Goal: Task Accomplishment & Management: Complete application form

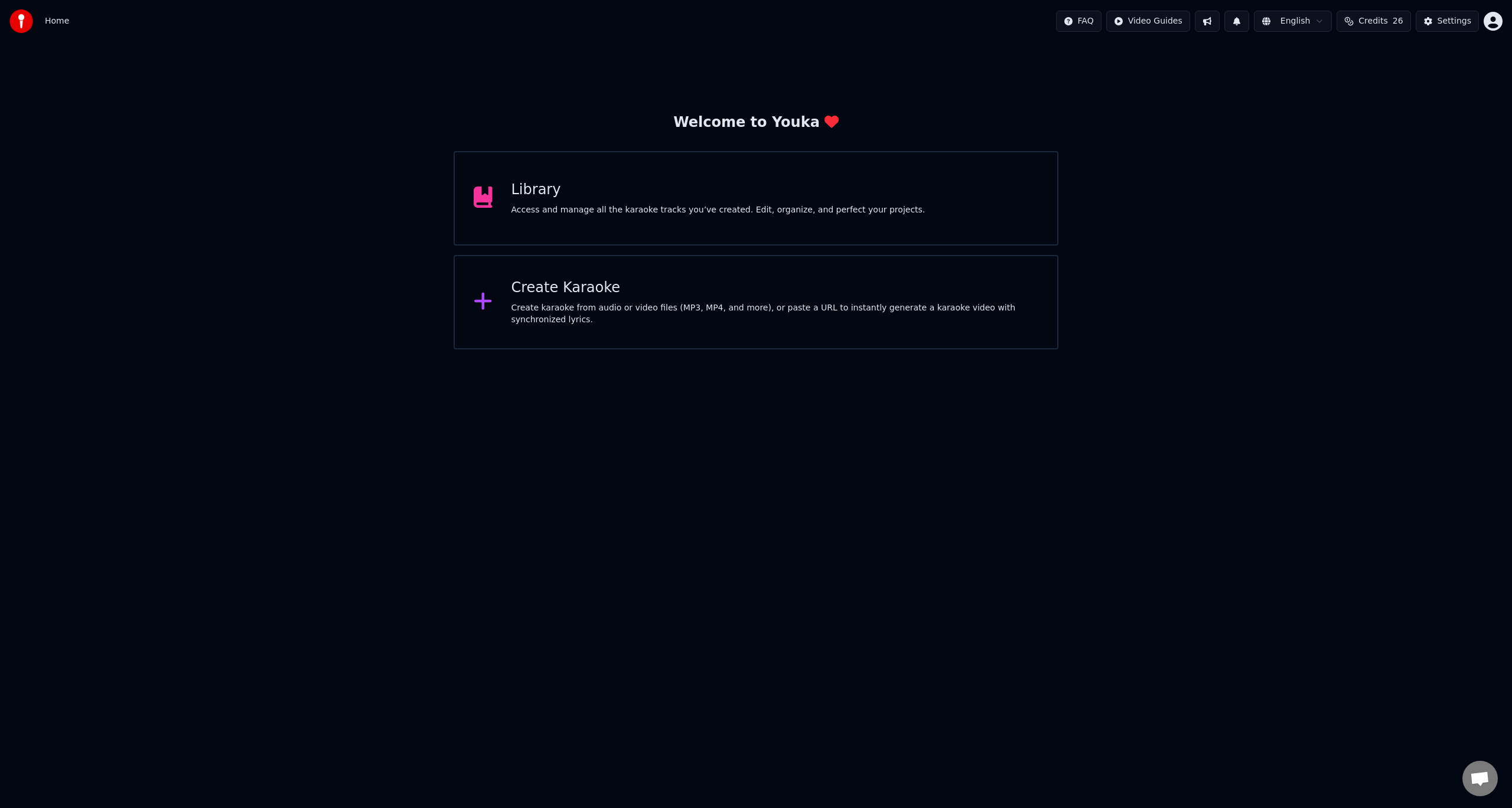
click at [542, 191] on div "Library" at bounding box center [718, 190] width 414 height 19
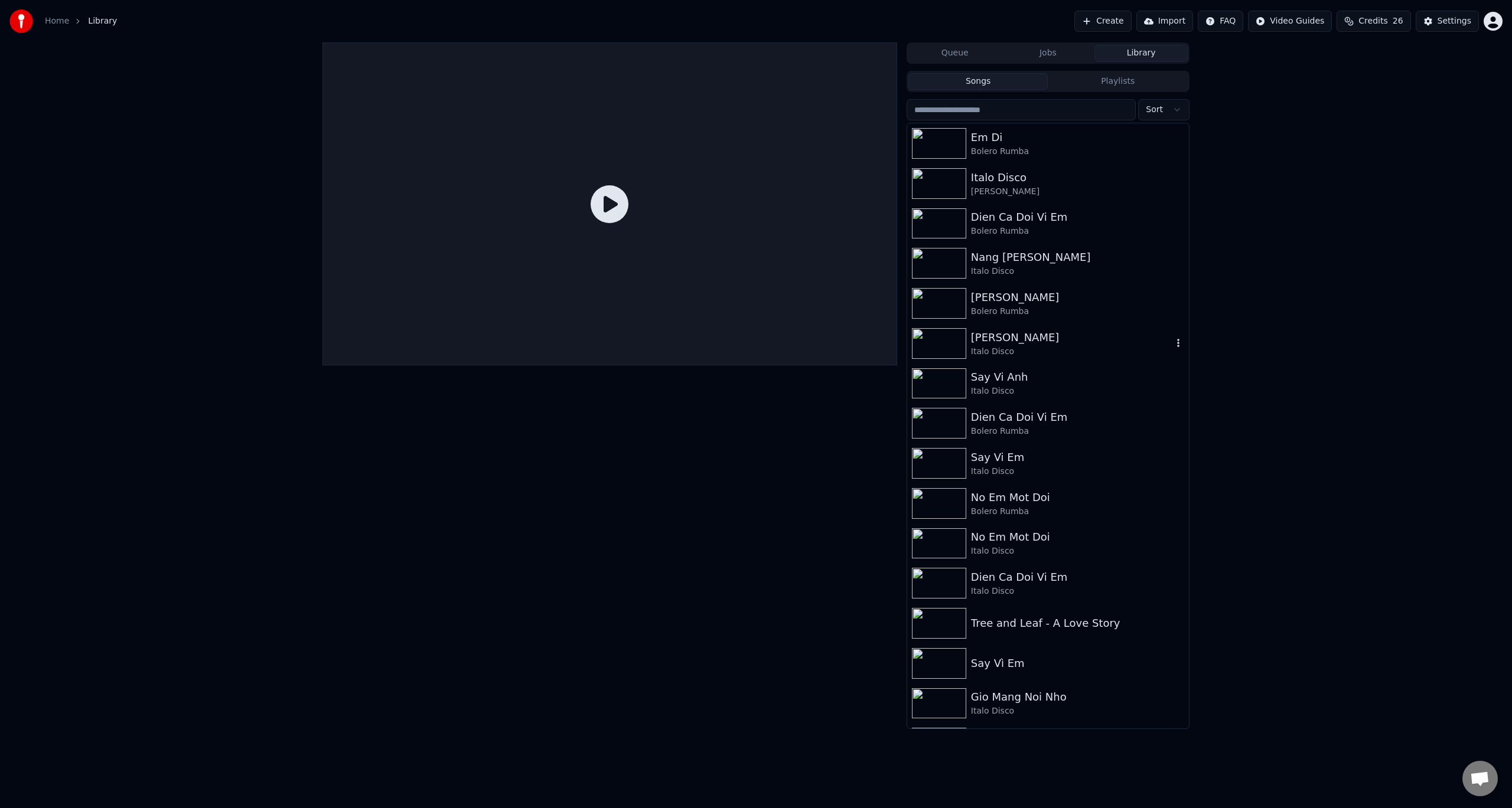
drag, startPoint x: 1005, startPoint y: 291, endPoint x: 984, endPoint y: 341, distance: 54.2
click at [984, 341] on div "Em Di Bolero Rumba Italo Disco [PERSON_NAME] Dien Ca Doi Vi Em Bolero Rumba Nan…" at bounding box center [1048, 784] width 281 height 1321
click at [1000, 341] on div "[PERSON_NAME]" at bounding box center [1072, 337] width 202 height 16
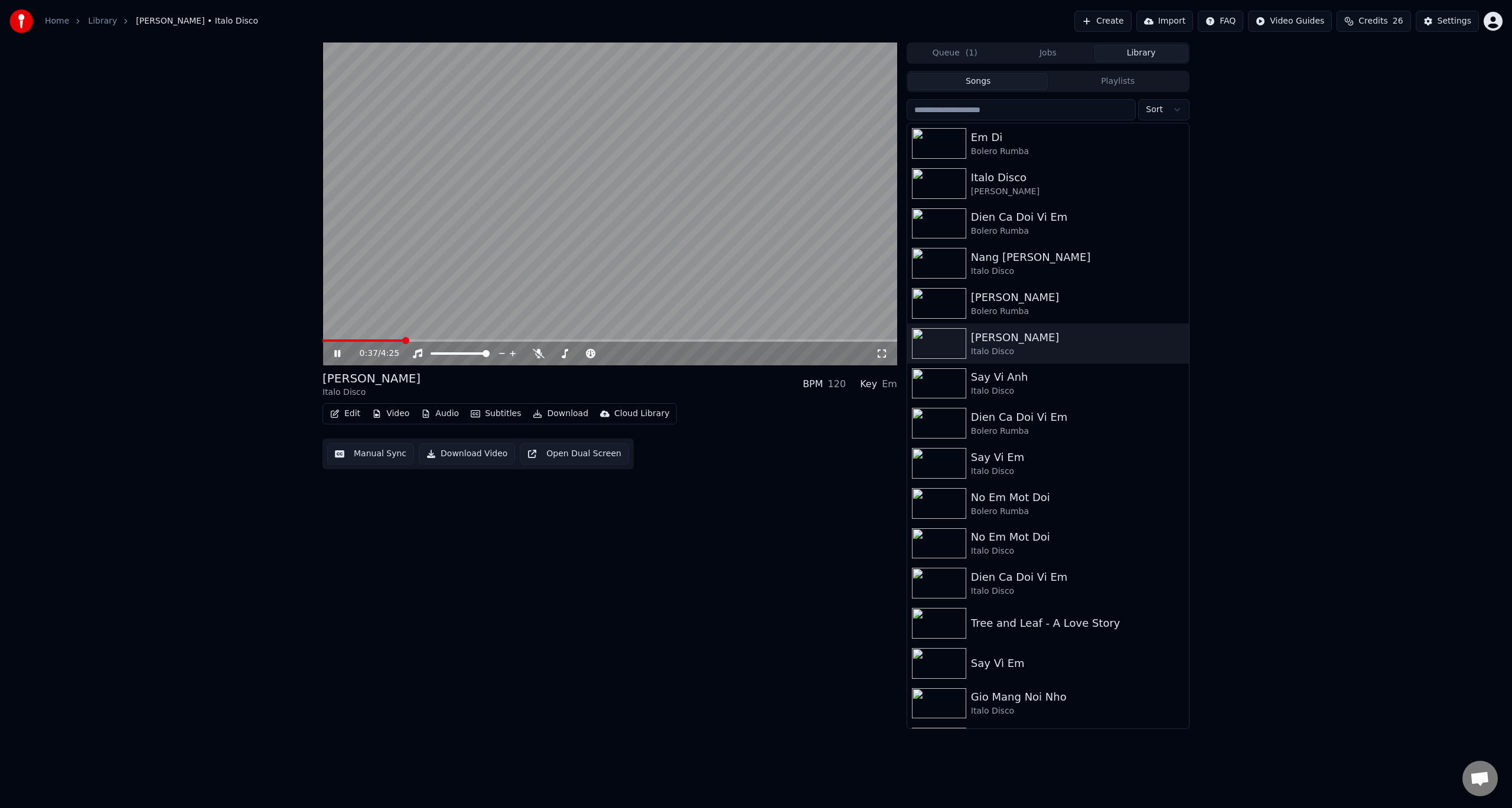
click at [339, 354] on icon at bounding box center [338, 353] width 6 height 7
click at [322, 344] on span at bounding box center [325, 340] width 7 height 7
drag, startPoint x: 566, startPoint y: 355, endPoint x: 580, endPoint y: 362, distance: 15.7
click at [580, 362] on div "0:00 / 4:25" at bounding box center [609, 353] width 575 height 23
click at [567, 352] on icon at bounding box center [564, 353] width 12 height 9
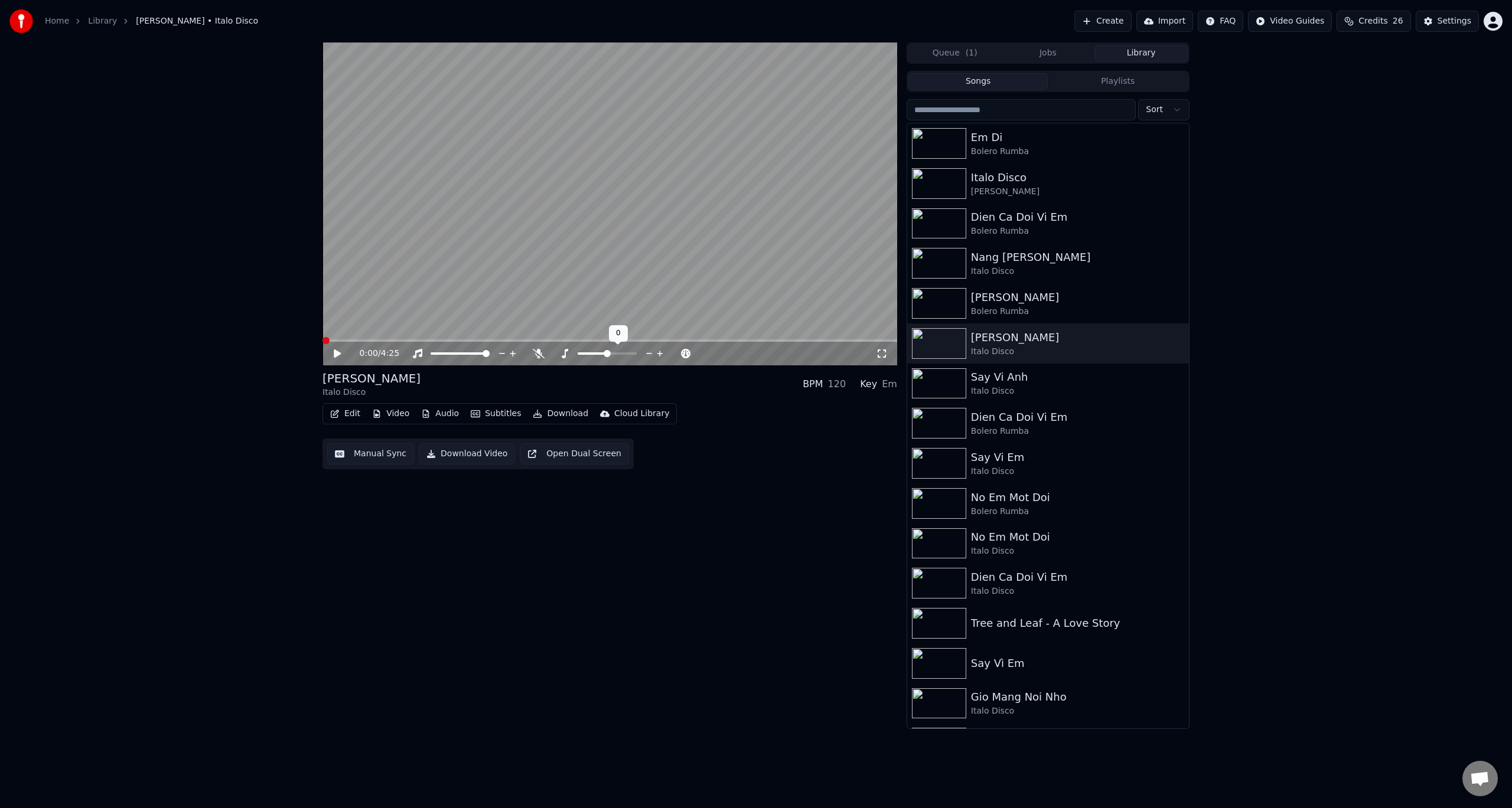
click at [662, 353] on icon at bounding box center [660, 353] width 11 height 12
click at [335, 354] on icon at bounding box center [337, 353] width 7 height 9
click at [539, 352] on icon at bounding box center [538, 353] width 12 height 9
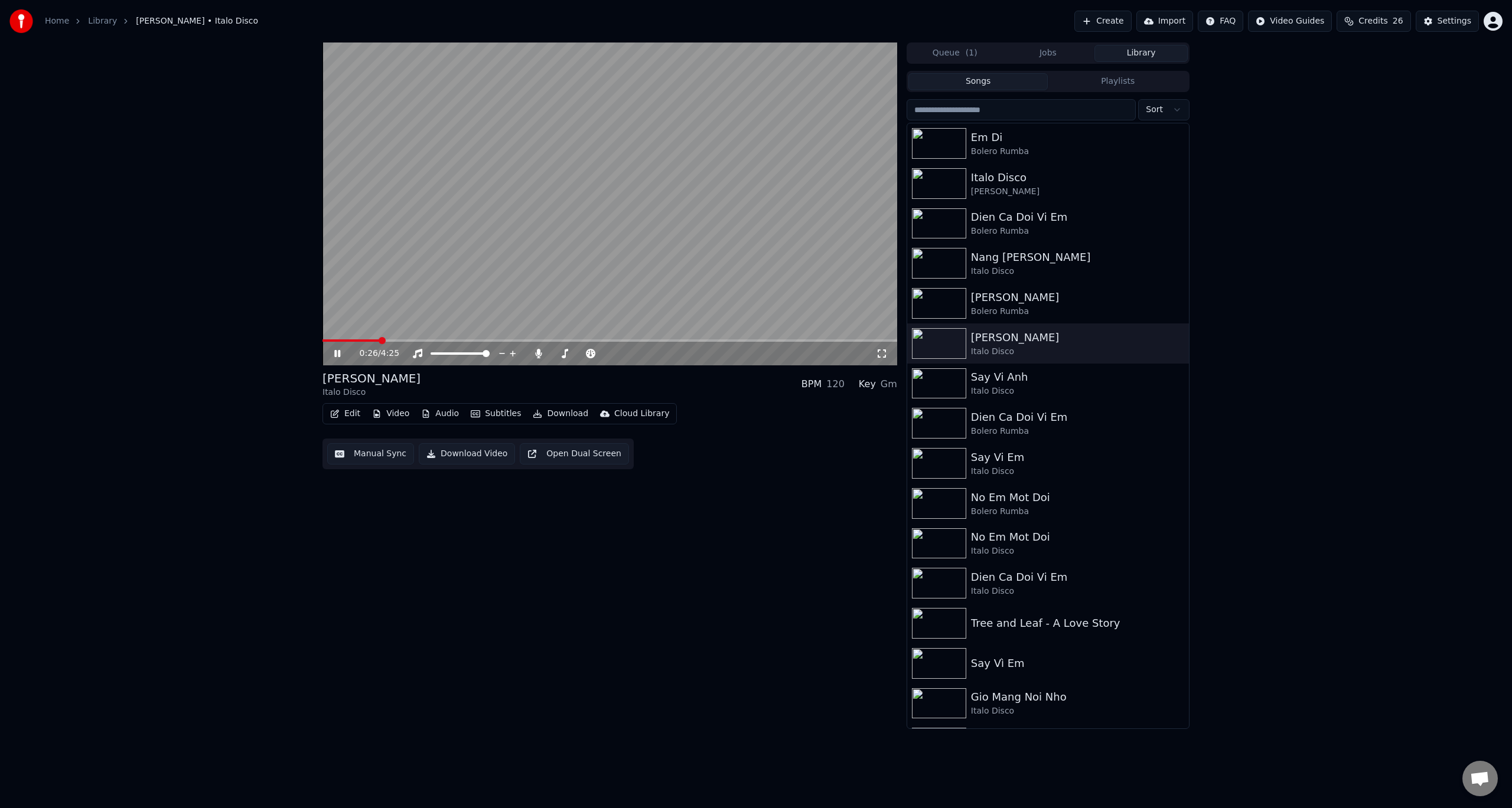
click at [340, 347] on div "0:26 / 4:25" at bounding box center [609, 353] width 575 height 23
click at [331, 351] on div "0:42 / 4:25" at bounding box center [609, 353] width 565 height 12
click at [335, 352] on icon at bounding box center [338, 353] width 6 height 7
click at [322, 342] on span at bounding box center [325, 340] width 7 height 7
click at [536, 353] on icon at bounding box center [538, 353] width 12 height 9
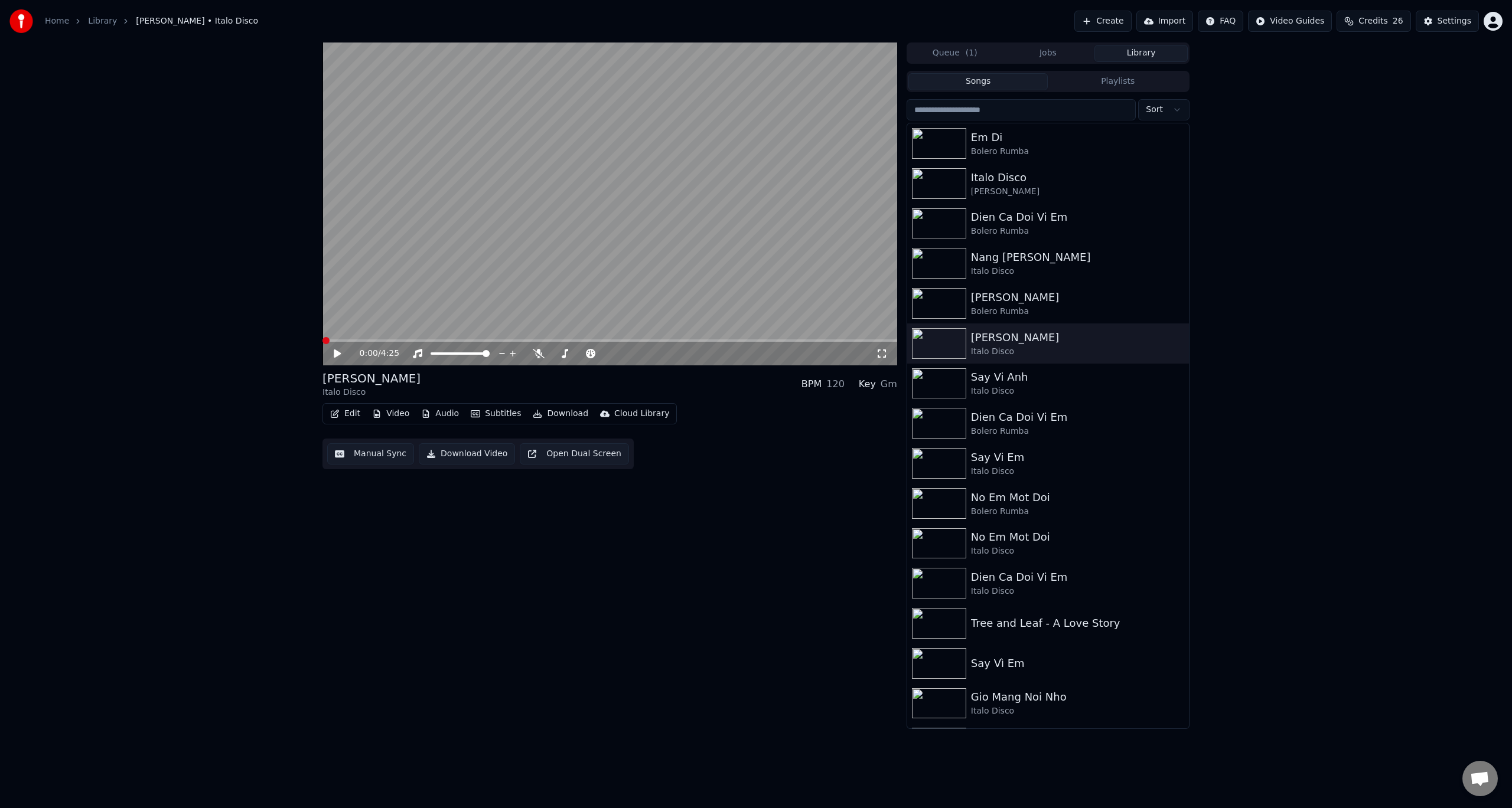
click at [481, 454] on button "Download Video" at bounding box center [467, 453] width 96 height 21
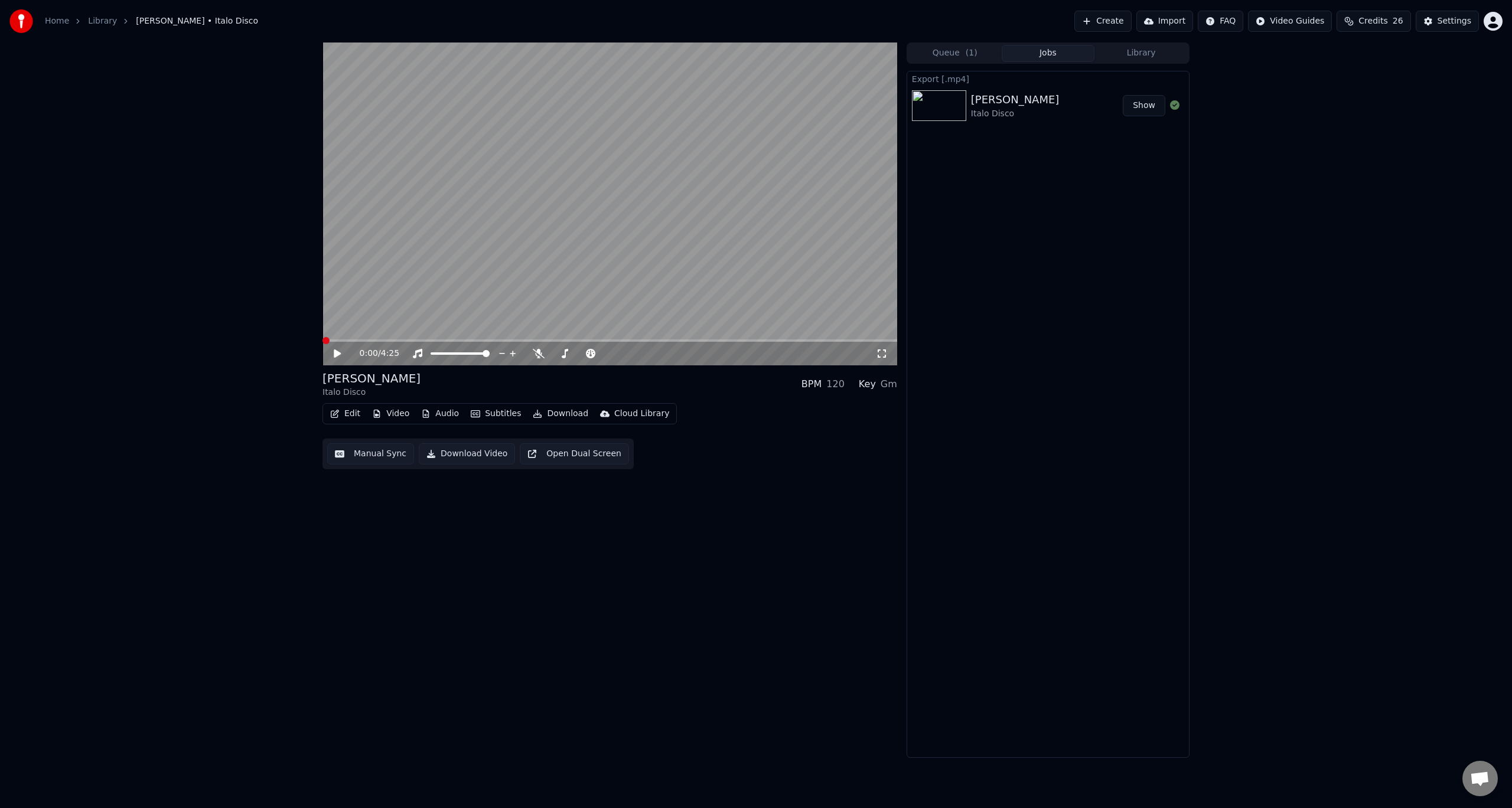
click at [1148, 108] on button "Show" at bounding box center [1144, 105] width 42 height 21
click at [1264, 287] on div "0:00 / 4:25 [PERSON_NAME] Italo Disco BPM 120 Key Gm Edit Video Audio Subtitles…" at bounding box center [756, 399] width 1512 height 715
click at [1155, 56] on button "Library" at bounding box center [1141, 53] width 93 height 17
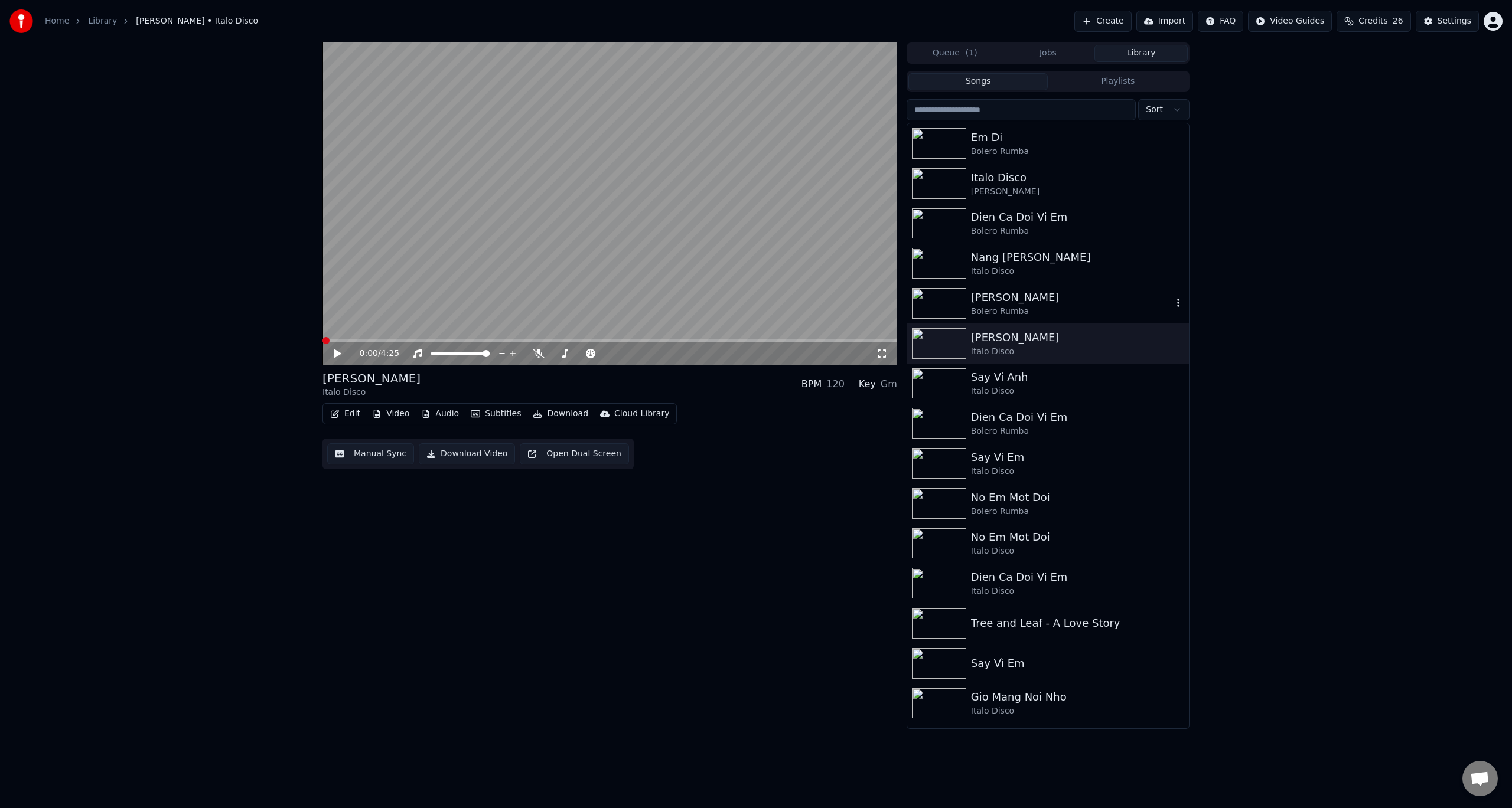
click at [947, 305] on img at bounding box center [938, 303] width 54 height 30
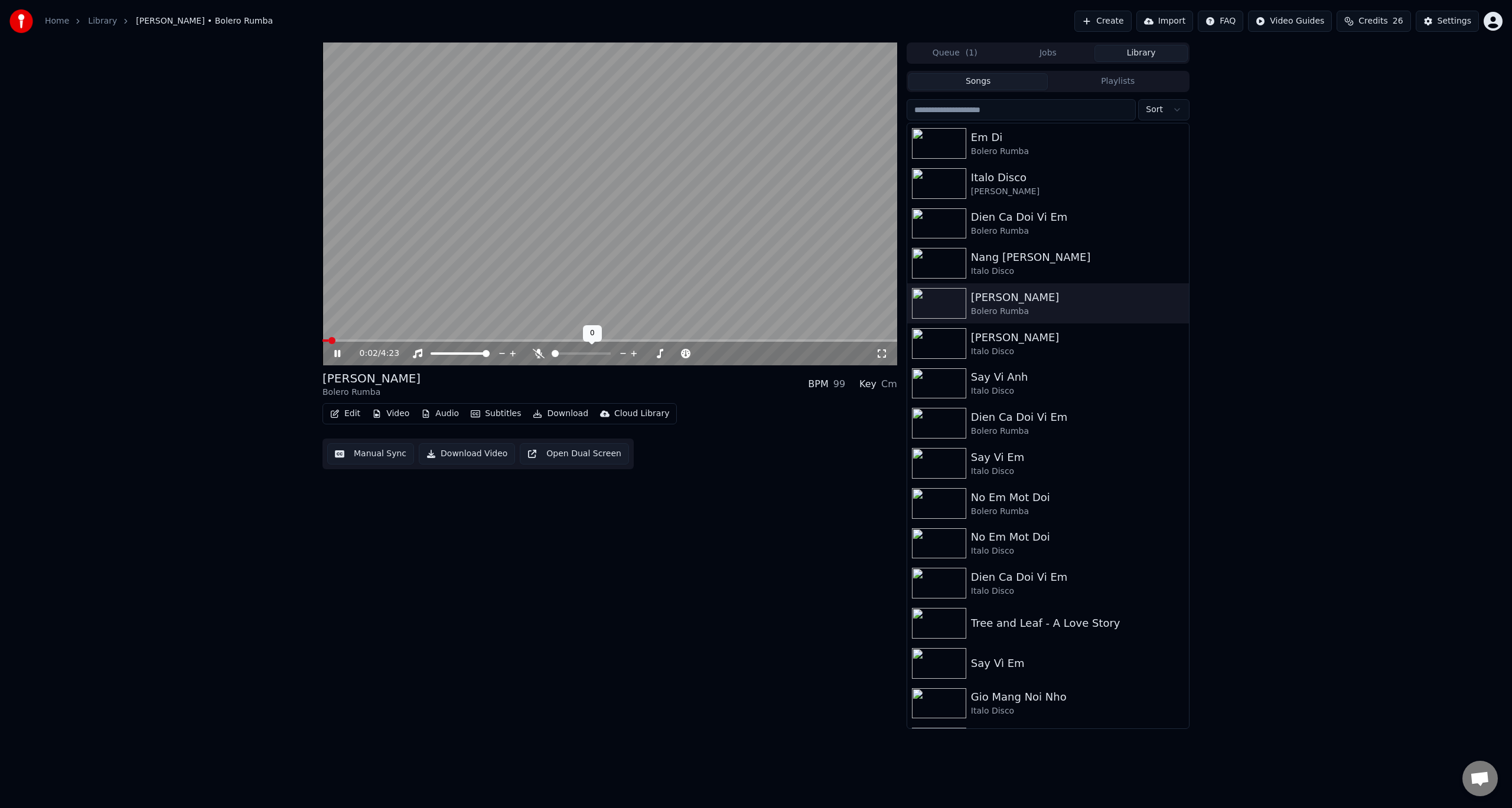
click at [540, 350] on icon at bounding box center [538, 353] width 12 height 9
click at [514, 354] on icon at bounding box center [513, 353] width 11 height 12
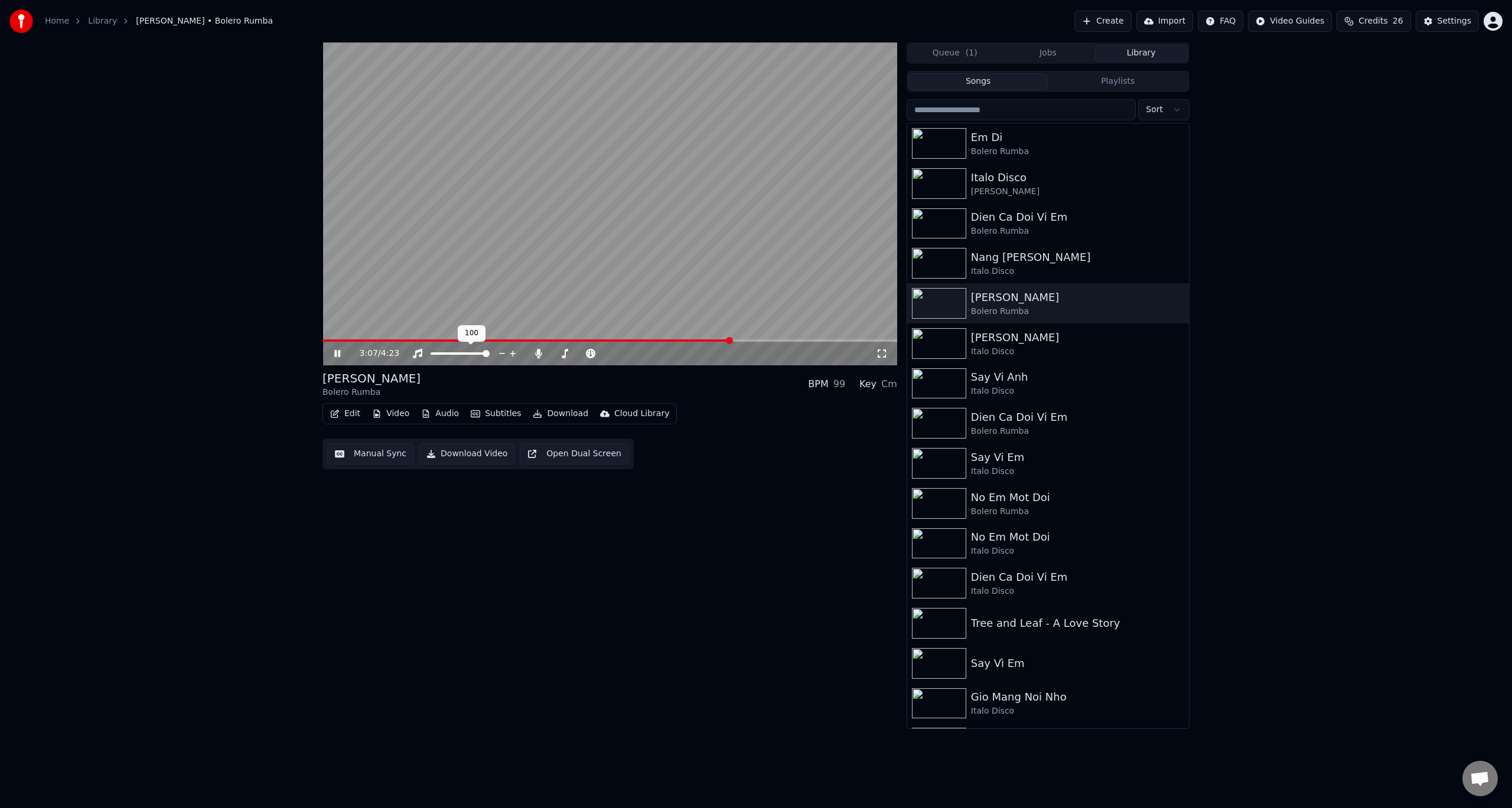
click at [514, 354] on icon at bounding box center [513, 353] width 11 height 12
click at [542, 352] on icon at bounding box center [538, 353] width 12 height 9
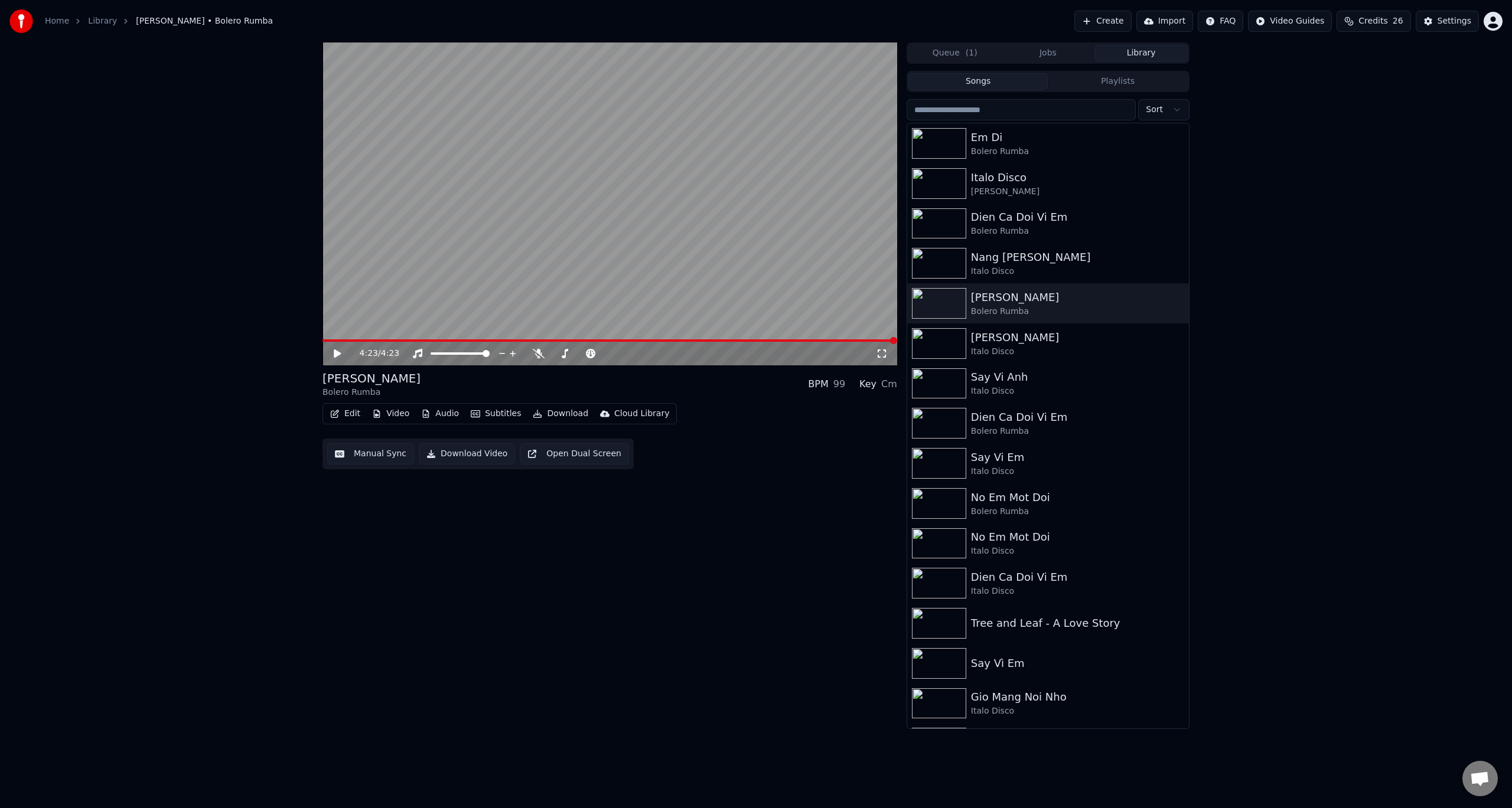
click at [461, 454] on button "Download Video" at bounding box center [467, 453] width 96 height 21
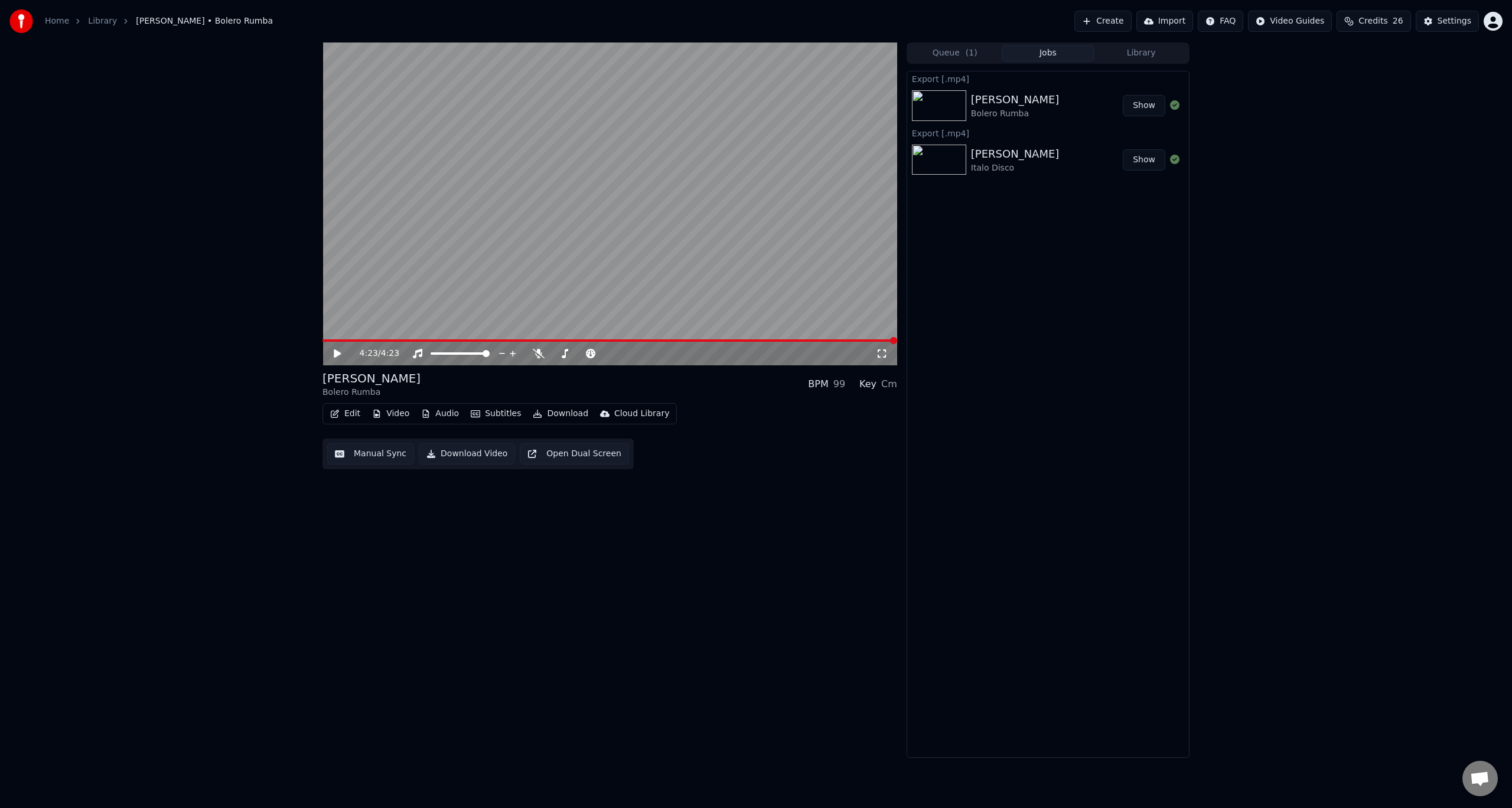
click at [1148, 105] on button "Show" at bounding box center [1144, 105] width 42 height 21
click at [1145, 50] on button "Library" at bounding box center [1141, 53] width 93 height 17
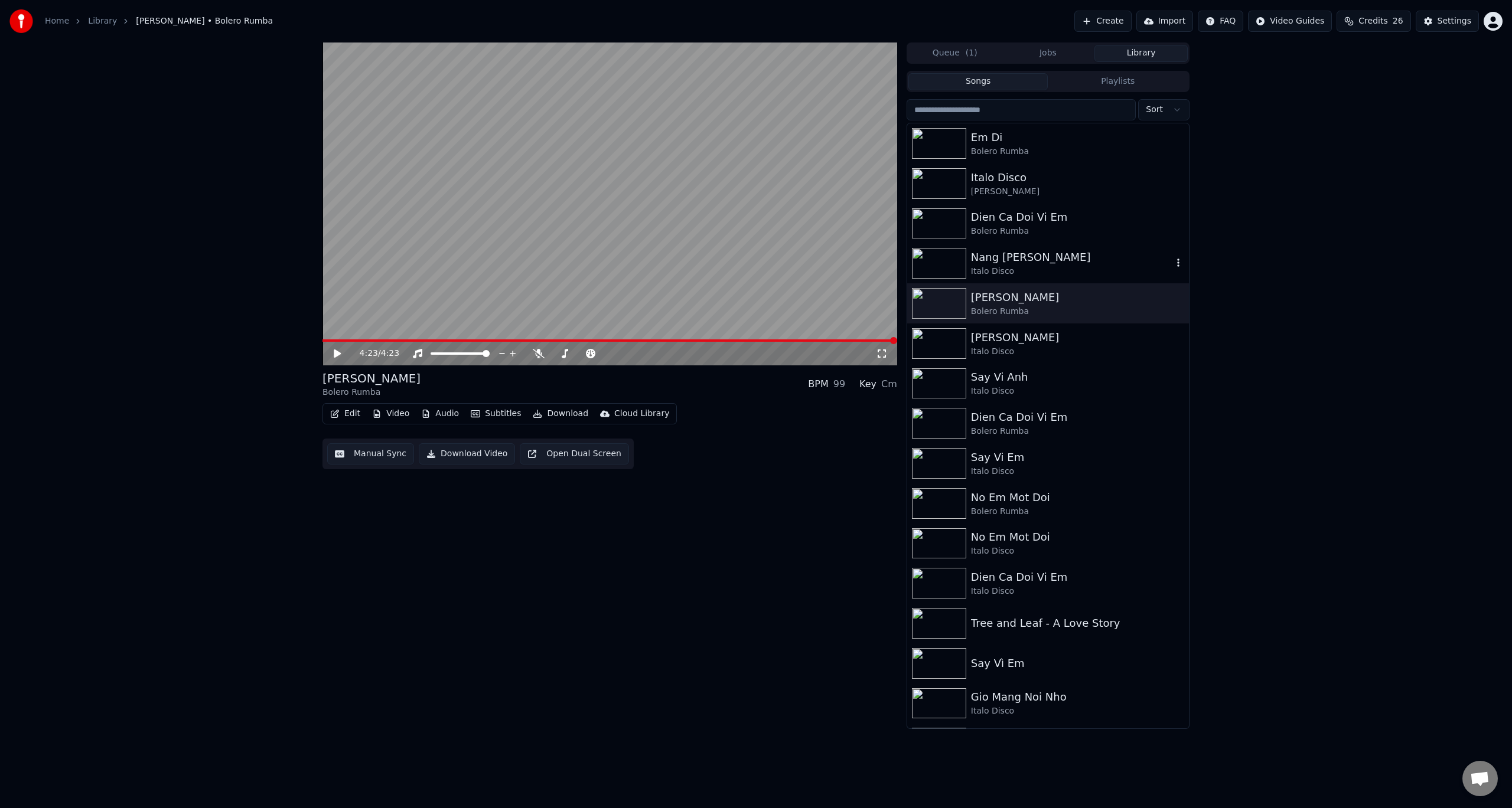
click at [951, 252] on img at bounding box center [938, 263] width 54 height 30
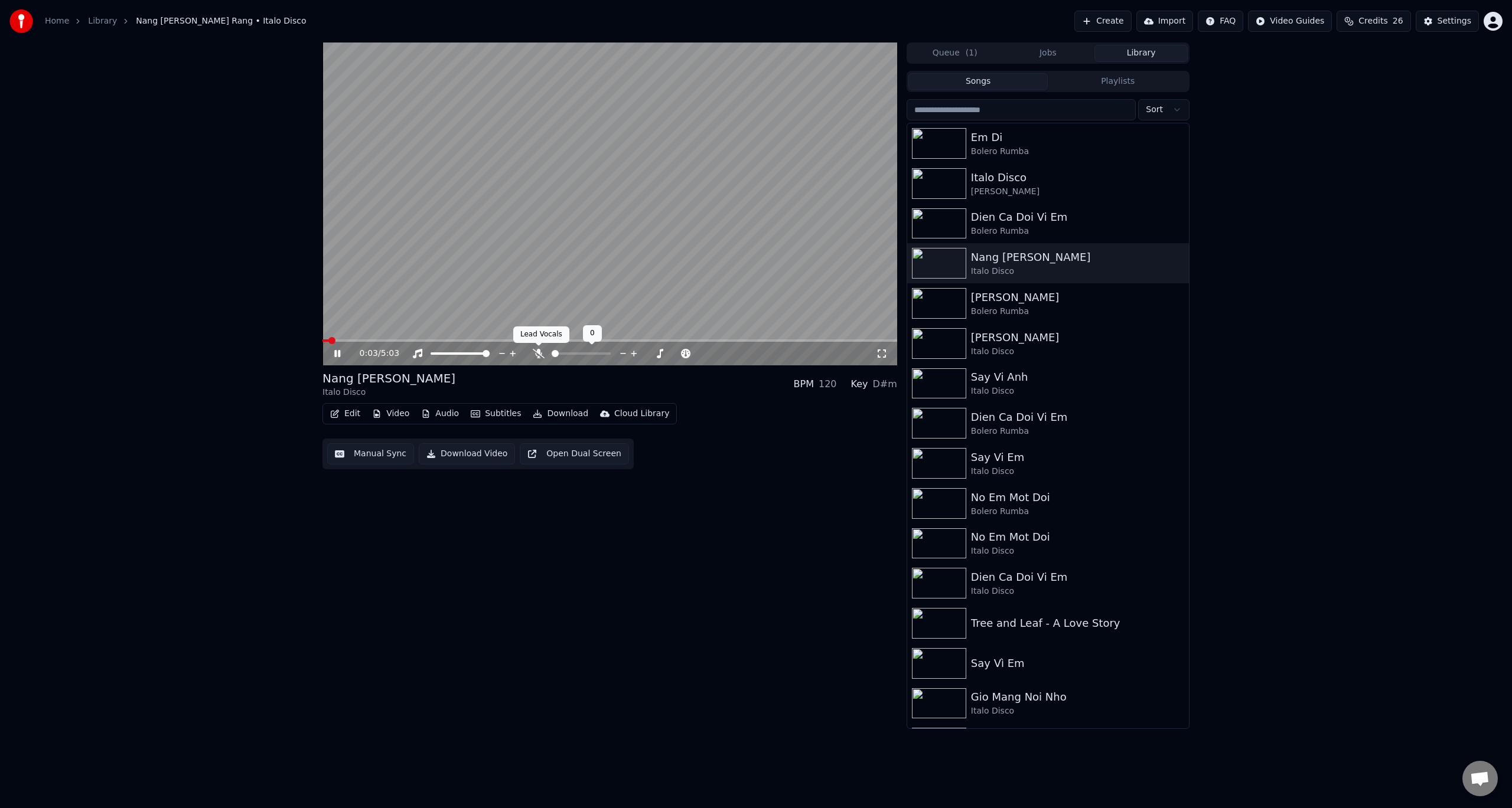
click at [539, 351] on icon at bounding box center [538, 353] width 12 height 9
click at [388, 339] on video at bounding box center [609, 203] width 575 height 323
click at [336, 354] on icon at bounding box center [337, 353] width 7 height 9
click at [380, 339] on span at bounding box center [376, 340] width 7 height 7
click at [647, 354] on icon at bounding box center [649, 353] width 11 height 12
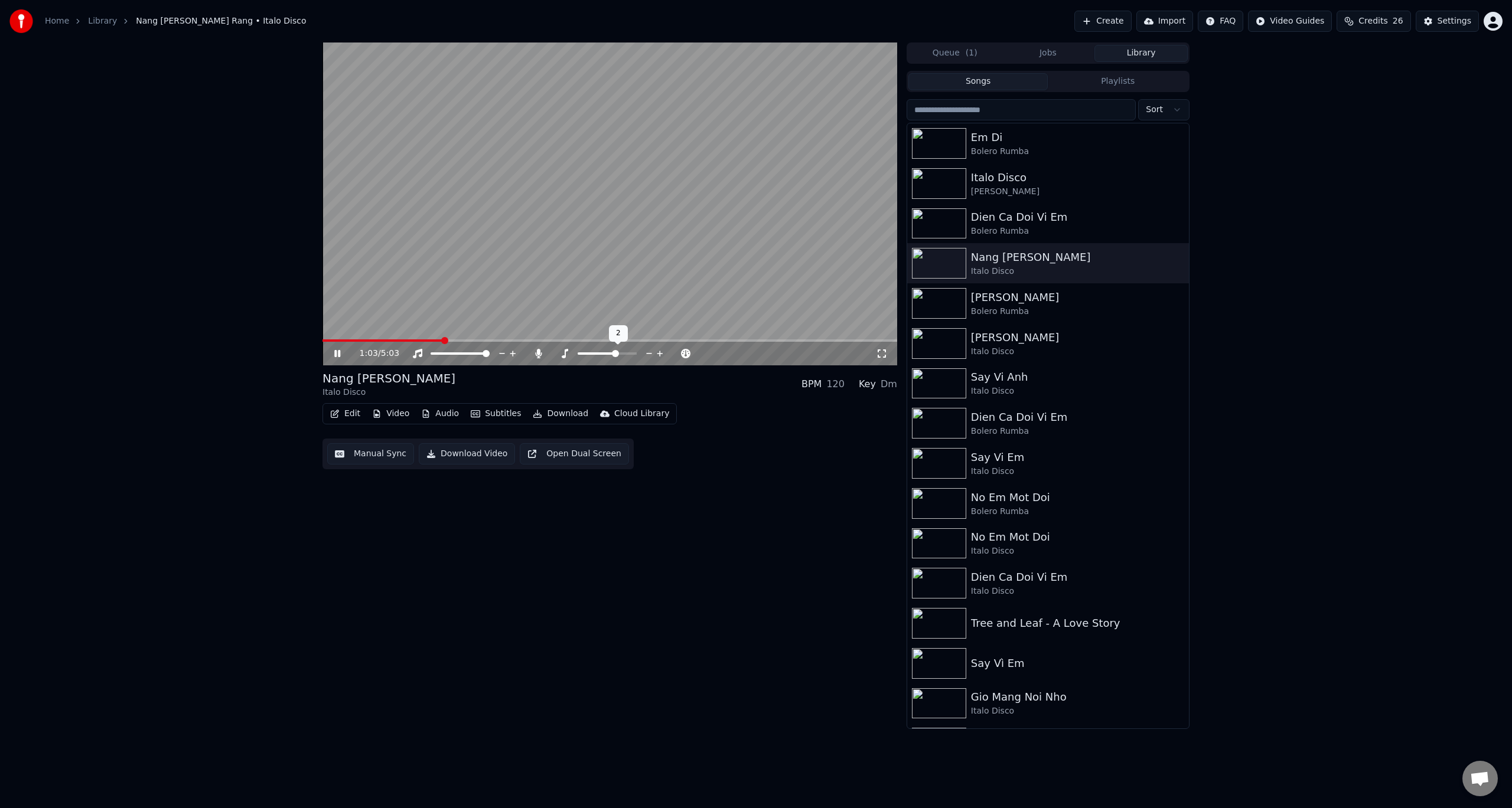
click at [647, 354] on icon at bounding box center [649, 353] width 11 height 12
click at [565, 352] on icon at bounding box center [564, 353] width 6 height 9
click at [660, 354] on icon at bounding box center [660, 354] width 6 height 6
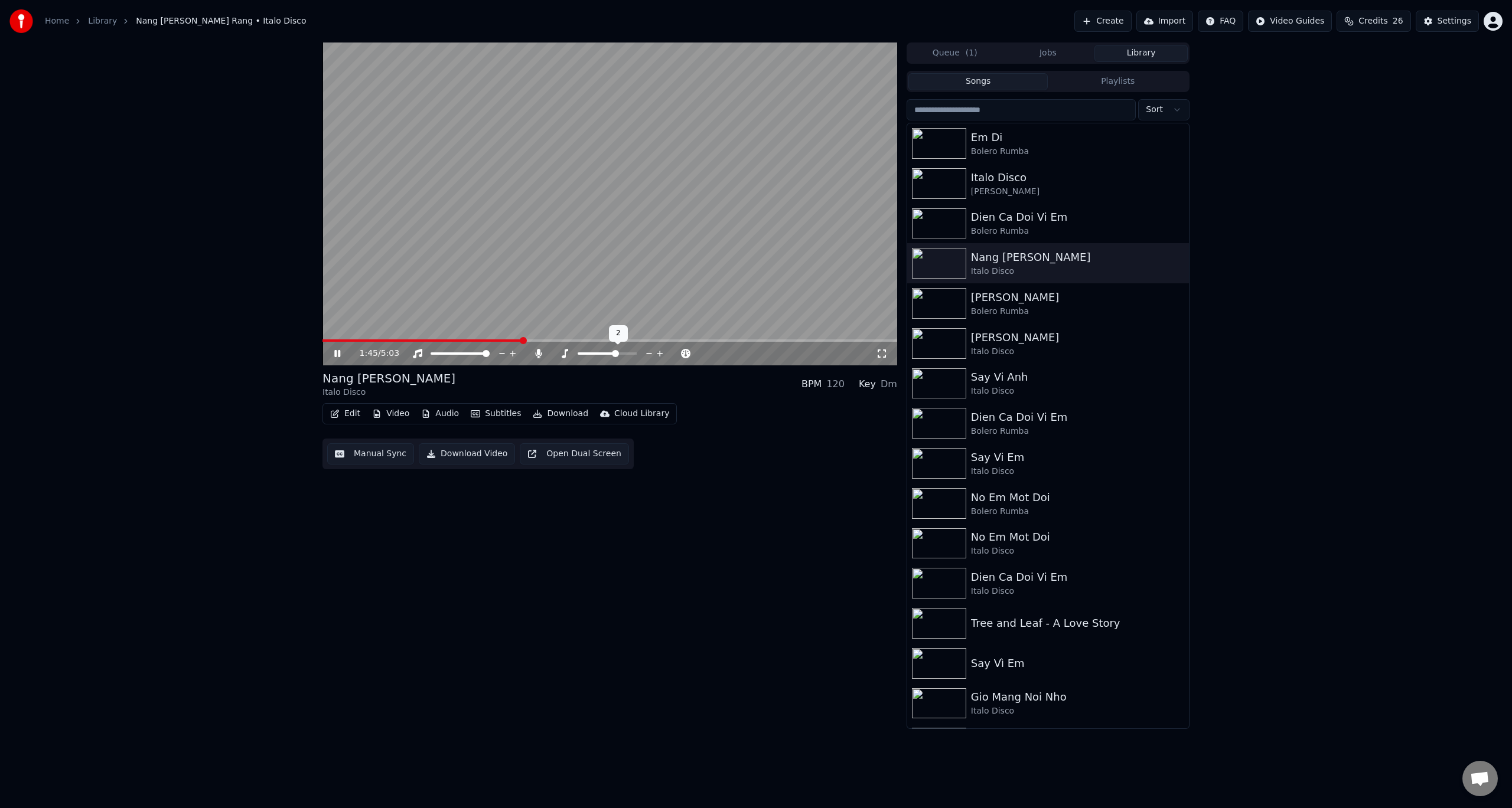
click at [660, 354] on icon at bounding box center [660, 354] width 6 height 6
click at [648, 354] on icon at bounding box center [649, 353] width 11 height 12
click at [541, 352] on icon at bounding box center [538, 353] width 12 height 9
click at [322, 341] on span at bounding box center [322, 340] width 0 height 2
click at [469, 457] on button "Download Video" at bounding box center [467, 453] width 96 height 21
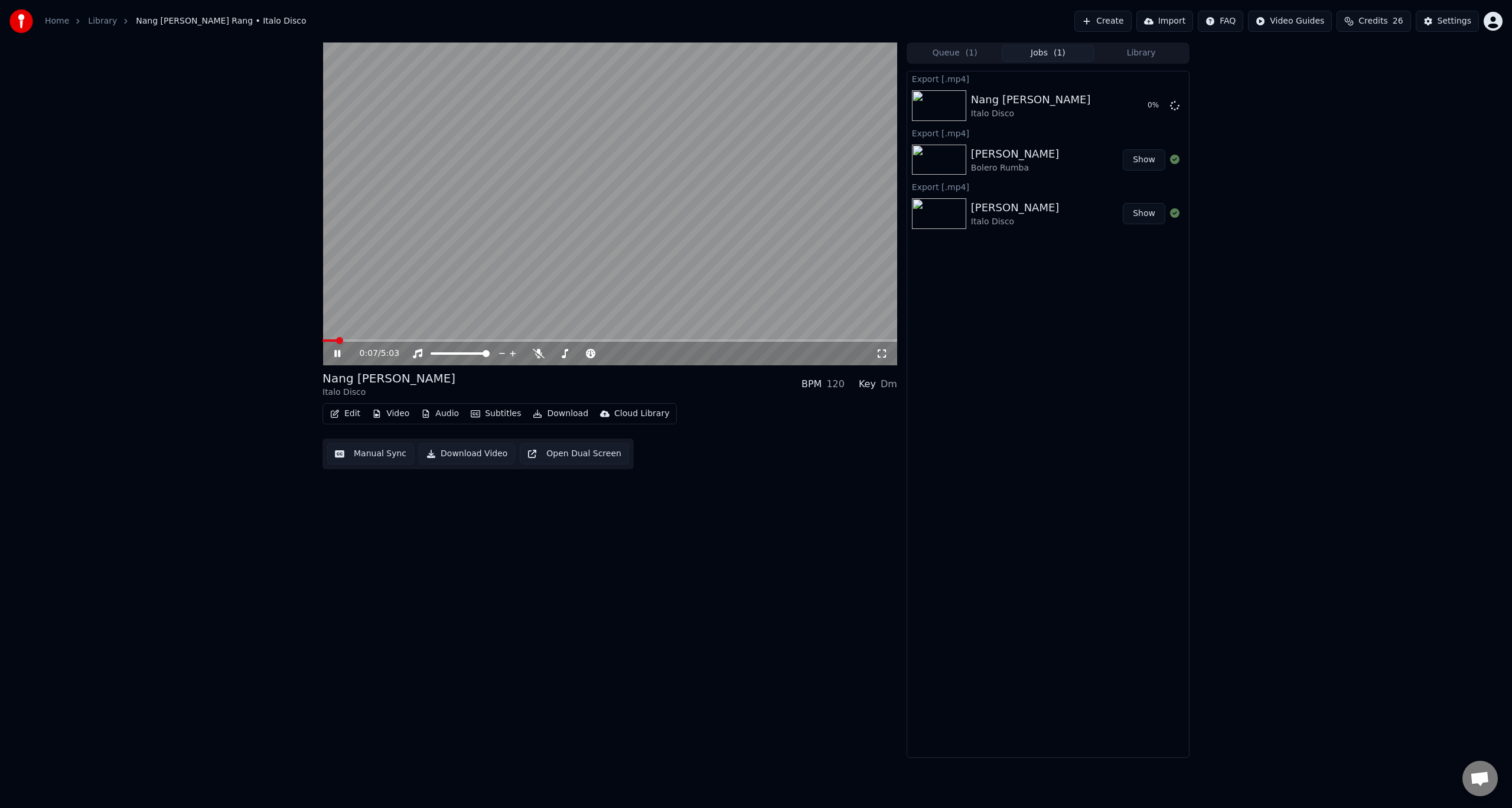
click at [332, 352] on icon at bounding box center [346, 353] width 28 height 9
click at [55, 23] on link "Home" at bounding box center [56, 21] width 24 height 12
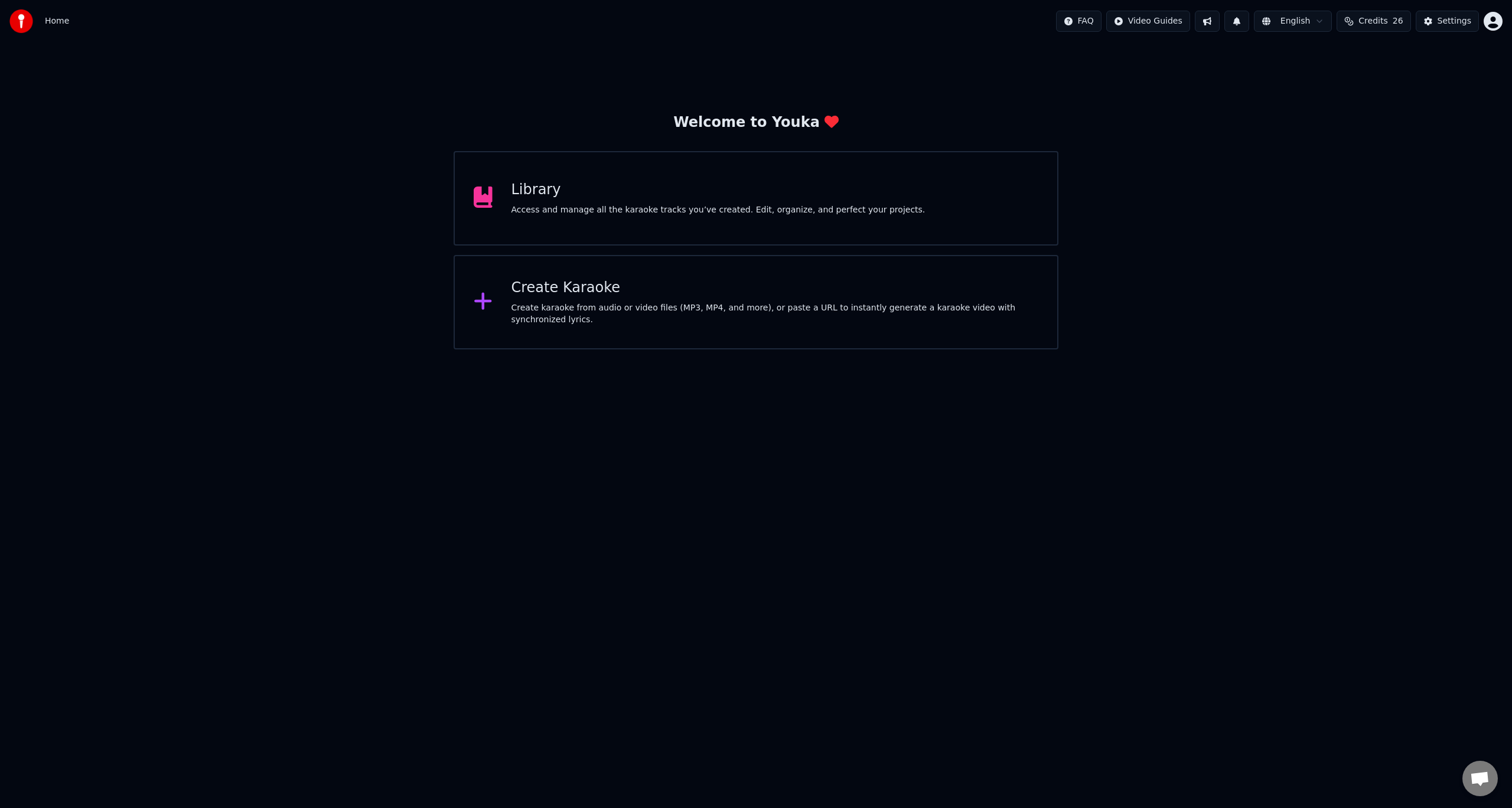
click at [573, 298] on div "Create Karaoke" at bounding box center [775, 288] width 528 height 19
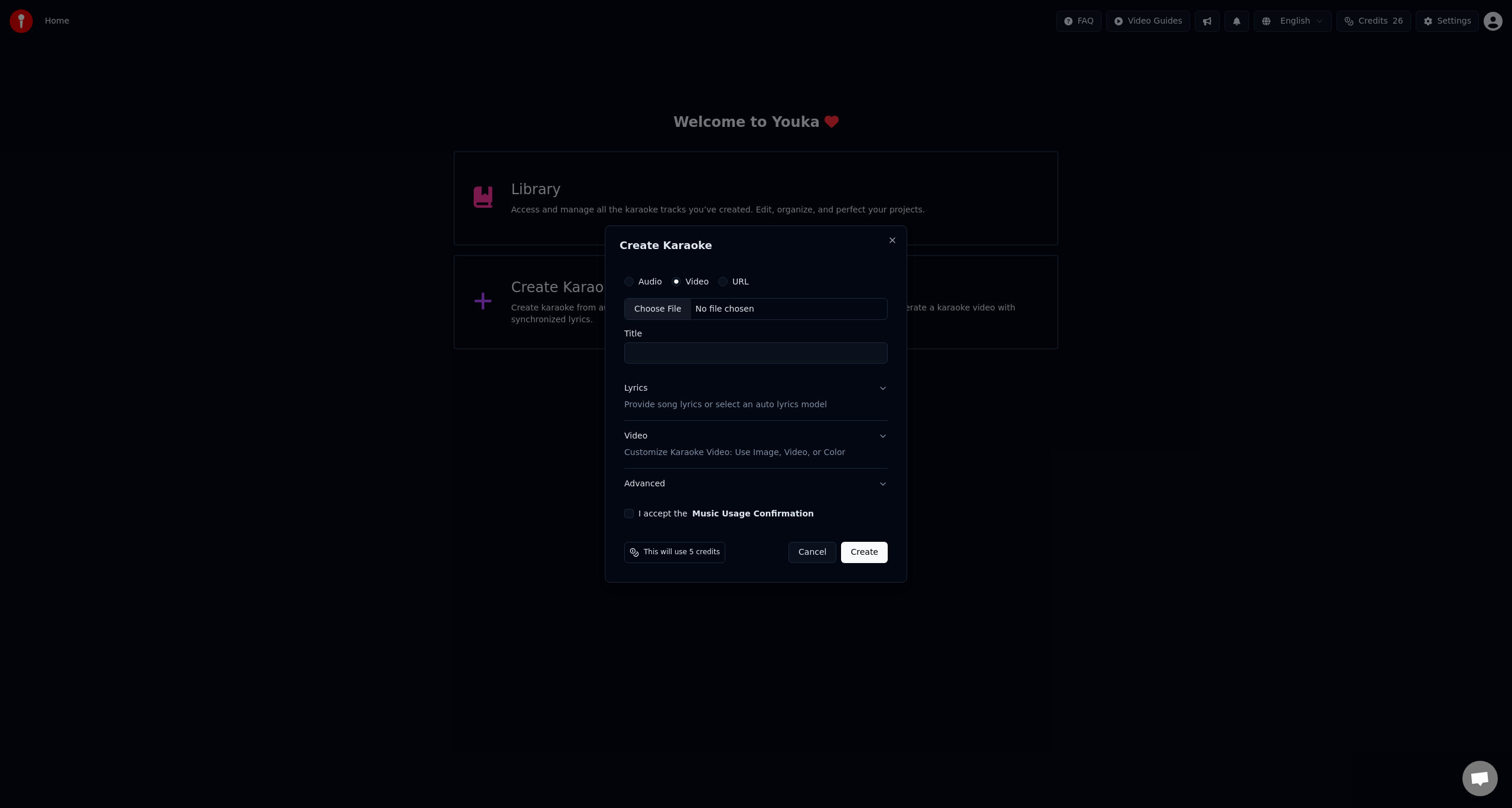
click at [655, 309] on div "Choose File" at bounding box center [657, 309] width 66 height 21
type input "**********"
click at [657, 406] on p "Provide song lyrics or select an auto lyrics model" at bounding box center [722, 405] width 202 height 12
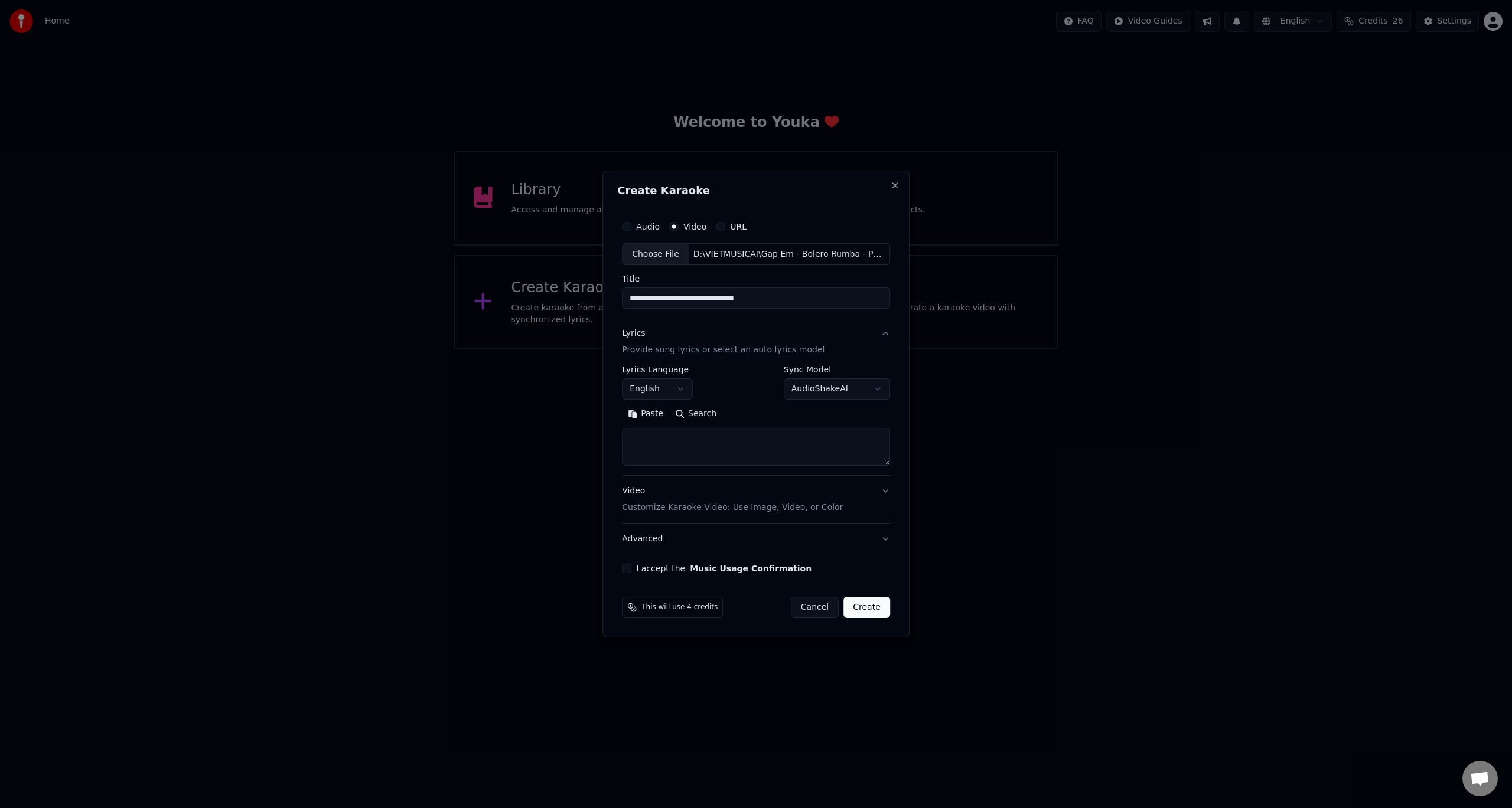
click at [674, 349] on body "Home FAQ Video Guides English Credits 26 Settings Welcome to Youka Library Acce…" at bounding box center [756, 174] width 1512 height 349
select select "**"
click at [737, 448] on textarea at bounding box center [755, 447] width 268 height 38
paste textarea "**********"
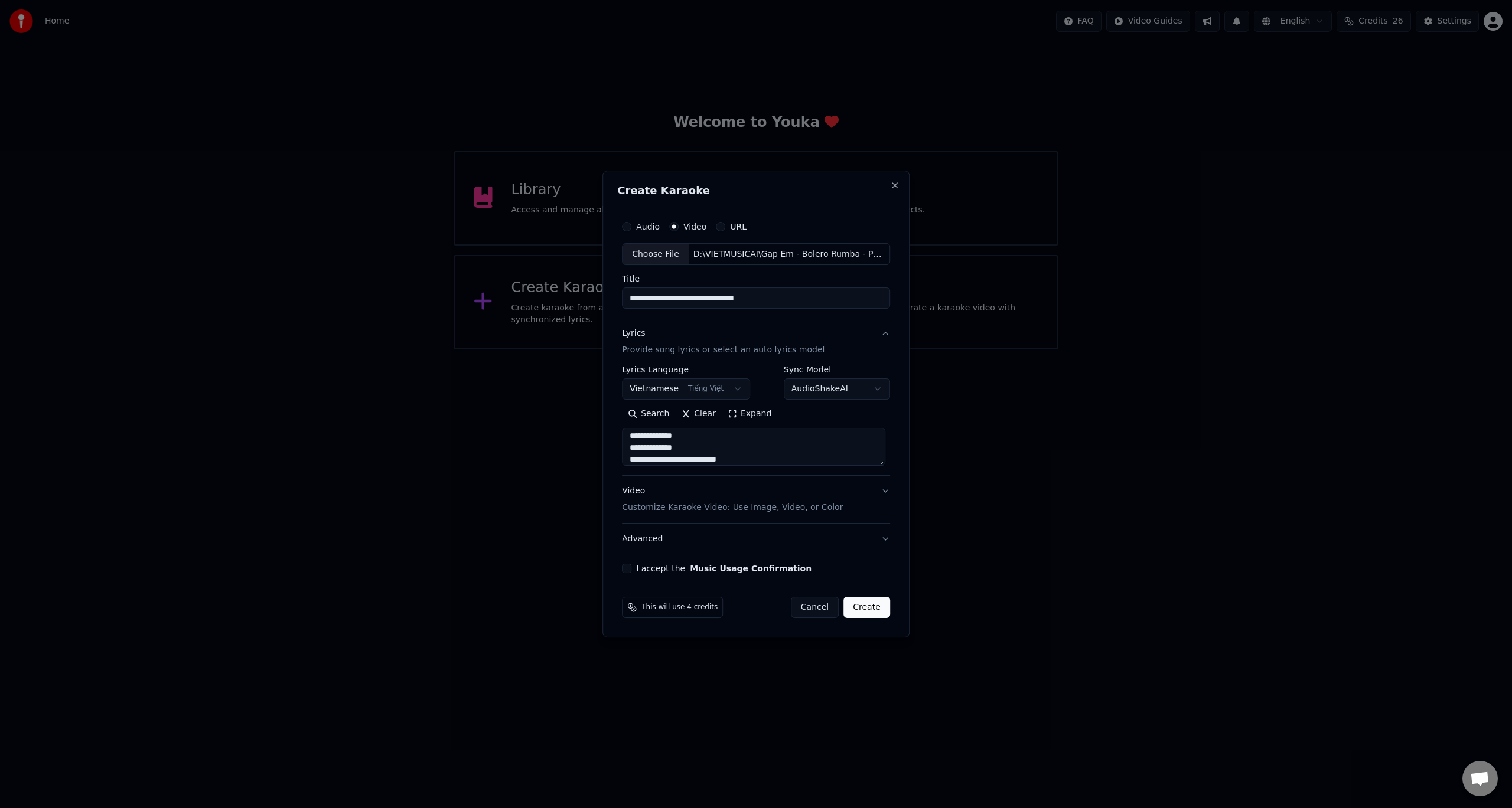
scroll to position [584, 0]
drag, startPoint x: 716, startPoint y: 440, endPoint x: 626, endPoint y: 445, distance: 90.1
click at [626, 445] on textarea at bounding box center [753, 447] width 263 height 38
type textarea "**********"
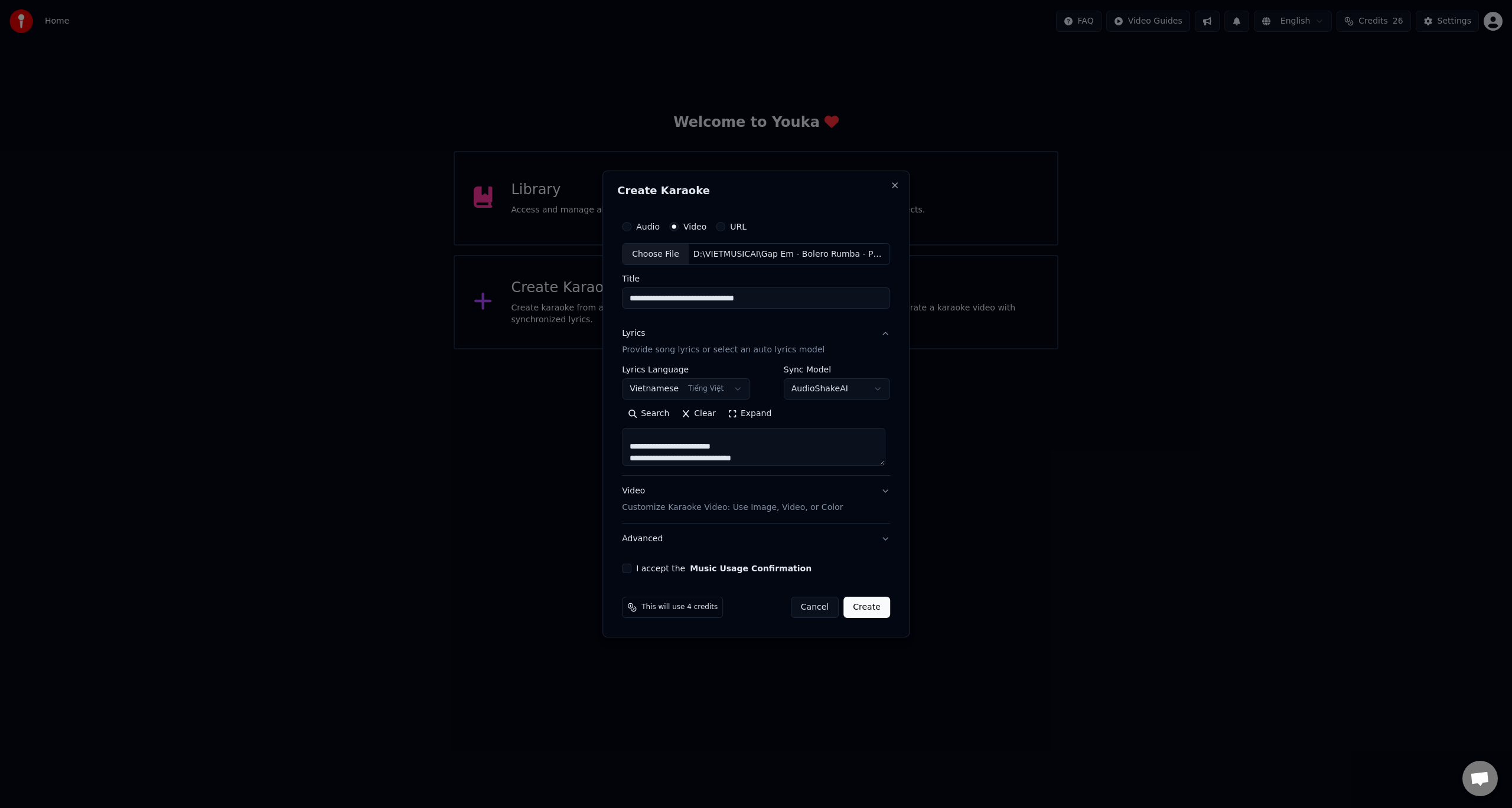
click at [628, 569] on button "I accept the Music Usage Confirmation" at bounding box center [626, 568] width 9 height 9
click at [871, 609] on button "Create" at bounding box center [867, 607] width 47 height 21
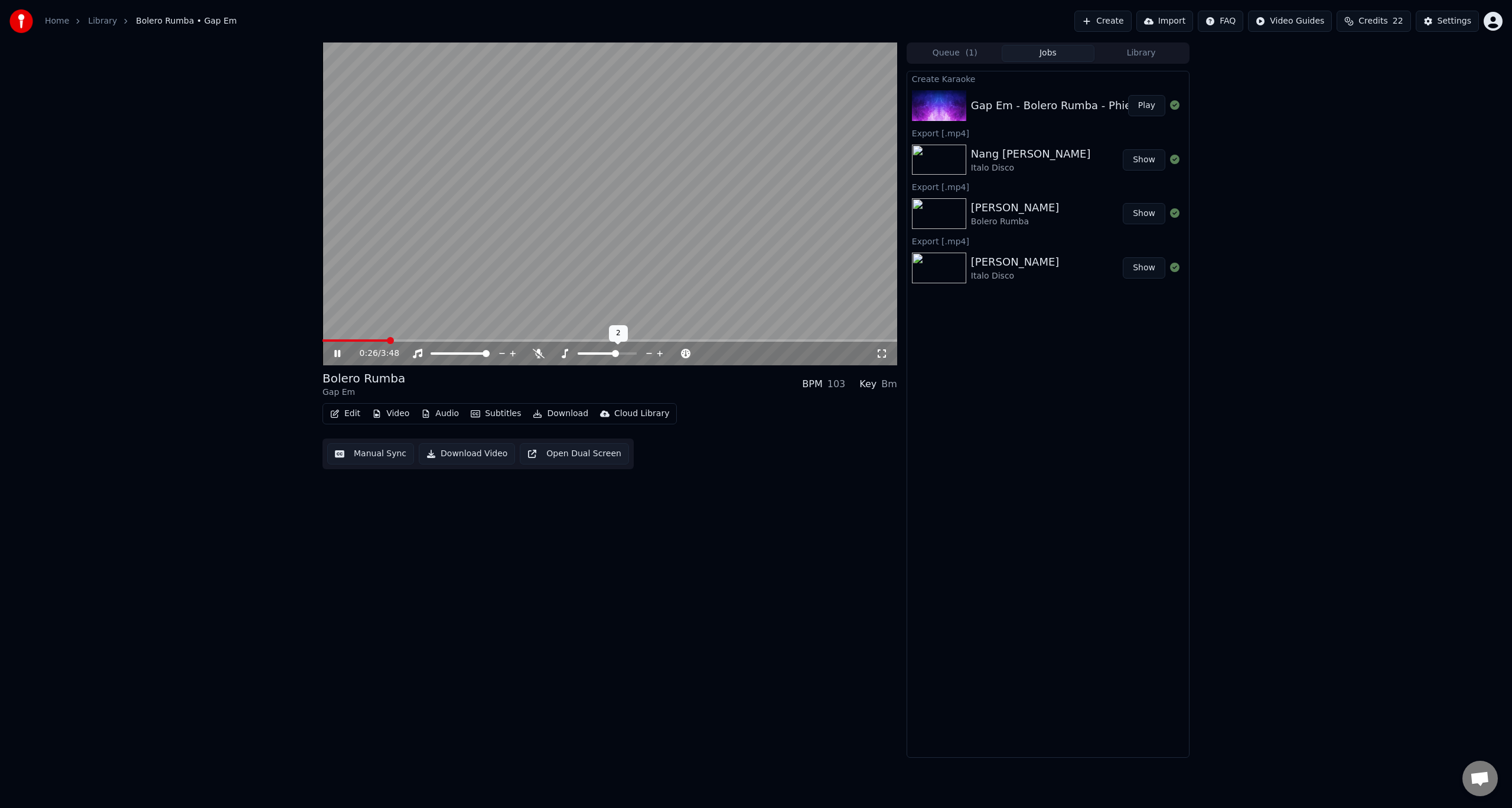
click at [645, 352] on icon at bounding box center [649, 353] width 11 height 12
click at [536, 354] on icon at bounding box center [538, 353] width 12 height 9
click at [337, 351] on icon at bounding box center [346, 353] width 28 height 9
click at [322, 337] on span at bounding box center [325, 340] width 7 height 7
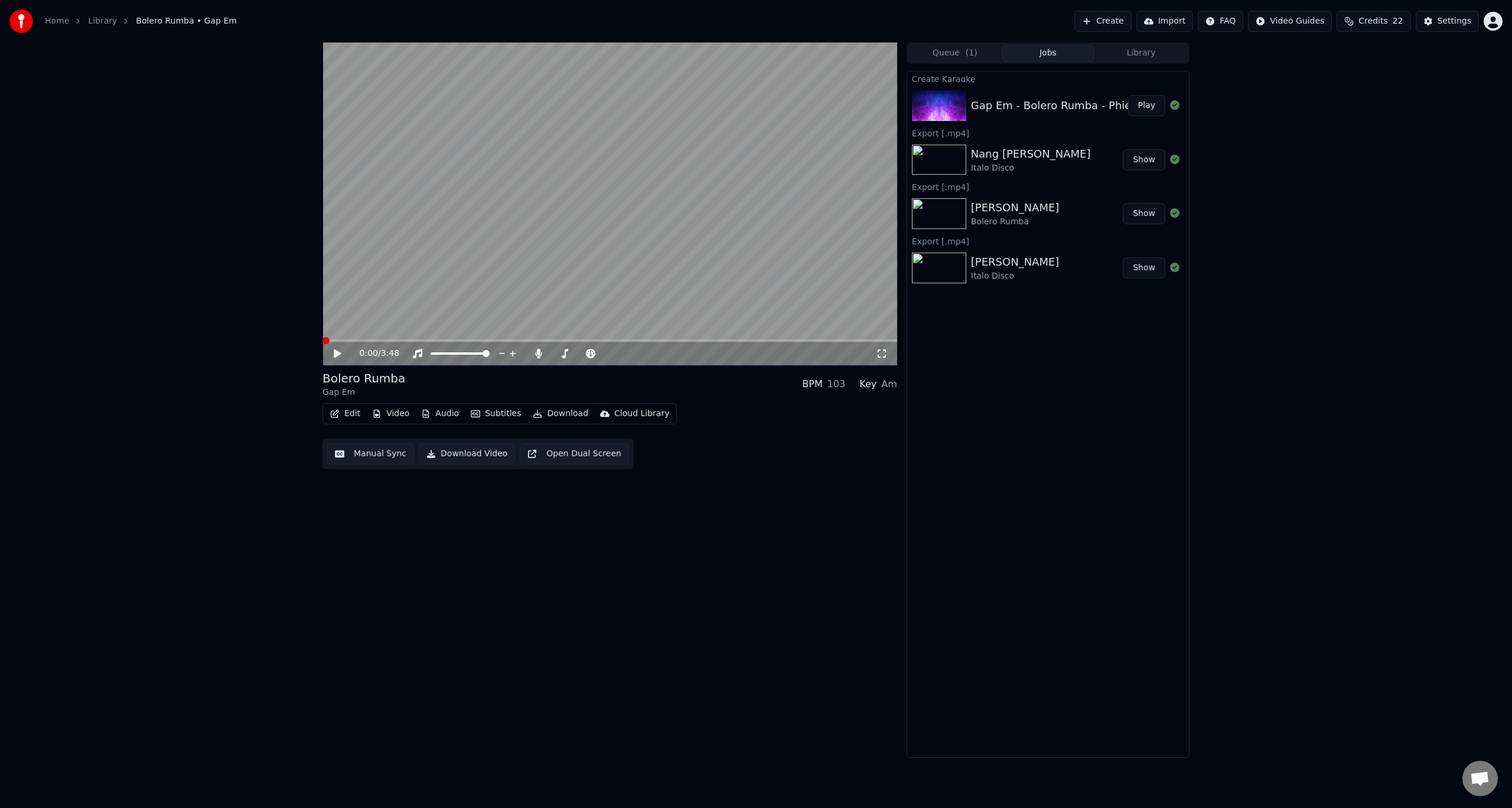
click at [334, 356] on icon at bounding box center [346, 353] width 28 height 9
click at [1459, 18] on div "Settings" at bounding box center [1453, 21] width 34 height 12
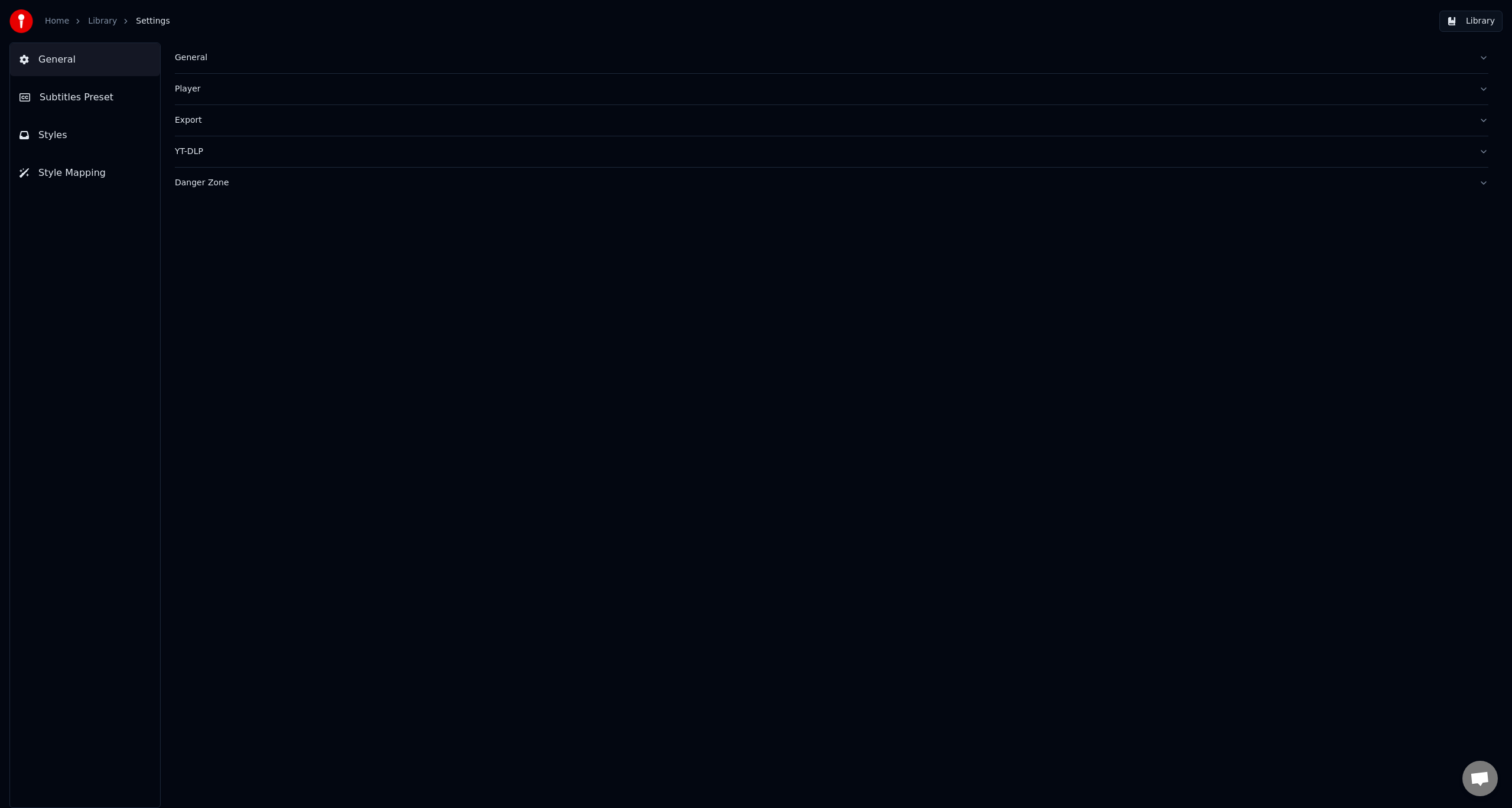
click at [192, 119] on div "Export" at bounding box center [822, 120] width 1295 height 12
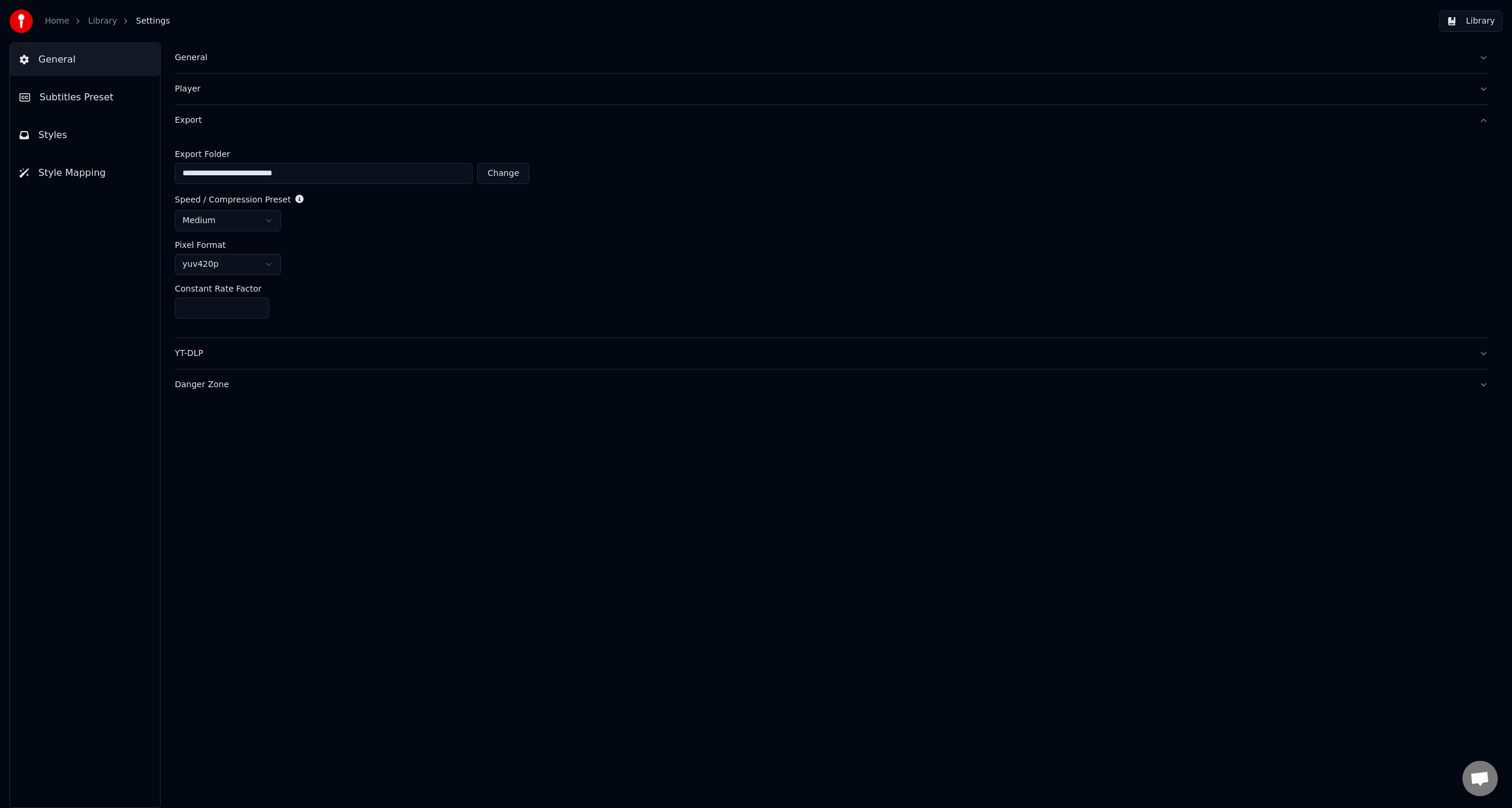
click at [279, 361] on button "YT-DLP" at bounding box center [832, 353] width 1313 height 30
click at [183, 200] on button "button" at bounding box center [185, 198] width 19 height 11
click at [271, 242] on html "Home Library Settings Library General Subtitles Preset Styles Style Mapping Gen…" at bounding box center [756, 404] width 1512 height 808
drag, startPoint x: 252, startPoint y: 259, endPoint x: 245, endPoint y: 266, distance: 9.9
click at [91, 23] on link "Library" at bounding box center [102, 21] width 29 height 12
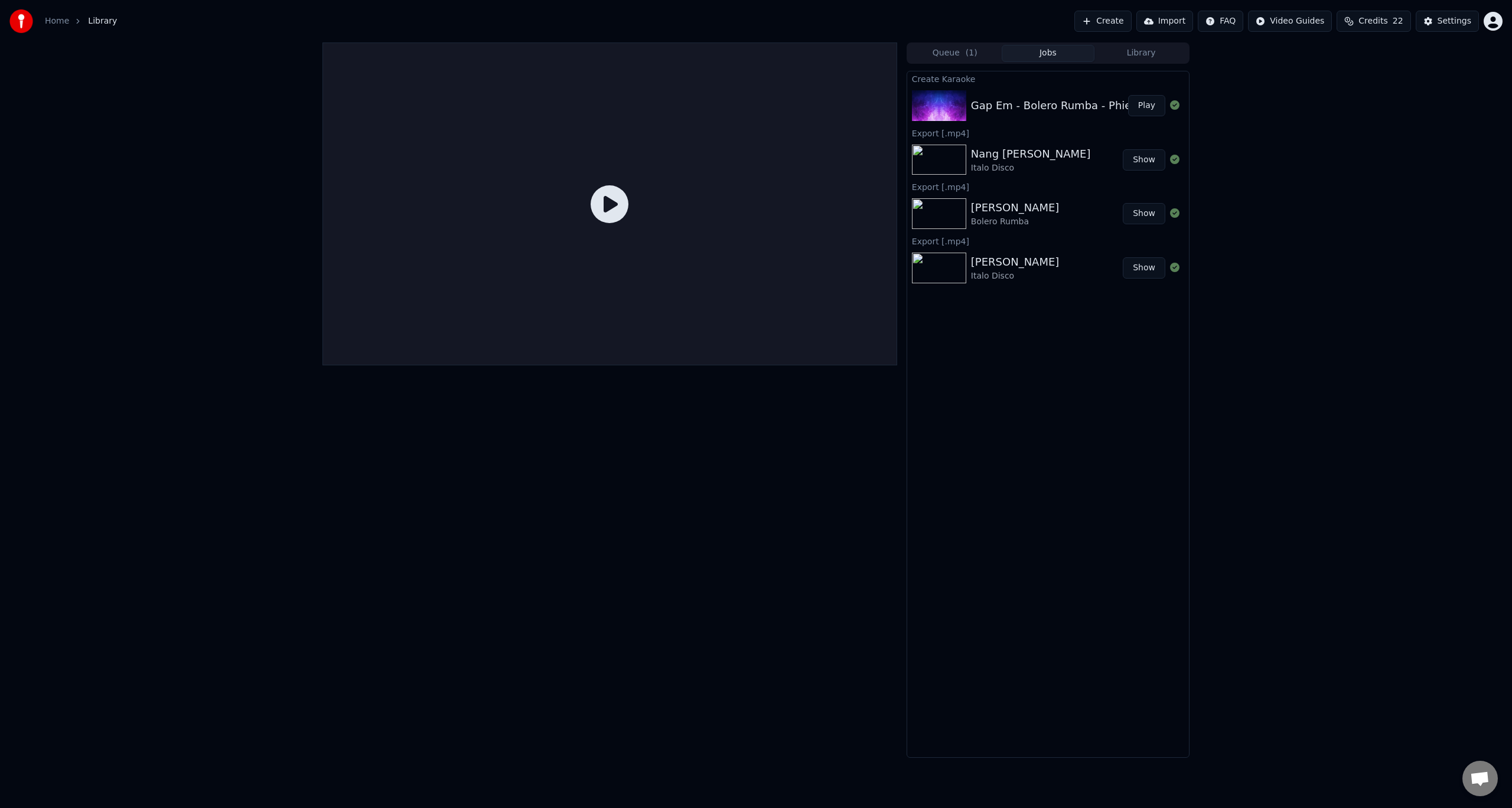
click at [940, 107] on img at bounding box center [938, 105] width 54 height 30
click at [1150, 109] on button "Play" at bounding box center [1147, 105] width 38 height 21
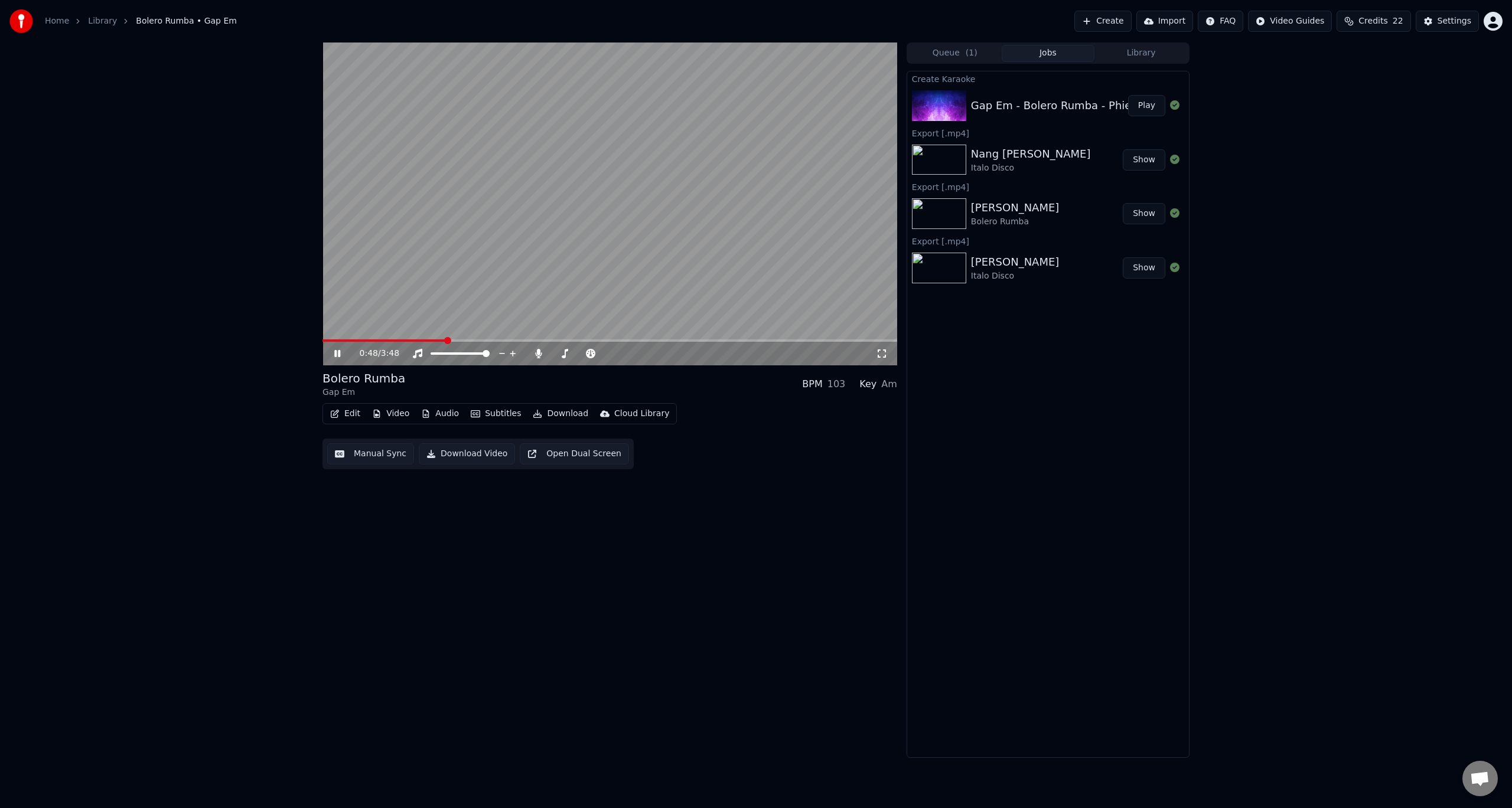
click at [337, 351] on icon at bounding box center [346, 353] width 28 height 9
click at [539, 352] on icon at bounding box center [538, 353] width 6 height 9
drag, startPoint x: 467, startPoint y: 452, endPoint x: 447, endPoint y: 341, distance: 112.8
click at [447, 341] on div "0:49 / 3:48 Bolero Rumba Gap Em BPM 103 Key Am Edit Video Audio Subtitles Downl…" at bounding box center [609, 399] width 575 height 715
click at [322, 337] on span at bounding box center [325, 340] width 7 height 7
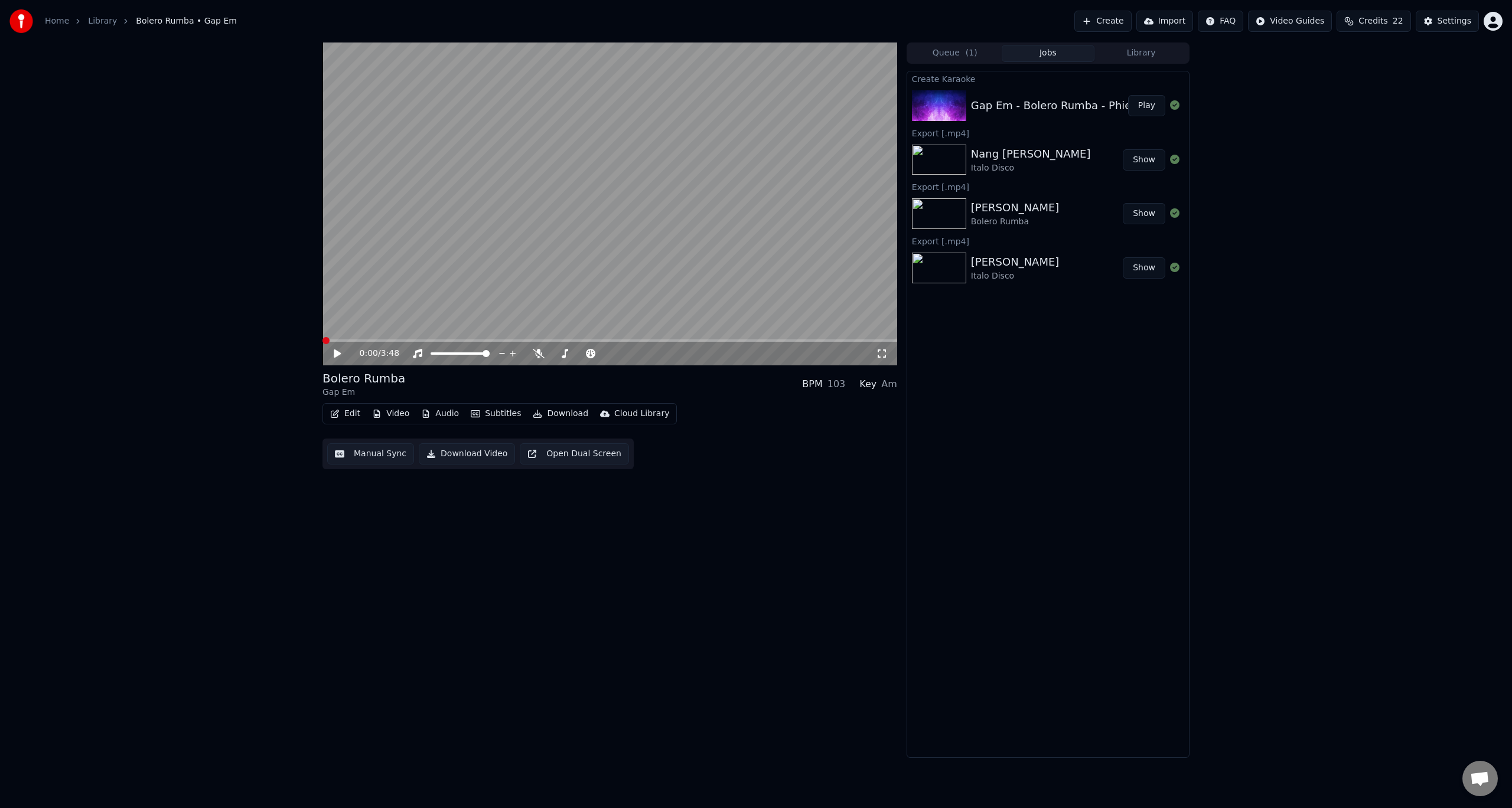
click at [458, 454] on button "Download Video" at bounding box center [467, 453] width 96 height 21
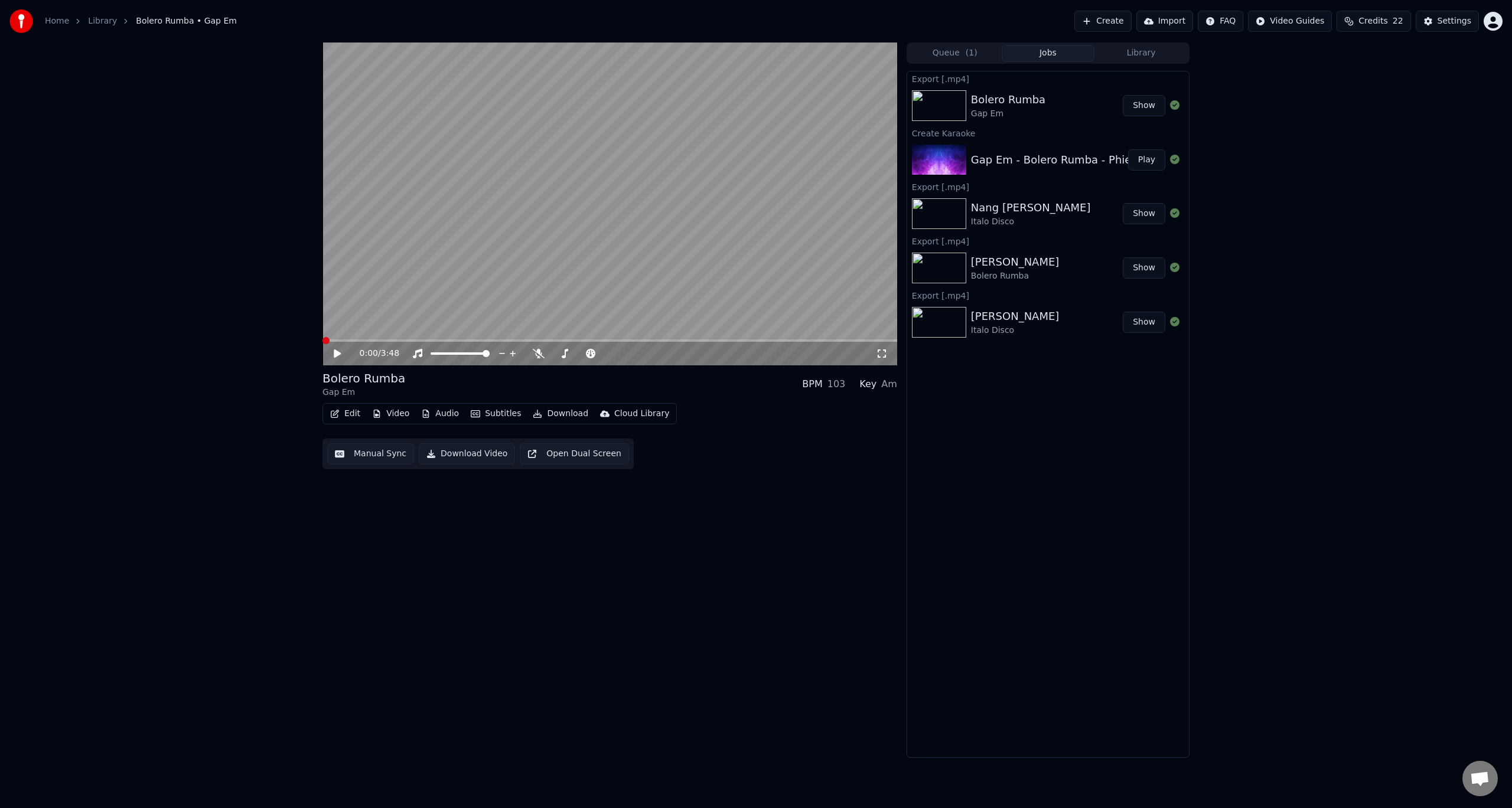
click at [1137, 109] on button "Show" at bounding box center [1144, 105] width 42 height 21
click at [567, 355] on icon at bounding box center [564, 353] width 12 height 9
click at [685, 352] on icon at bounding box center [686, 353] width 11 height 12
click at [675, 354] on icon at bounding box center [675, 353] width 11 height 12
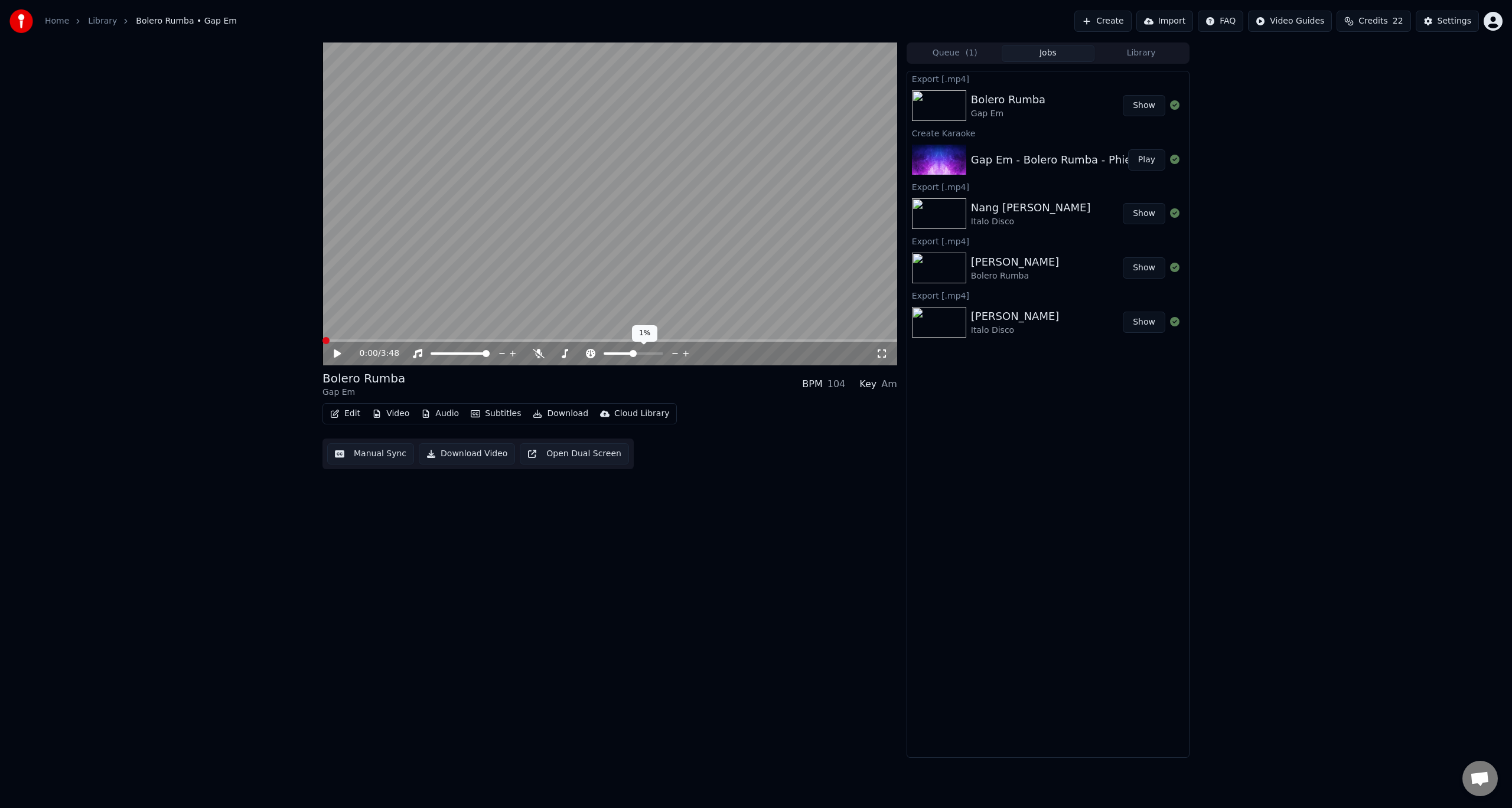
click at [675, 354] on icon at bounding box center [675, 353] width 11 height 12
click at [562, 352] on icon at bounding box center [564, 353] width 12 height 9
click at [658, 353] on icon at bounding box center [660, 353] width 11 height 12
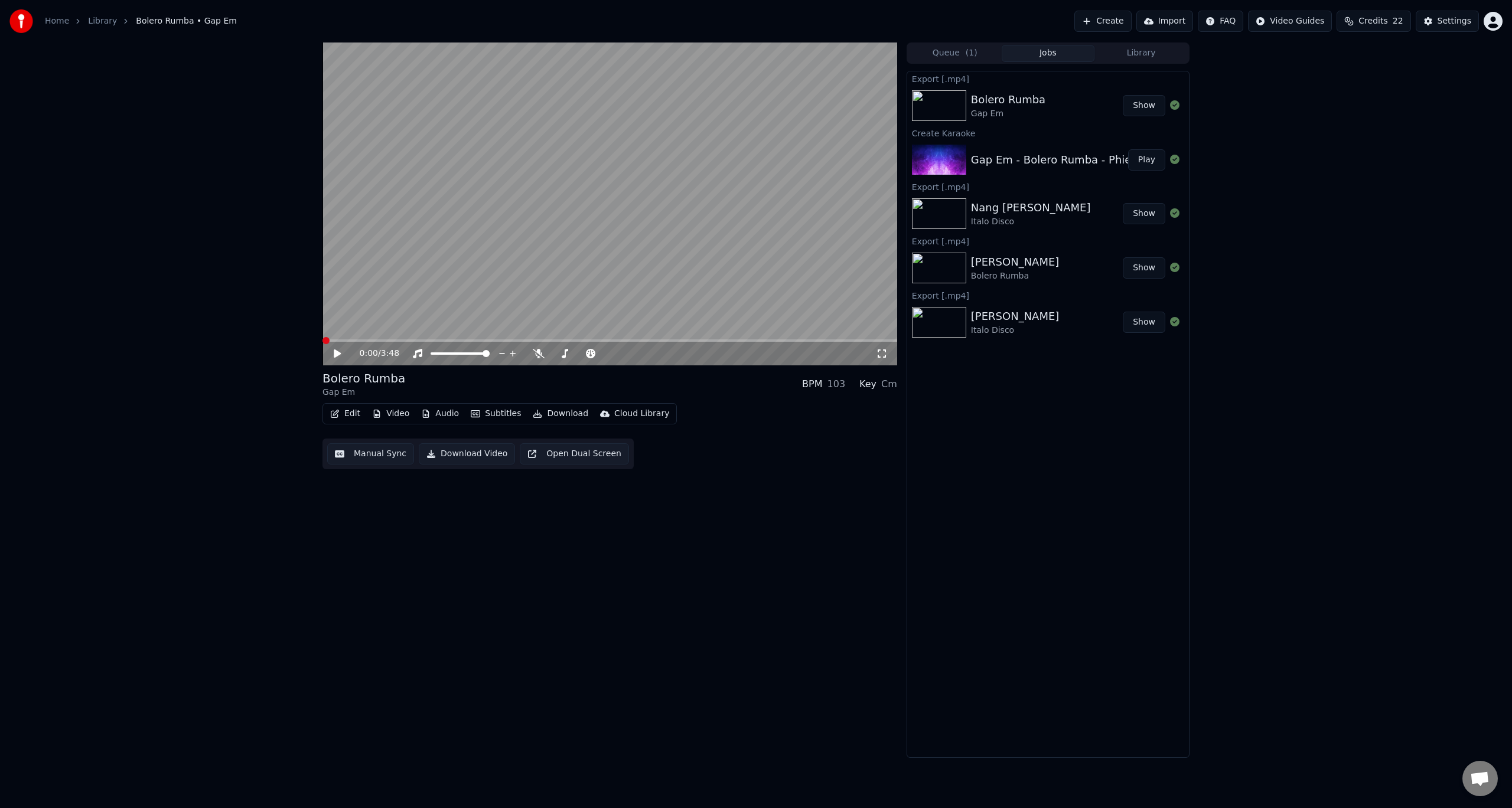
click at [333, 353] on icon at bounding box center [346, 353] width 28 height 9
click at [542, 349] on icon at bounding box center [538, 353] width 12 height 9
click at [336, 352] on icon at bounding box center [338, 353] width 6 height 7
click at [686, 354] on icon at bounding box center [686, 354] width 6 height 6
click at [672, 353] on icon at bounding box center [675, 353] width 11 height 12
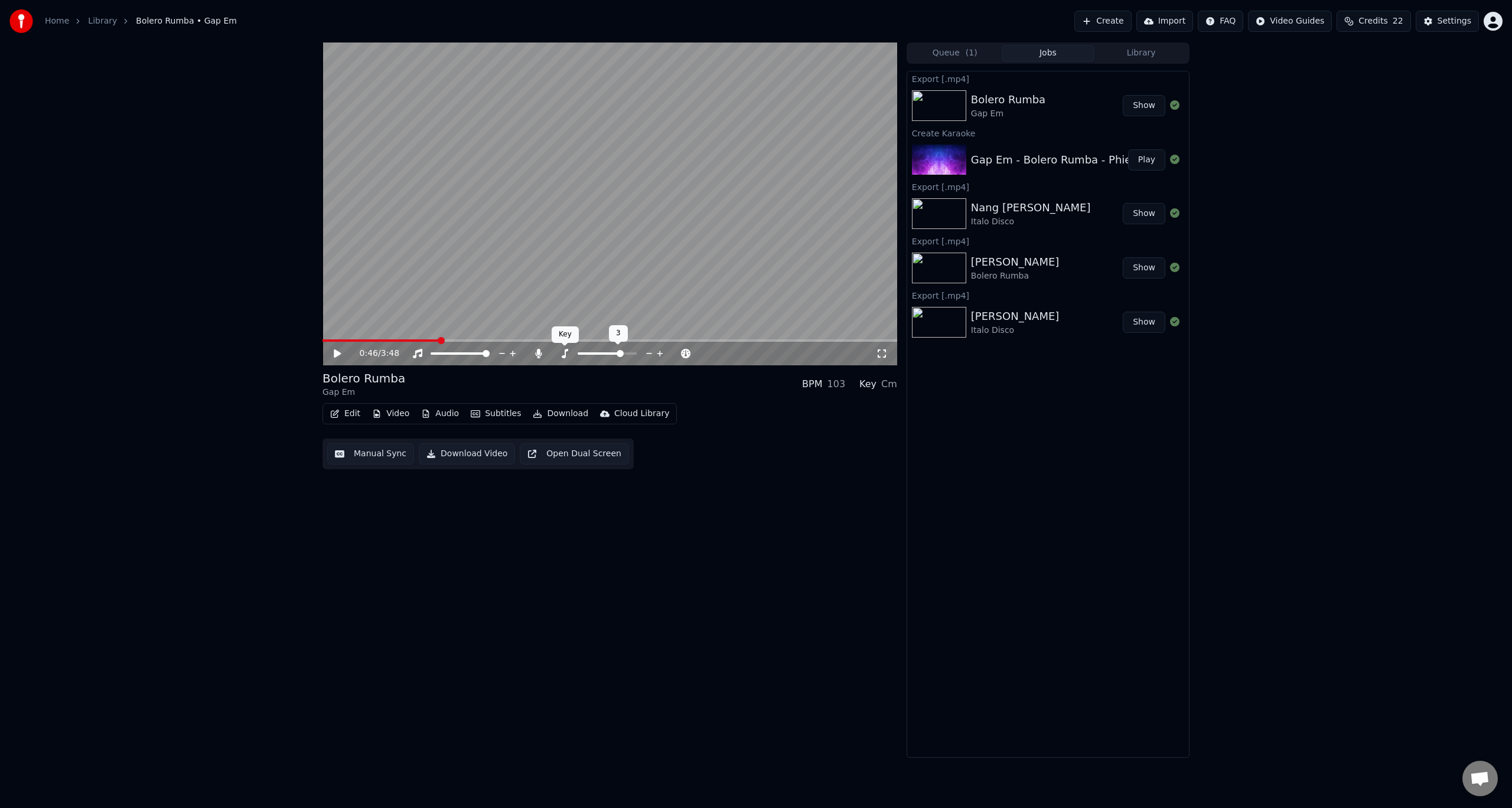
click at [564, 355] on icon at bounding box center [564, 353] width 6 height 9
click at [658, 355] on icon at bounding box center [660, 353] width 11 height 12
click at [659, 355] on icon at bounding box center [660, 353] width 11 height 12
click at [647, 356] on icon at bounding box center [649, 353] width 11 height 12
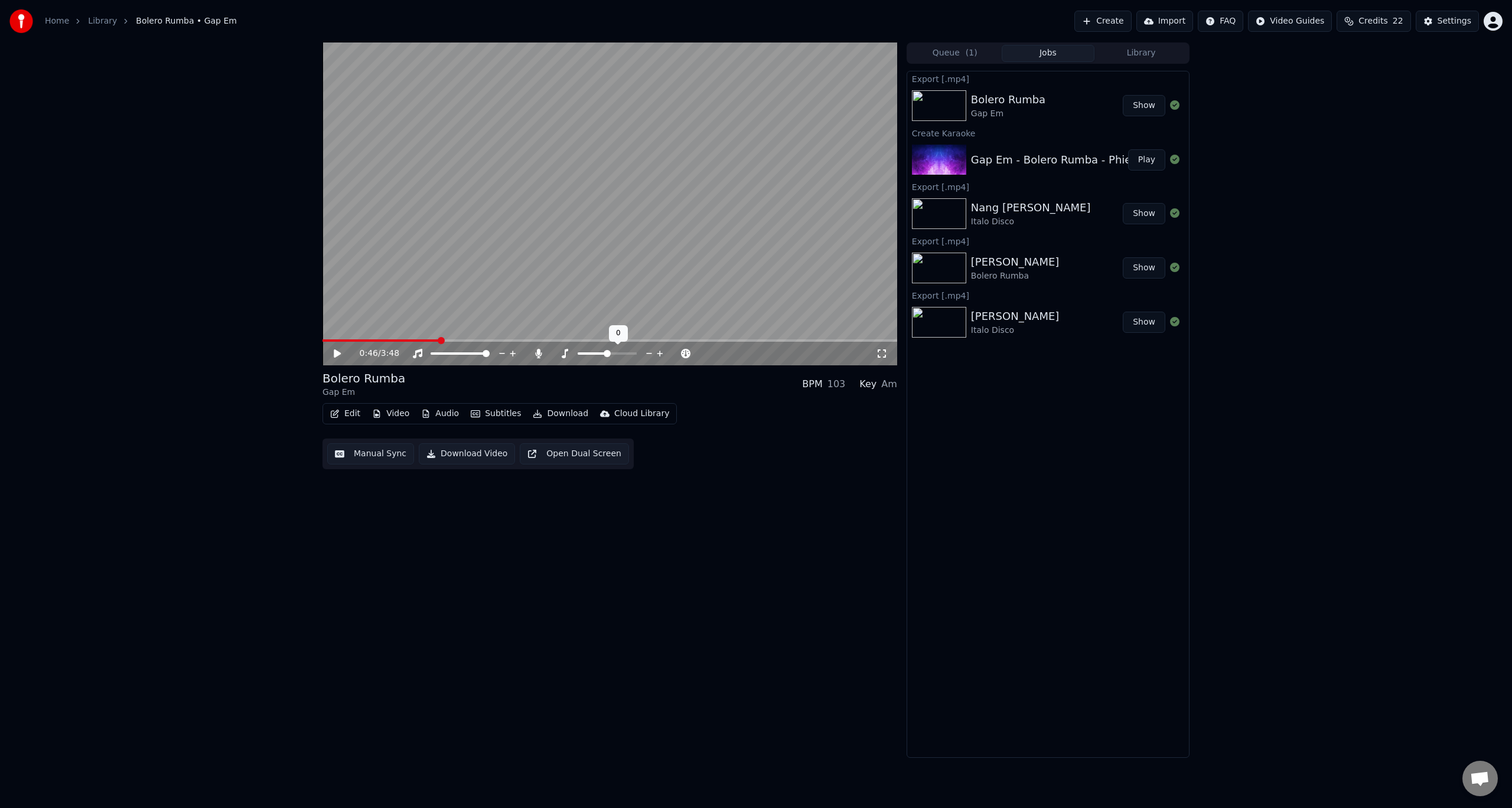
click at [660, 355] on icon at bounding box center [660, 354] width 6 height 6
click at [336, 353] on icon at bounding box center [337, 353] width 7 height 9
click at [339, 353] on icon at bounding box center [338, 353] width 6 height 7
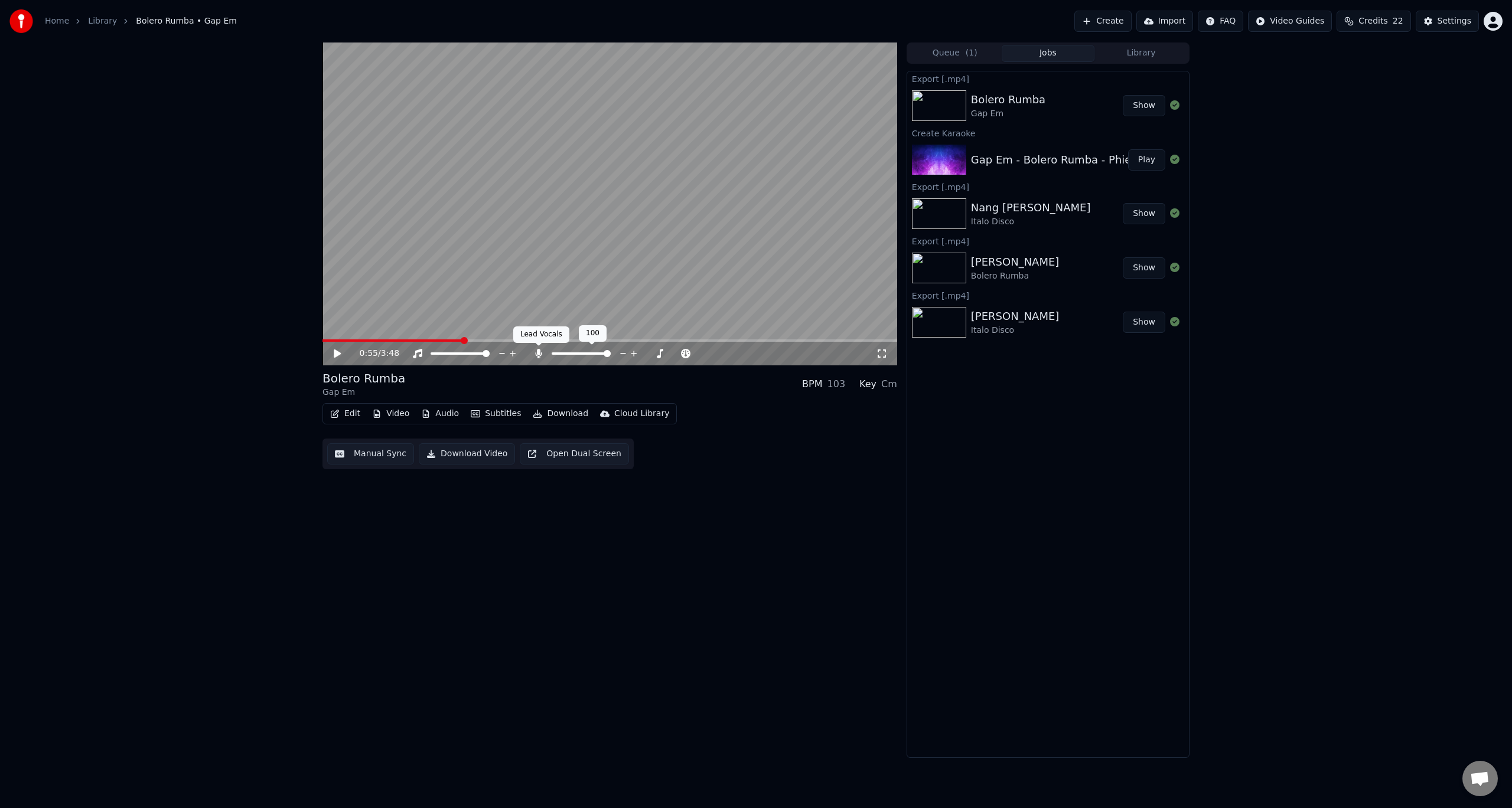
click at [536, 353] on icon at bounding box center [538, 353] width 6 height 9
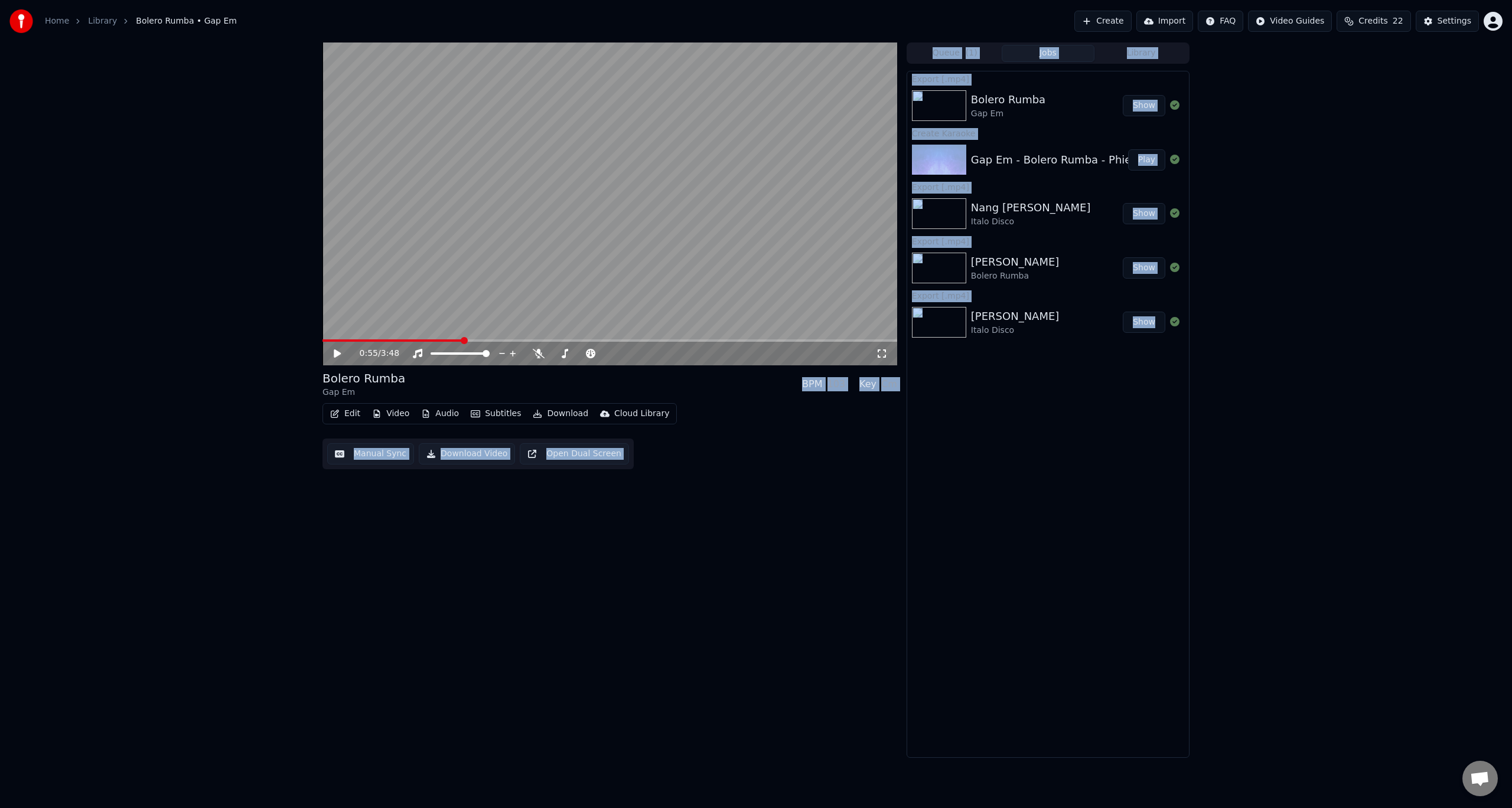
drag, startPoint x: 461, startPoint y: 339, endPoint x: 332, endPoint y: 343, distance: 129.1
click at [322, 344] on span at bounding box center [325, 340] width 7 height 7
click at [465, 453] on button "Download Video" at bounding box center [467, 453] width 96 height 21
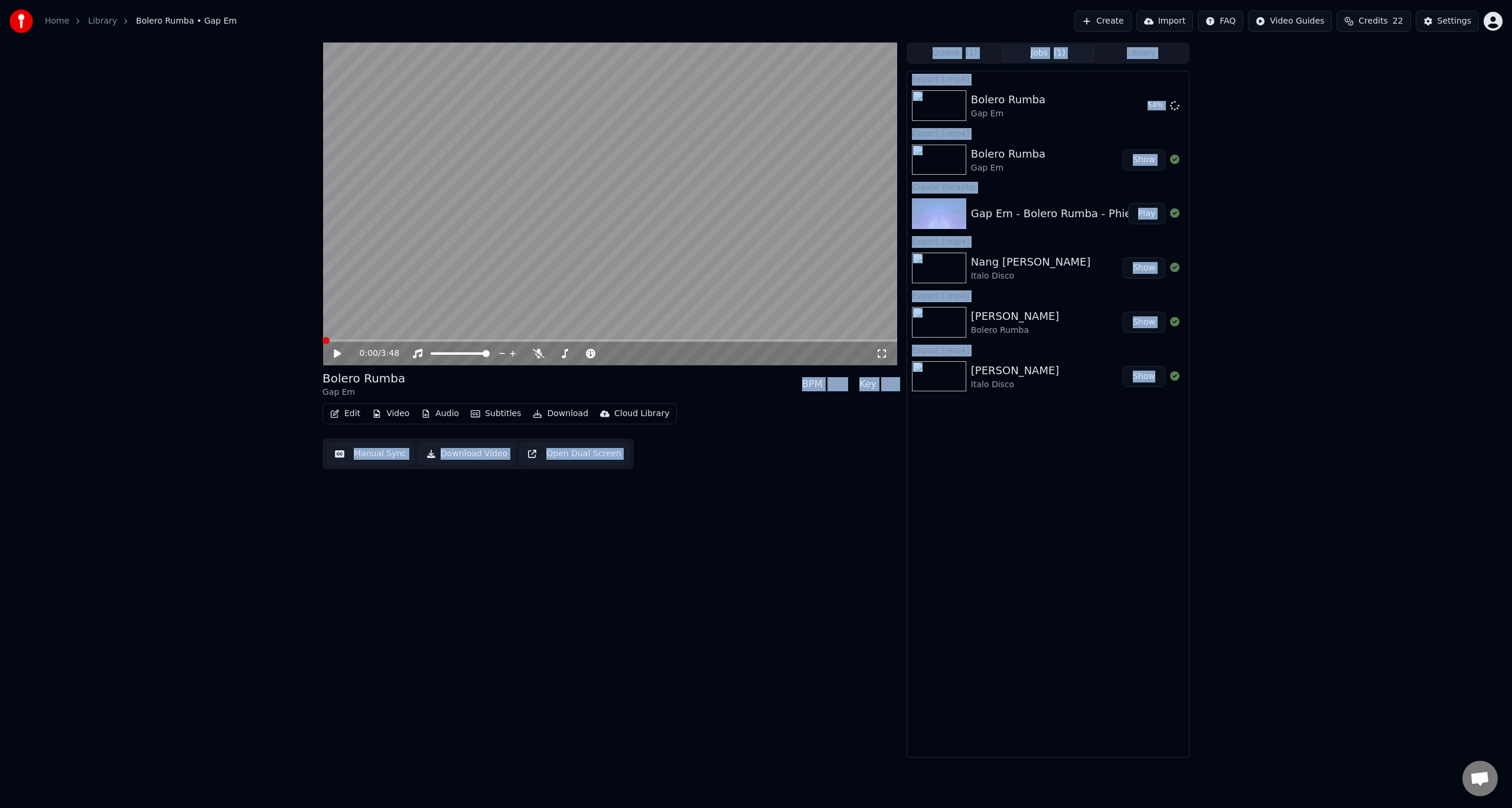
click at [1312, 274] on div "0:00 / 3:48 Bolero Rumba Gap Em BPM 103 Key Cm Edit Video Audio Subtitles Downl…" at bounding box center [756, 399] width 1512 height 715
click at [1313, 274] on div "0:00 / 3:48 Bolero Rumba Gap Em BPM 103 Key Cm Edit Video Audio Subtitles Downl…" at bounding box center [756, 399] width 1512 height 715
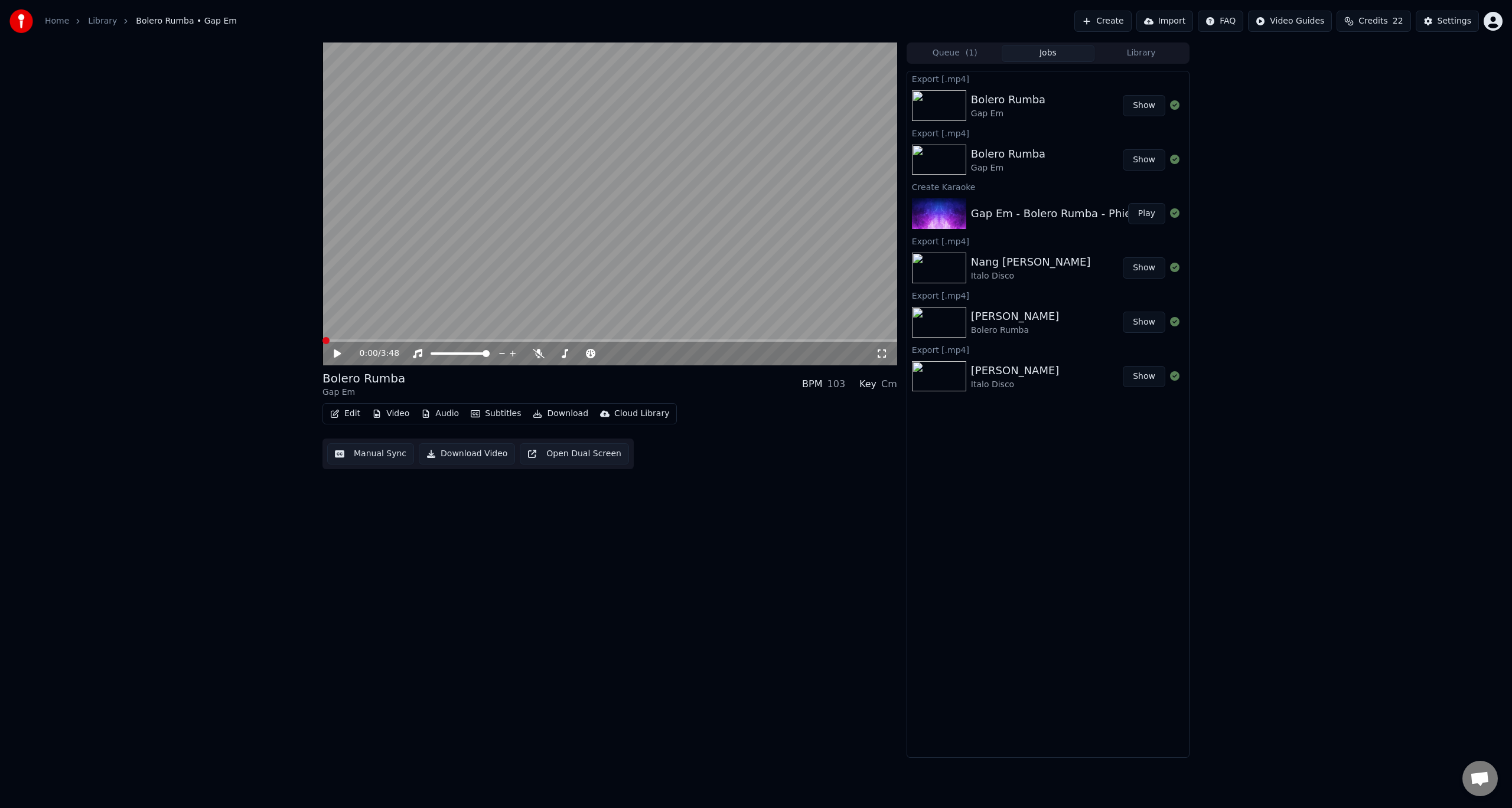
click at [1146, 105] on button "Show" at bounding box center [1144, 105] width 42 height 21
click at [718, 610] on div "0:00 / 3:48 Bolero Rumba Gap Em BPM 103 Key Cm Edit Video Audio Subtitles Downl…" at bounding box center [609, 399] width 575 height 715
click at [535, 353] on icon at bounding box center [538, 353] width 12 height 9
click at [333, 354] on icon at bounding box center [346, 353] width 28 height 9
click at [335, 352] on icon at bounding box center [338, 353] width 6 height 7
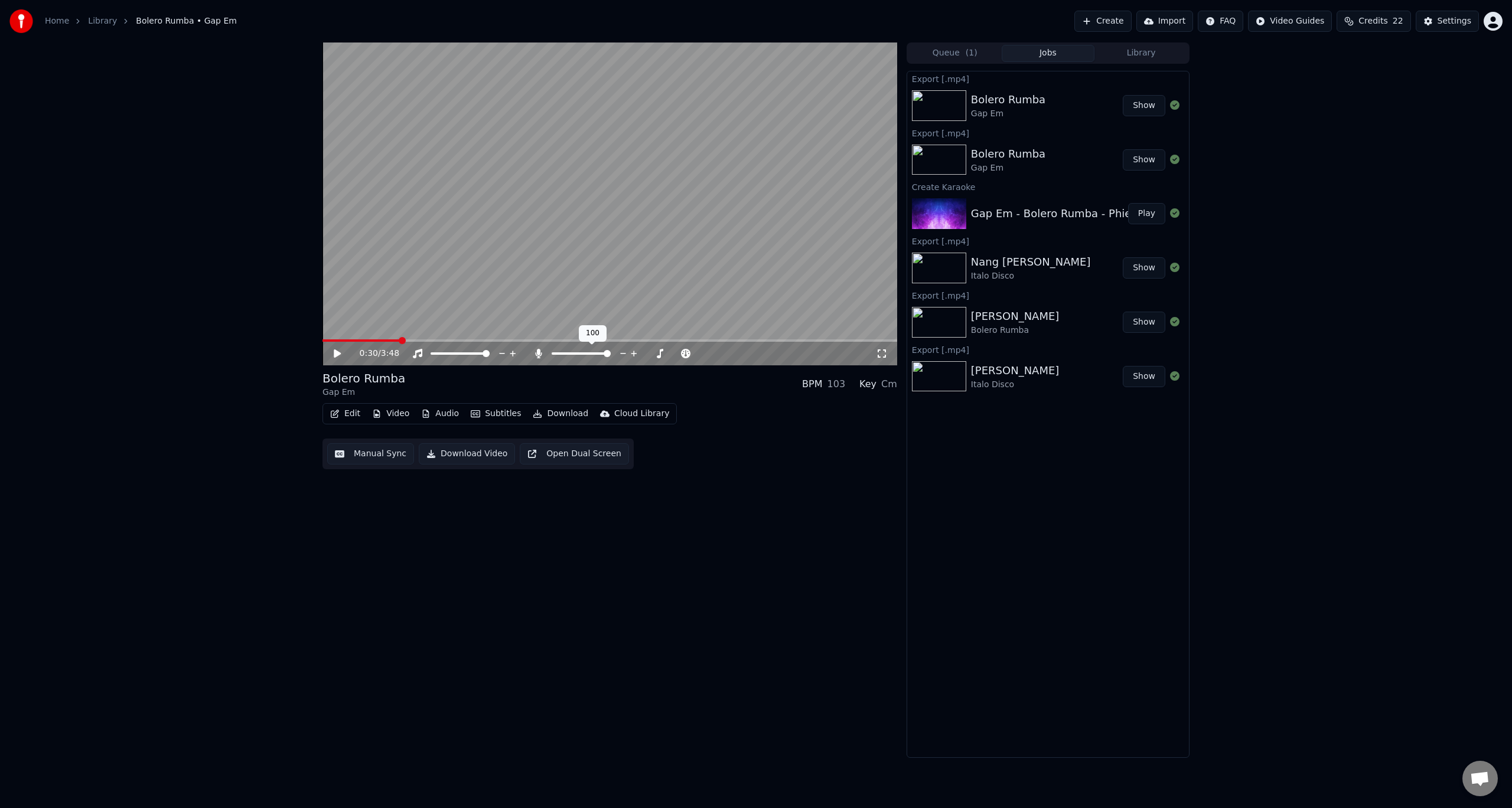
click at [538, 352] on icon at bounding box center [538, 353] width 6 height 9
click at [567, 355] on icon at bounding box center [564, 353] width 12 height 9
click at [653, 353] on icon at bounding box center [649, 353] width 11 height 12
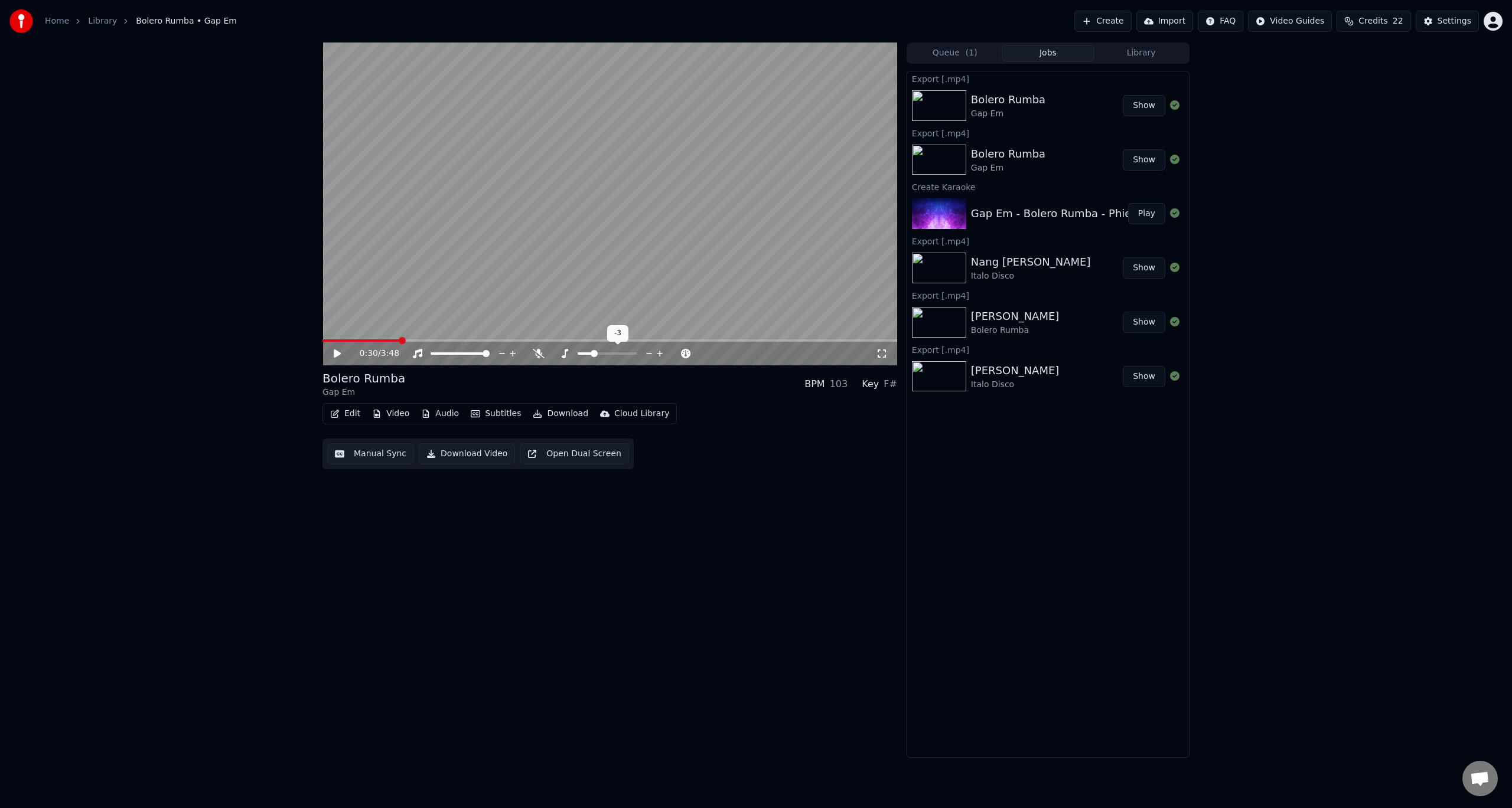
click at [653, 353] on icon at bounding box center [649, 353] width 11 height 12
click at [661, 354] on icon at bounding box center [660, 353] width 11 height 12
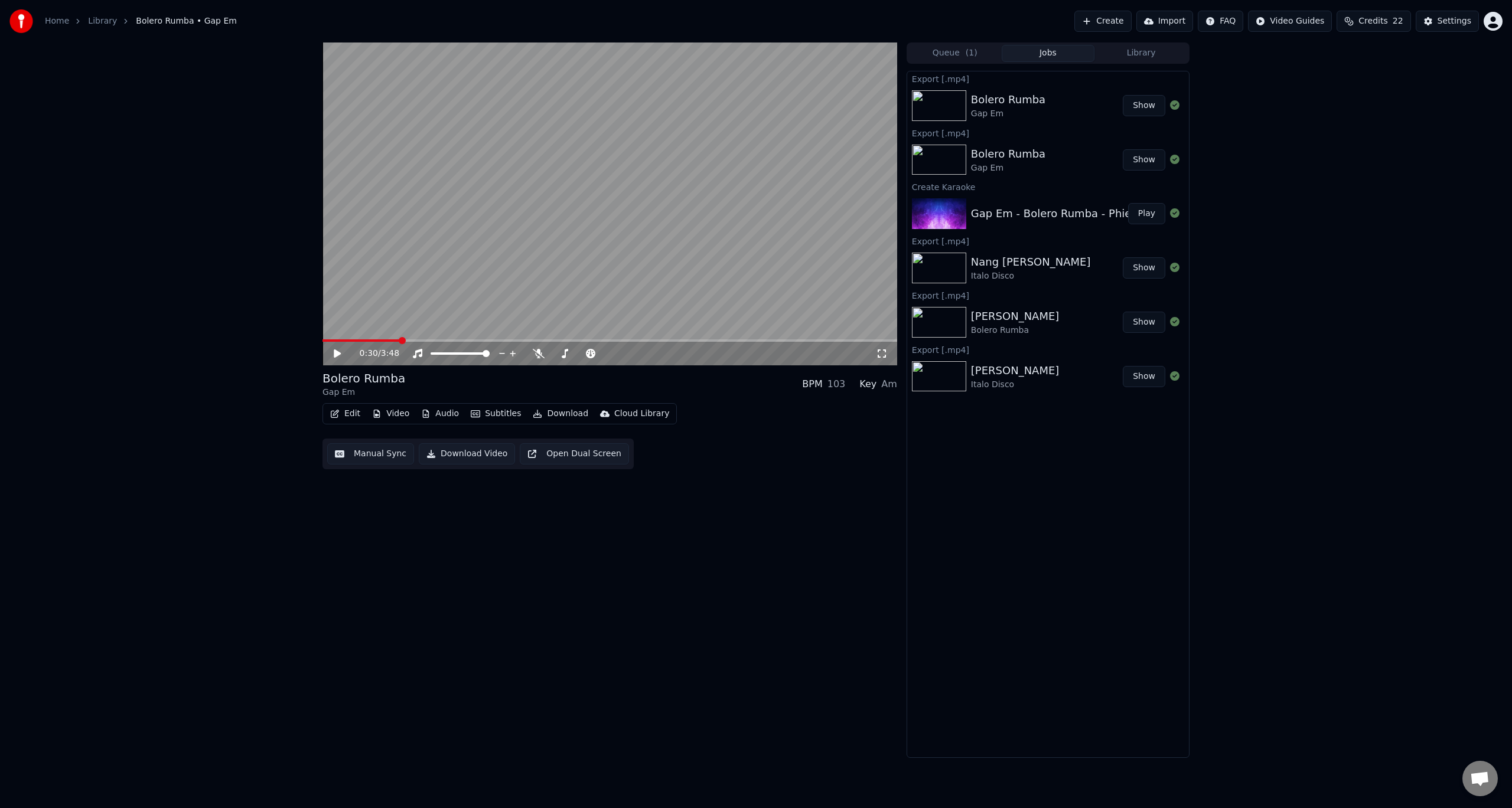
click at [758, 454] on div "Edit Video Audio Subtitles Download Cloud Library Manual Sync Download Video Op…" at bounding box center [609, 436] width 575 height 66
click at [542, 353] on icon at bounding box center [538, 353] width 12 height 9
click at [322, 344] on span at bounding box center [325, 340] width 7 height 7
click at [337, 353] on icon at bounding box center [337, 353] width 7 height 9
click at [468, 455] on button "Download Video" at bounding box center [467, 453] width 96 height 21
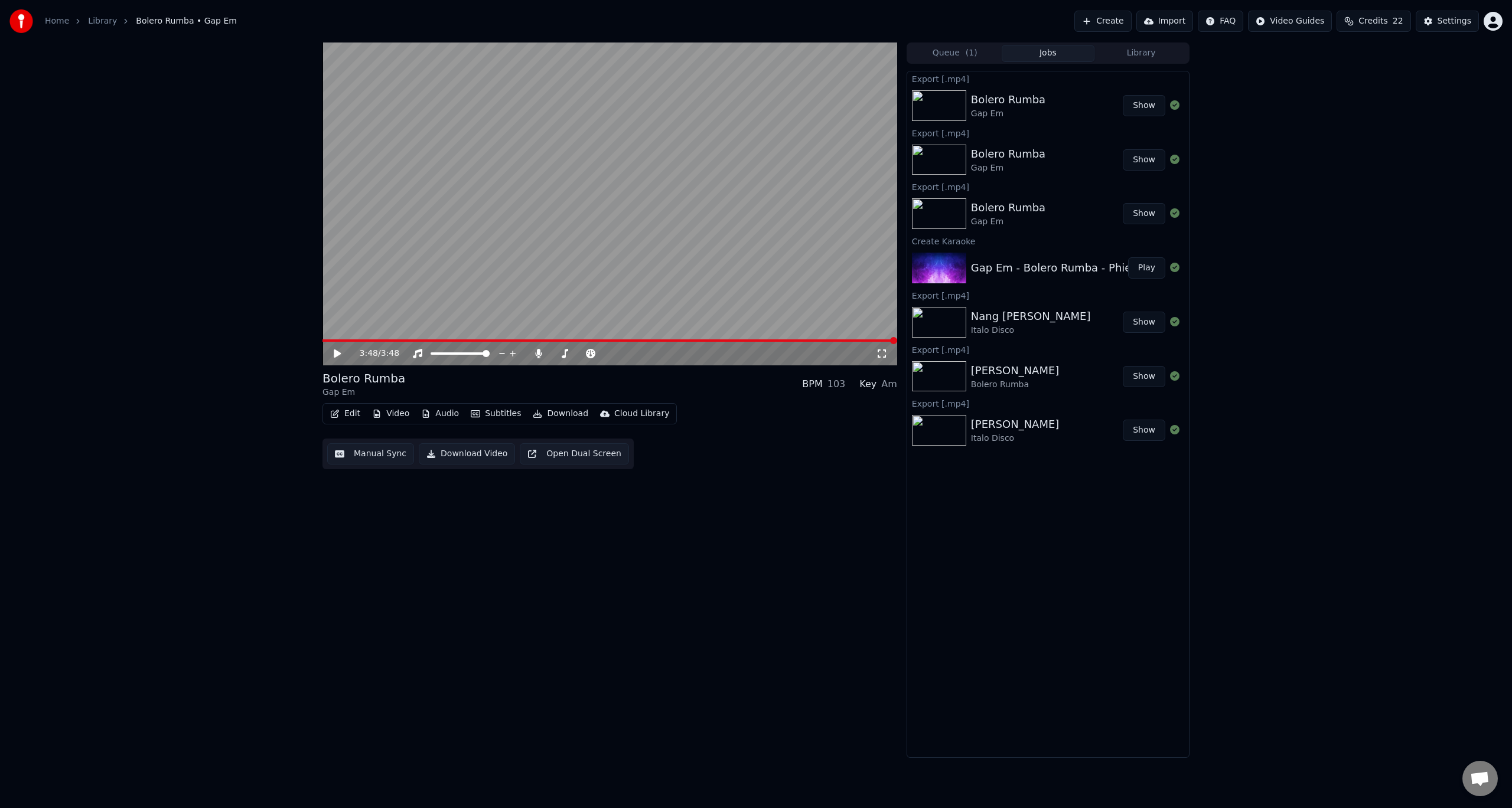
click at [1145, 103] on button "Show" at bounding box center [1144, 105] width 42 height 21
click at [491, 112] on video at bounding box center [609, 203] width 575 height 323
click at [353, 339] on video at bounding box center [609, 203] width 575 height 323
click at [337, 351] on icon at bounding box center [337, 353] width 7 height 9
click at [359, 341] on span at bounding box center [609, 340] width 575 height 2
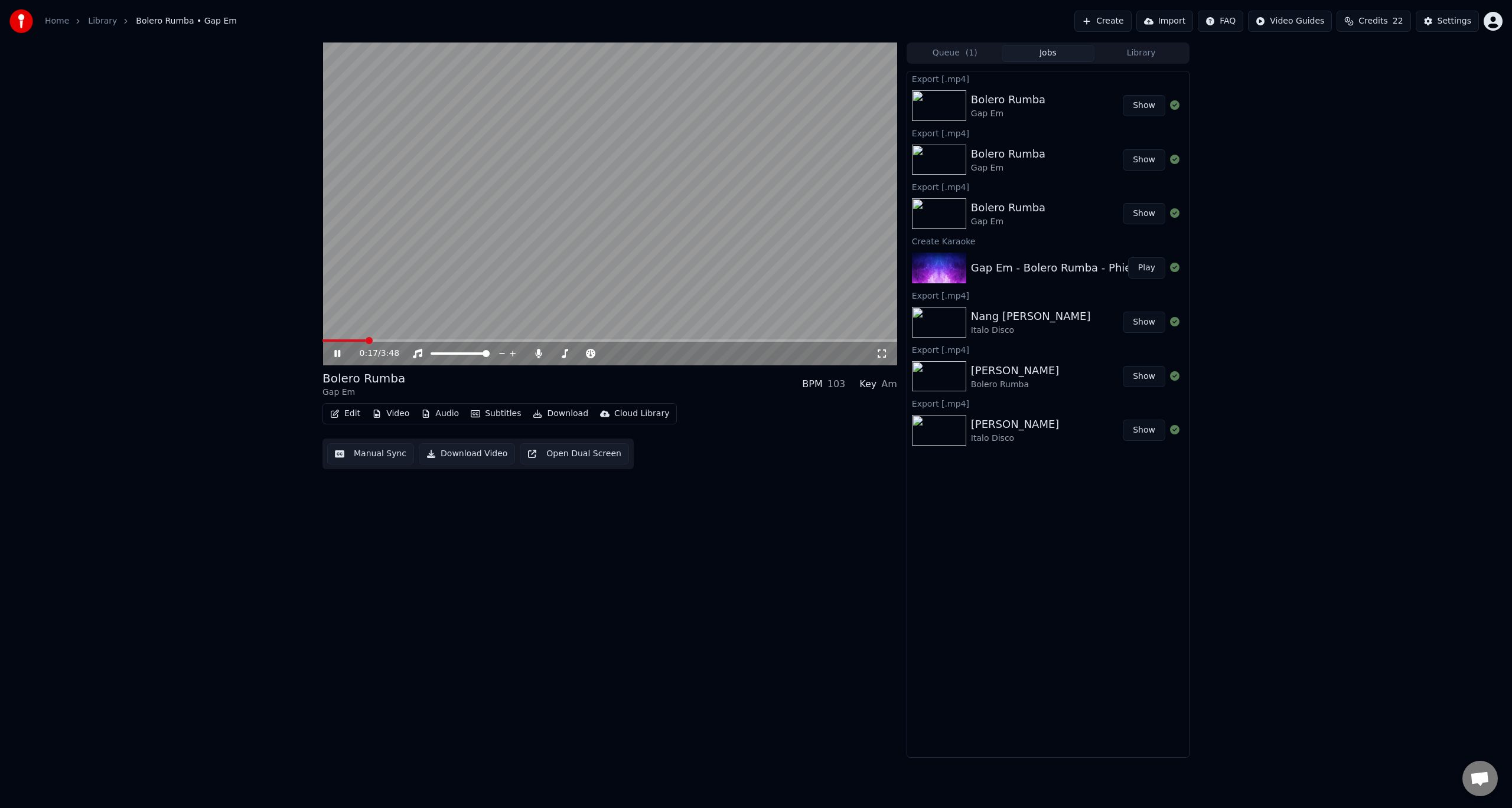
click at [340, 352] on icon at bounding box center [338, 353] width 6 height 7
click at [1449, 23] on div "Settings" at bounding box center [1453, 21] width 34 height 12
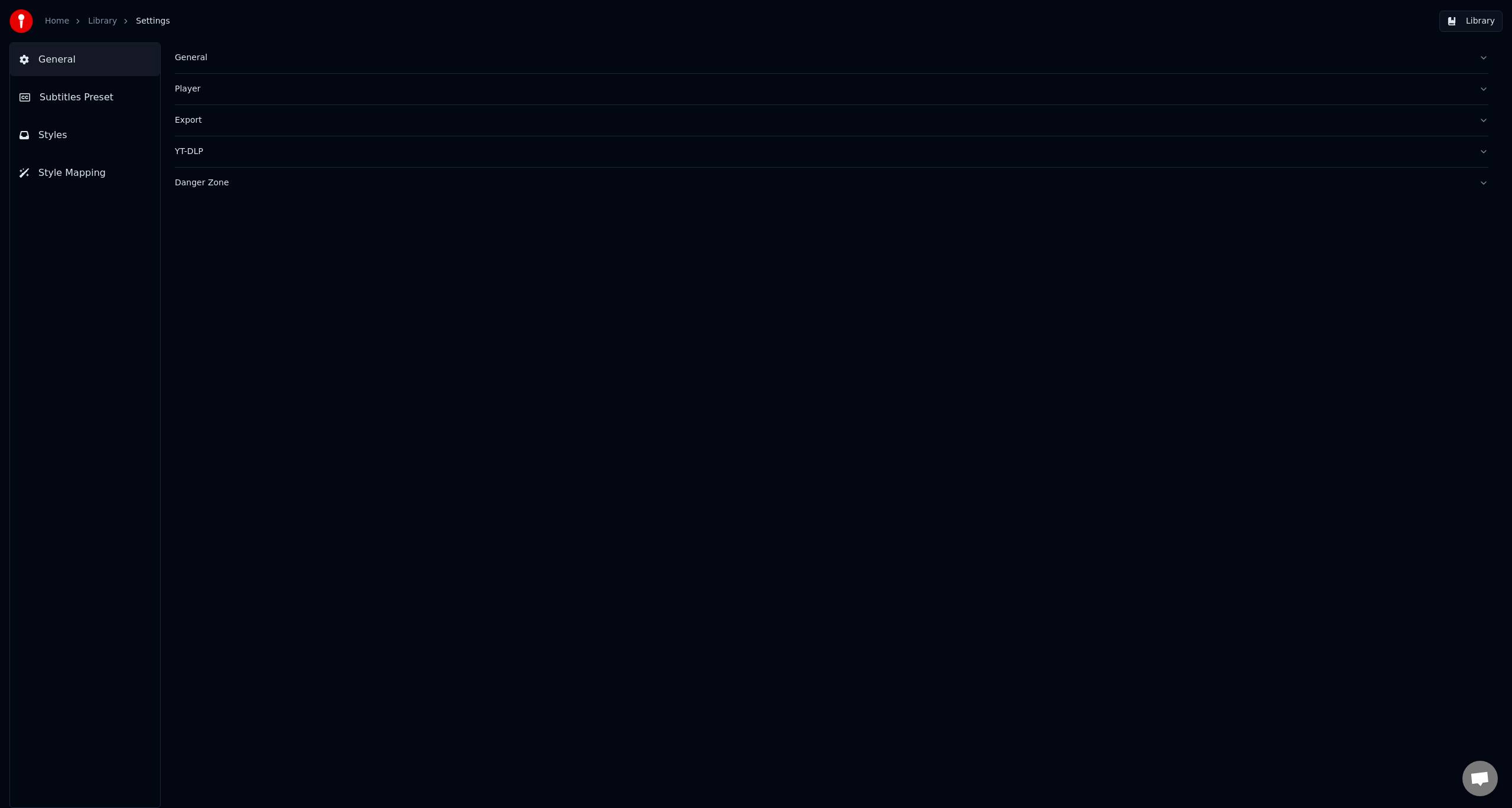
click at [187, 124] on div "Export" at bounding box center [822, 120] width 1295 height 12
click at [265, 216] on html "**********" at bounding box center [756, 404] width 1512 height 808
click at [382, 255] on html "**********" at bounding box center [756, 404] width 1512 height 808
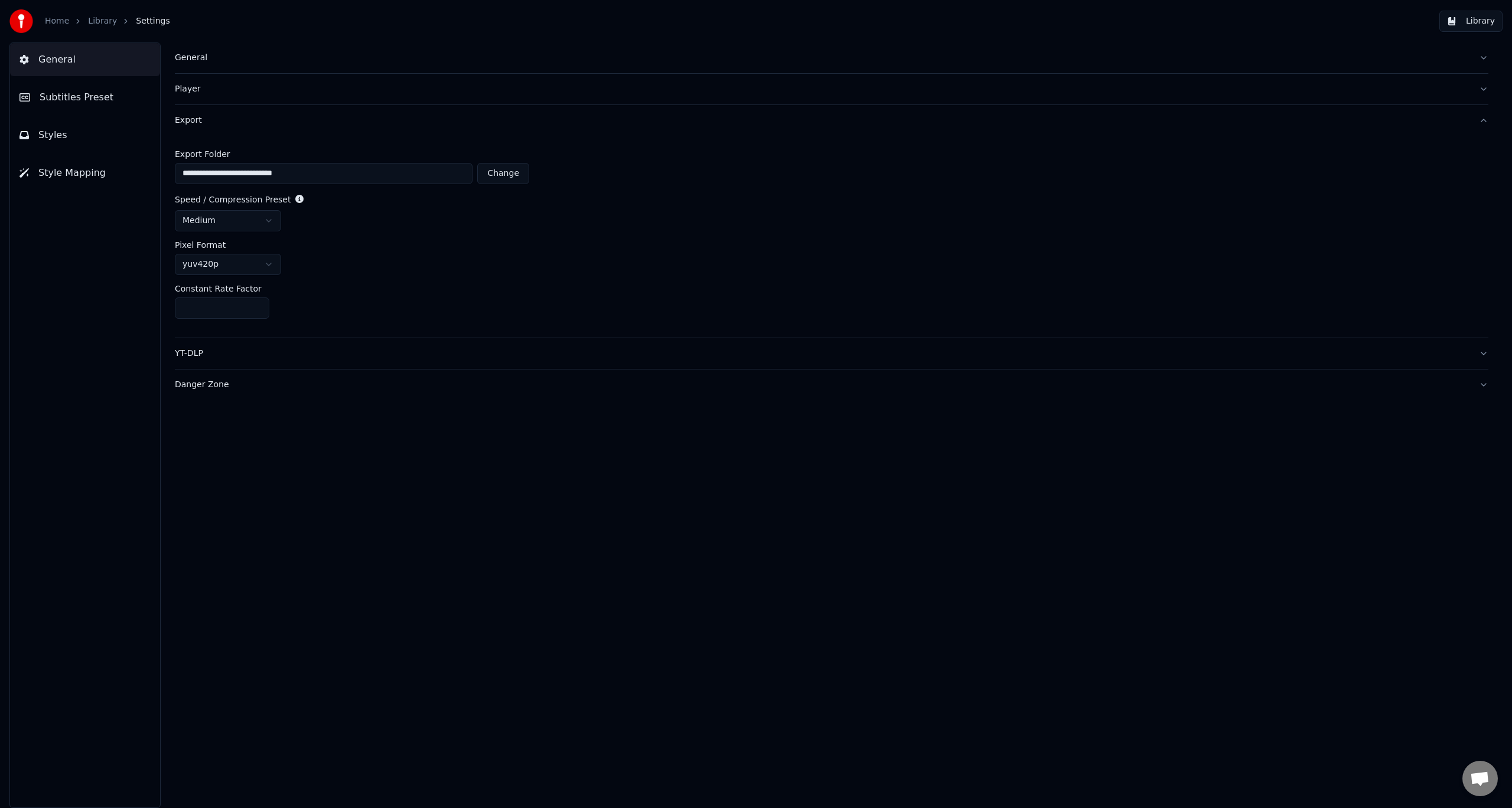
click at [269, 263] on html "**********" at bounding box center [756, 404] width 1512 height 808
click at [335, 241] on html "**********" at bounding box center [756, 404] width 1512 height 808
click at [199, 359] on div "YT-DLP" at bounding box center [822, 353] width 1295 height 12
click at [213, 286] on div "Danger Zone" at bounding box center [822, 284] width 1295 height 12
click at [380, 253] on div "Reindex Library Reset Settings Export Settings Import Settings Parse Titles Ana…" at bounding box center [832, 291] width 1313 height 184
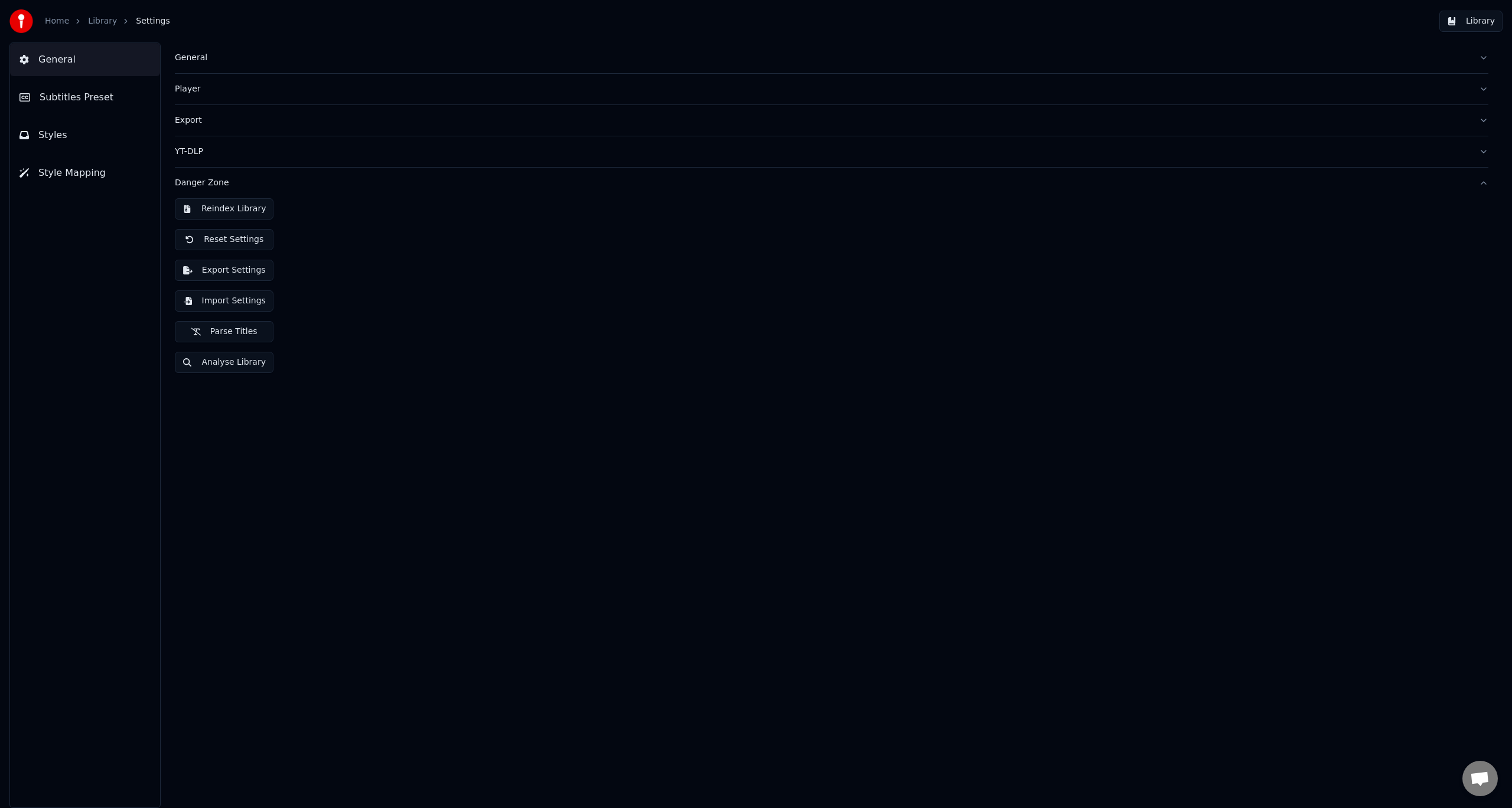
click at [202, 63] on div "General" at bounding box center [822, 57] width 1295 height 12
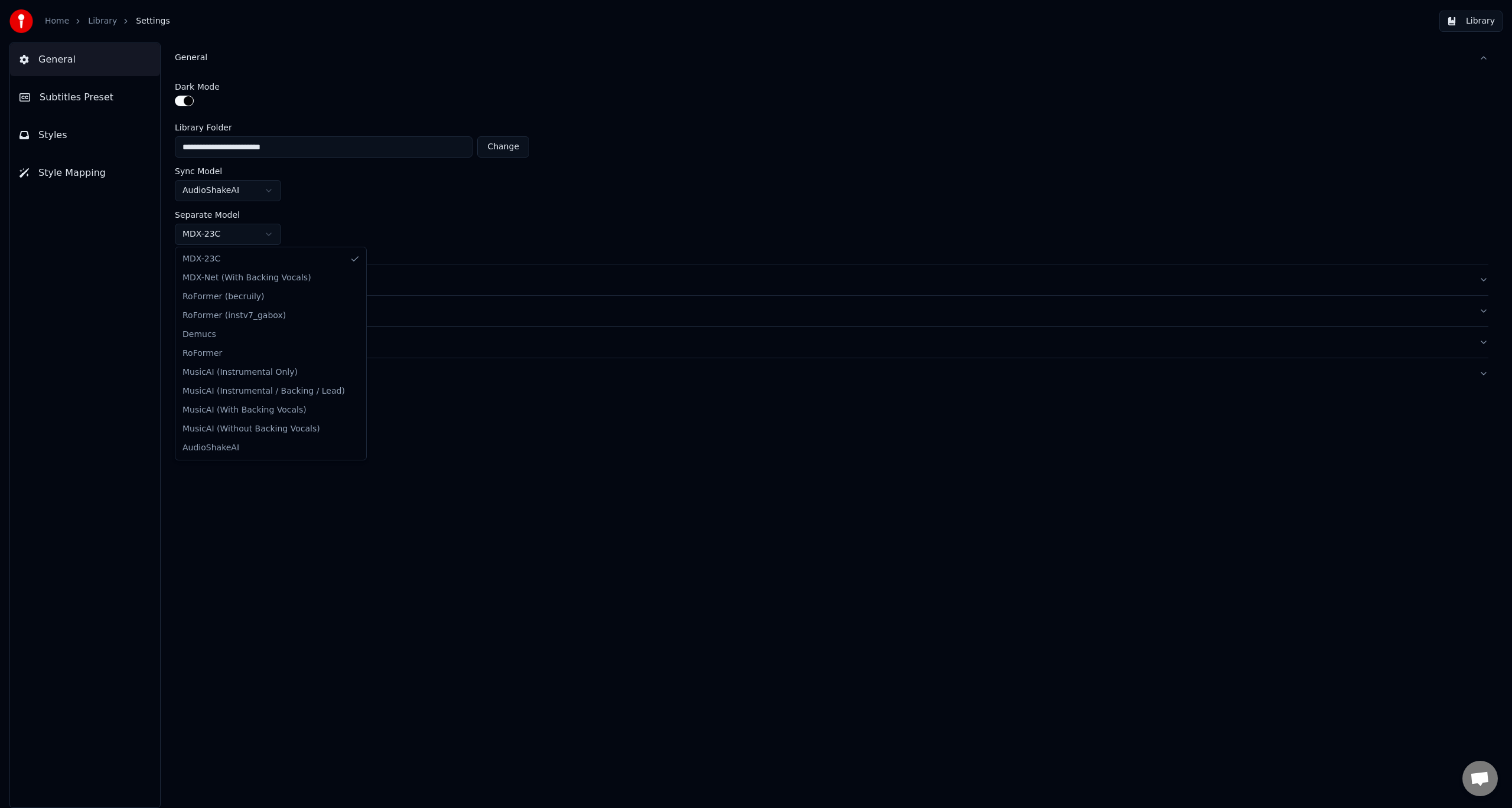
click at [269, 234] on html "**********" at bounding box center [756, 404] width 1512 height 808
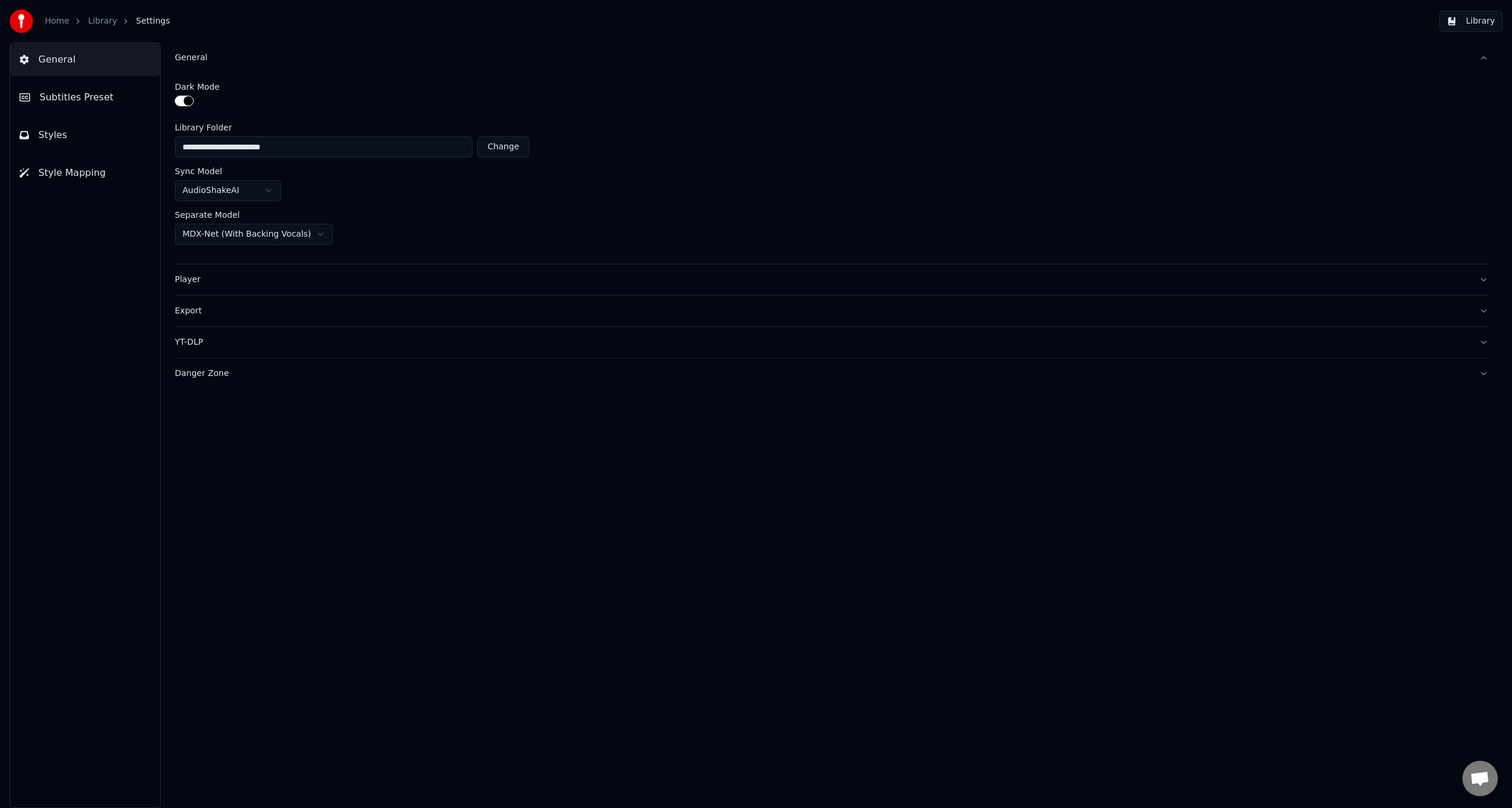
click at [292, 234] on html "**********" at bounding box center [756, 404] width 1512 height 808
click at [299, 232] on html "**********" at bounding box center [756, 404] width 1512 height 808
click at [187, 284] on div "Player" at bounding box center [822, 279] width 1295 height 12
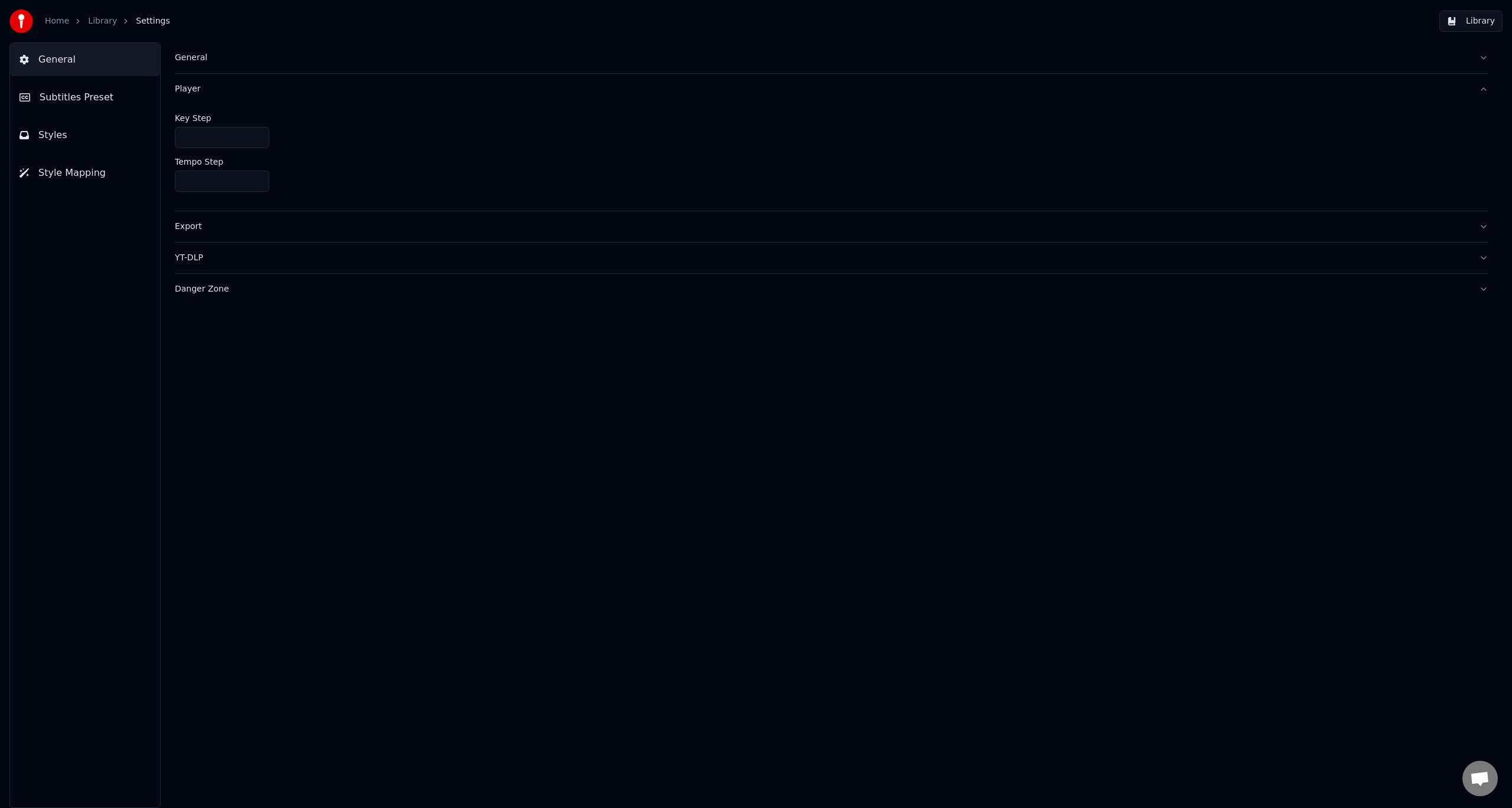
click at [197, 56] on div "General" at bounding box center [822, 57] width 1295 height 12
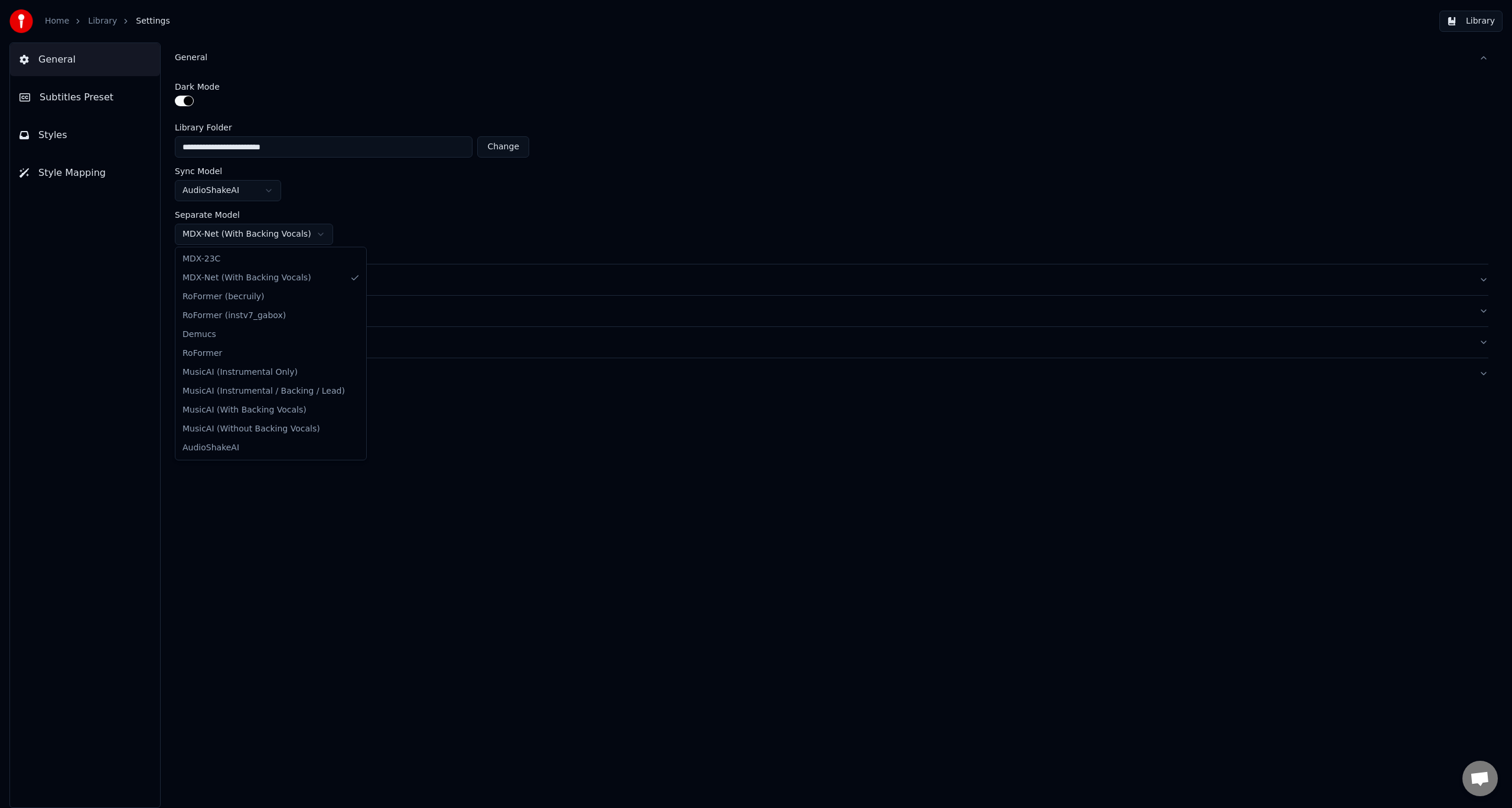
click at [306, 237] on html "**********" at bounding box center [756, 404] width 1512 height 808
click at [290, 238] on html "**********" at bounding box center [756, 404] width 1512 height 808
click at [239, 233] on html "**********" at bounding box center [756, 404] width 1512 height 808
click at [451, 217] on div "Separate Model" at bounding box center [832, 215] width 1313 height 9
click at [99, 18] on link "Library" at bounding box center [102, 21] width 29 height 12
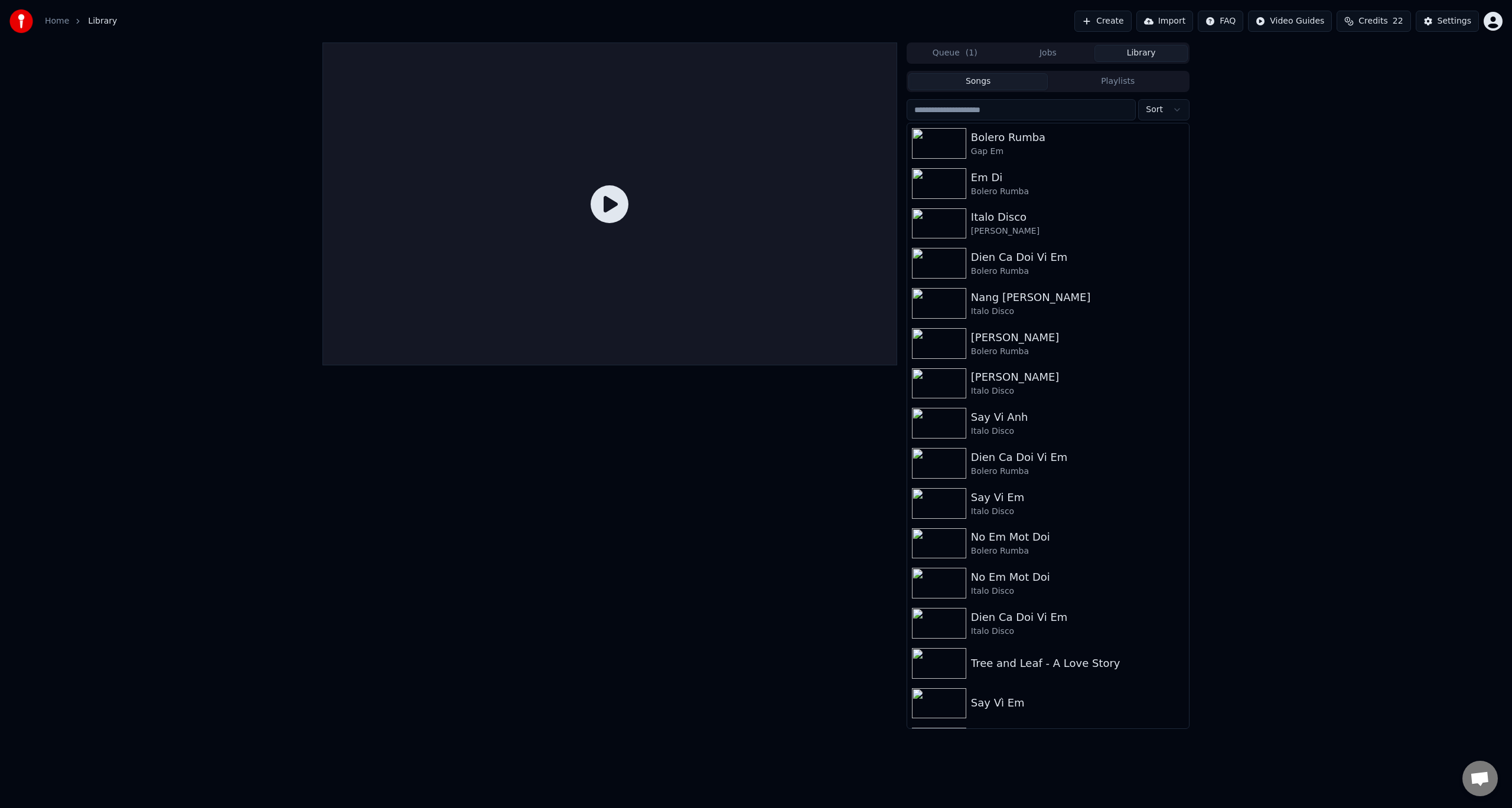
click at [1141, 52] on button "Library" at bounding box center [1141, 53] width 93 height 17
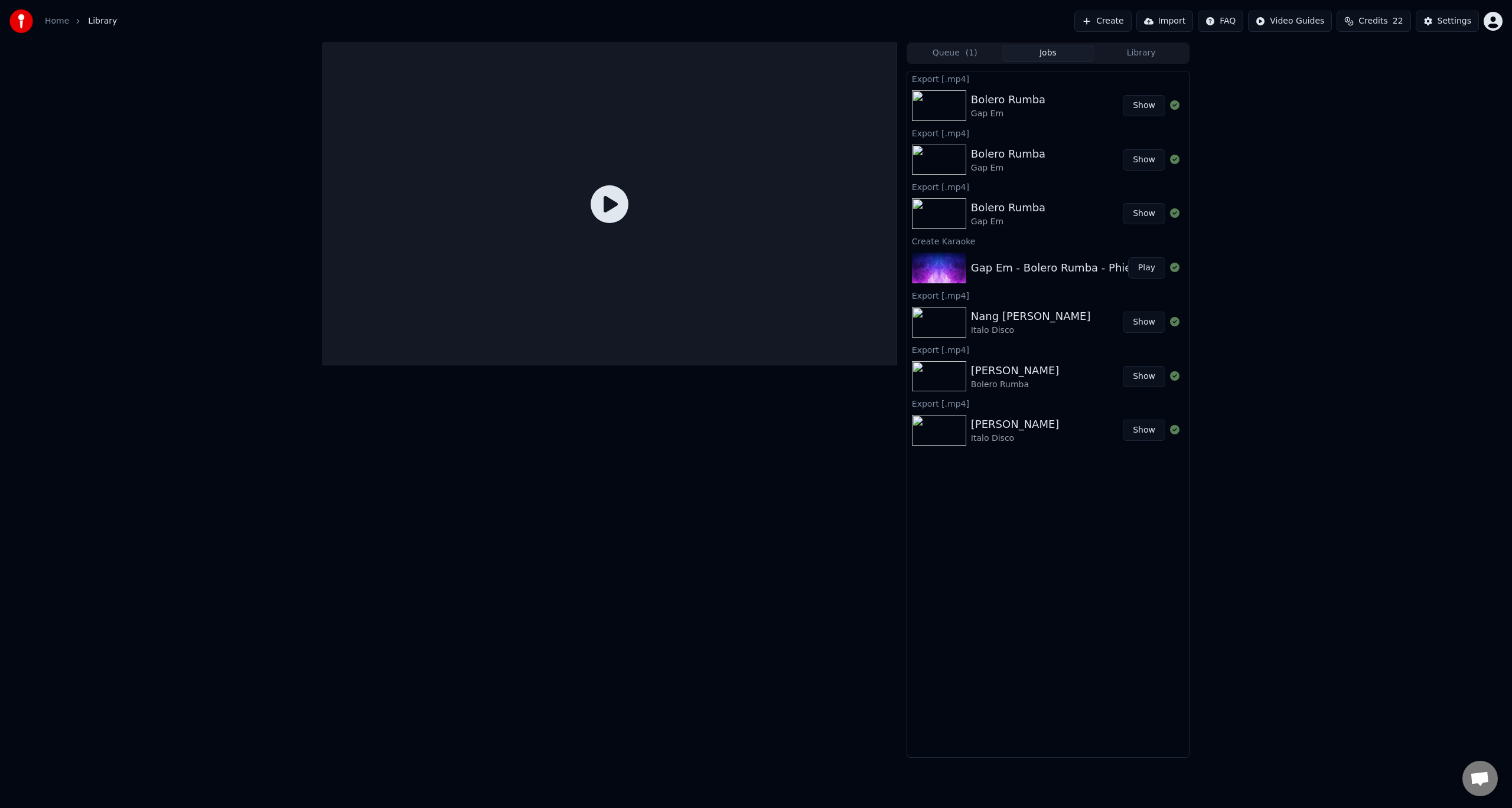
click at [1053, 57] on button "Jobs" at bounding box center [1048, 53] width 93 height 17
click at [940, 161] on img at bounding box center [938, 159] width 54 height 30
click at [1134, 45] on button "Library" at bounding box center [1141, 53] width 93 height 17
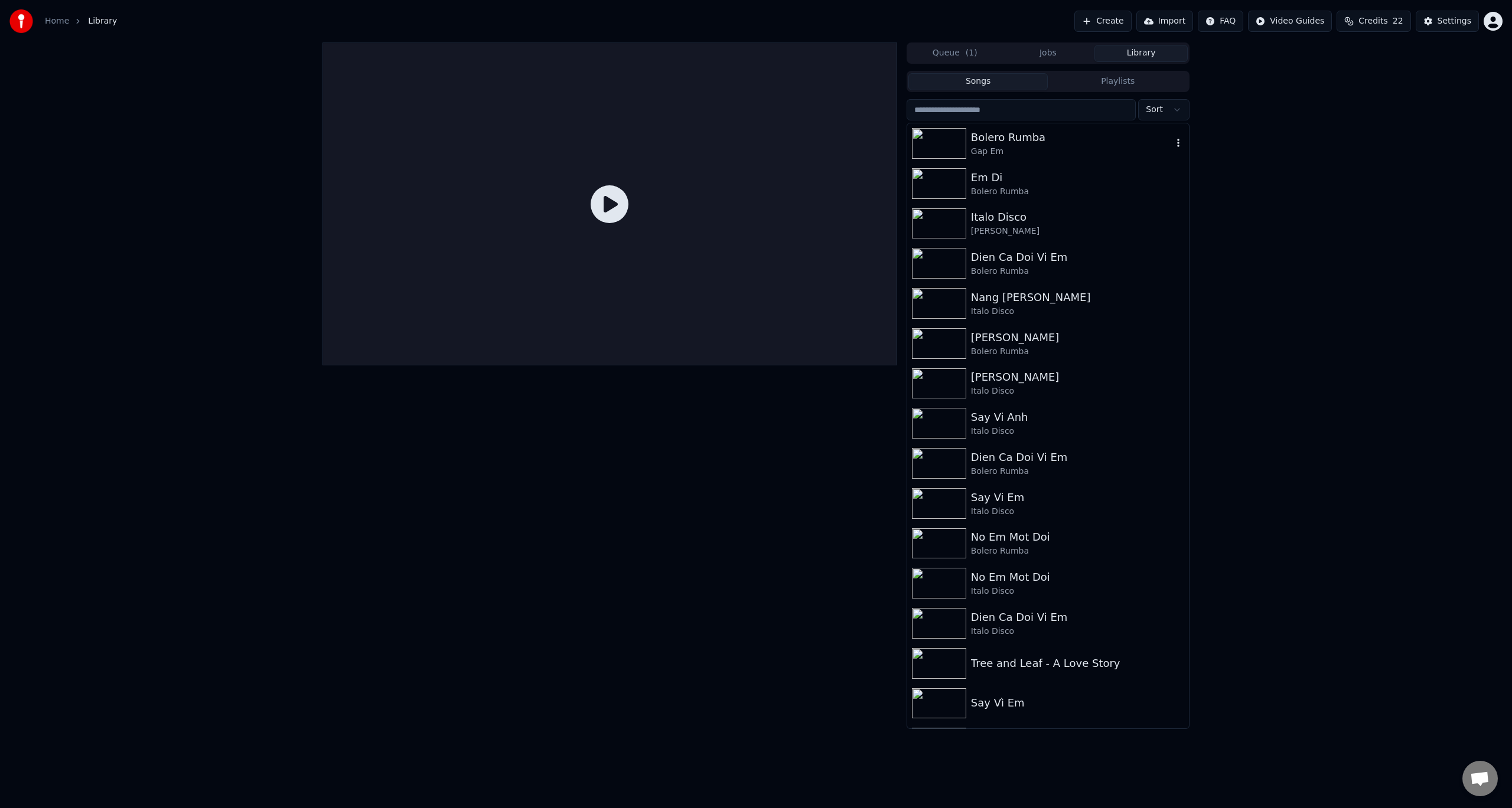
click at [958, 146] on img at bounding box center [938, 143] width 54 height 30
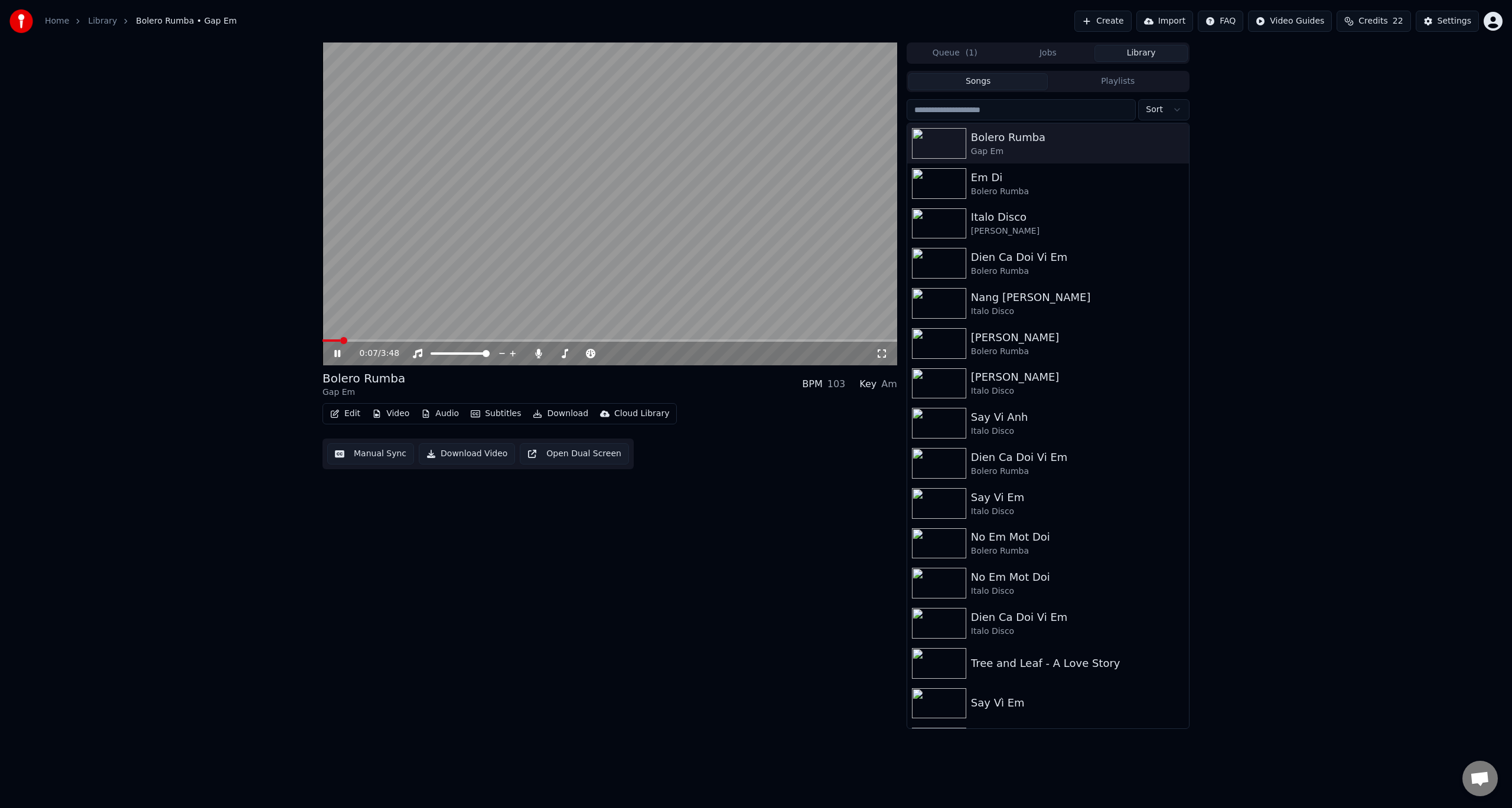
click at [506, 338] on video at bounding box center [609, 203] width 575 height 323
click at [1283, 175] on div "0:07 / 3:48 Bolero Rumba Gap Em BPM 103 Key Am Edit Video Audio Subtitles Downl…" at bounding box center [756, 385] width 1512 height 686
click at [1338, 215] on div "0:07 / 3:48 Bolero Rumba Gap Em BPM 103 Key Am Edit Video Audio Subtitles Downl…" at bounding box center [756, 385] width 1512 height 686
click at [92, 20] on link "Library" at bounding box center [102, 21] width 29 height 12
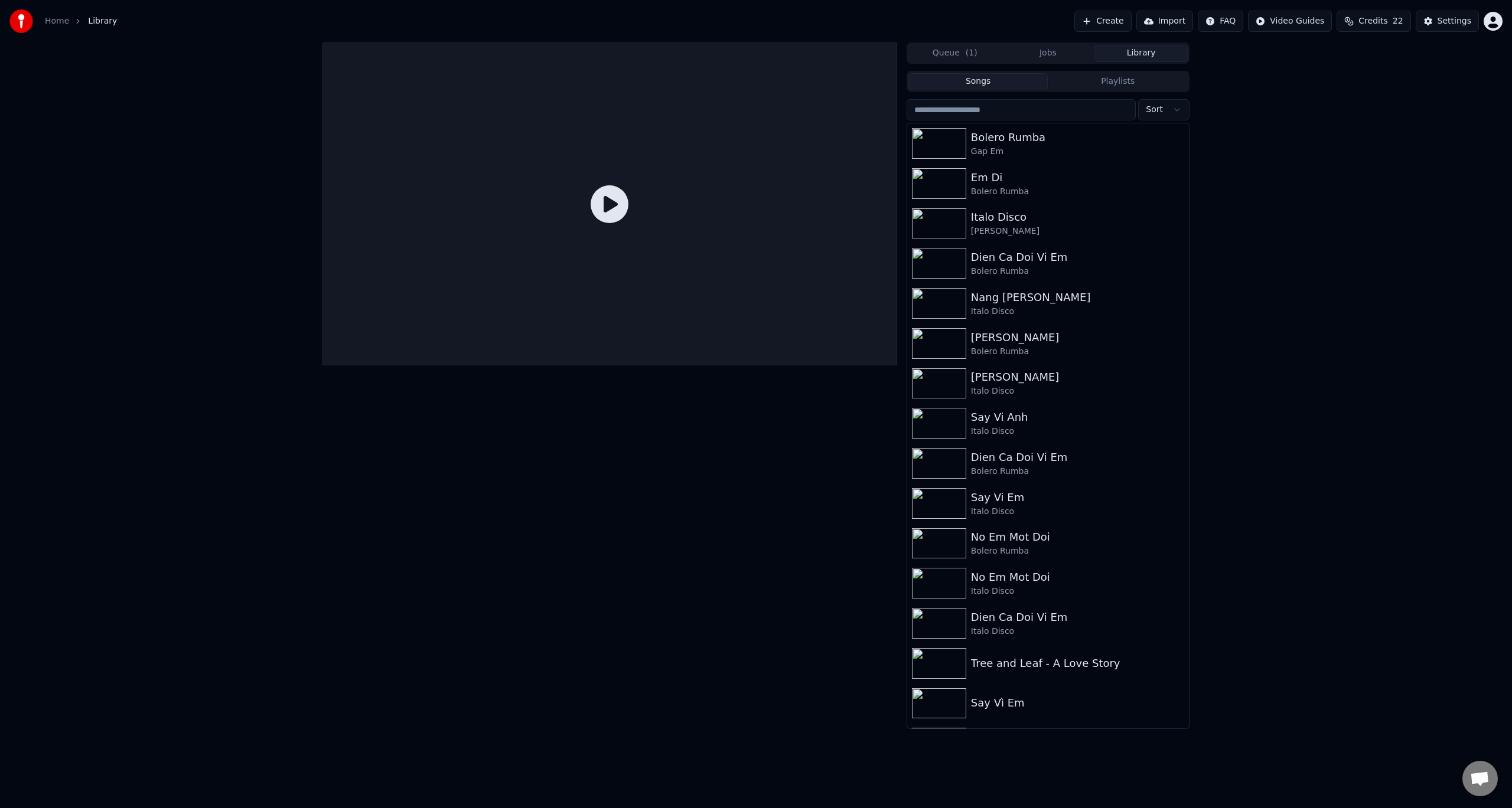
click at [57, 23] on link "Home" at bounding box center [56, 21] width 24 height 12
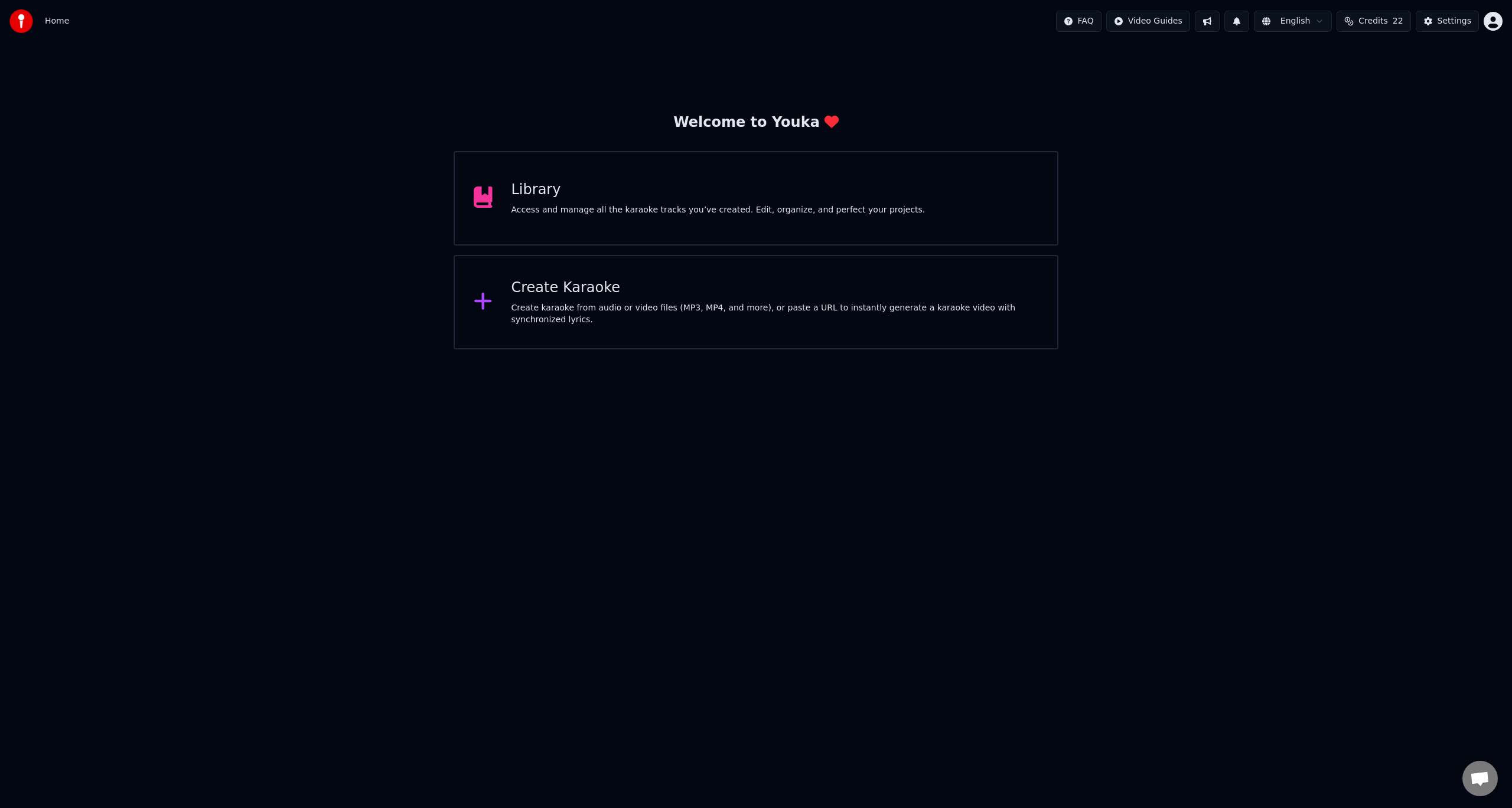
click at [539, 214] on div "Access and manage all the karaoke tracks you’ve created. Edit, organize, and pe…" at bounding box center [718, 209] width 414 height 12
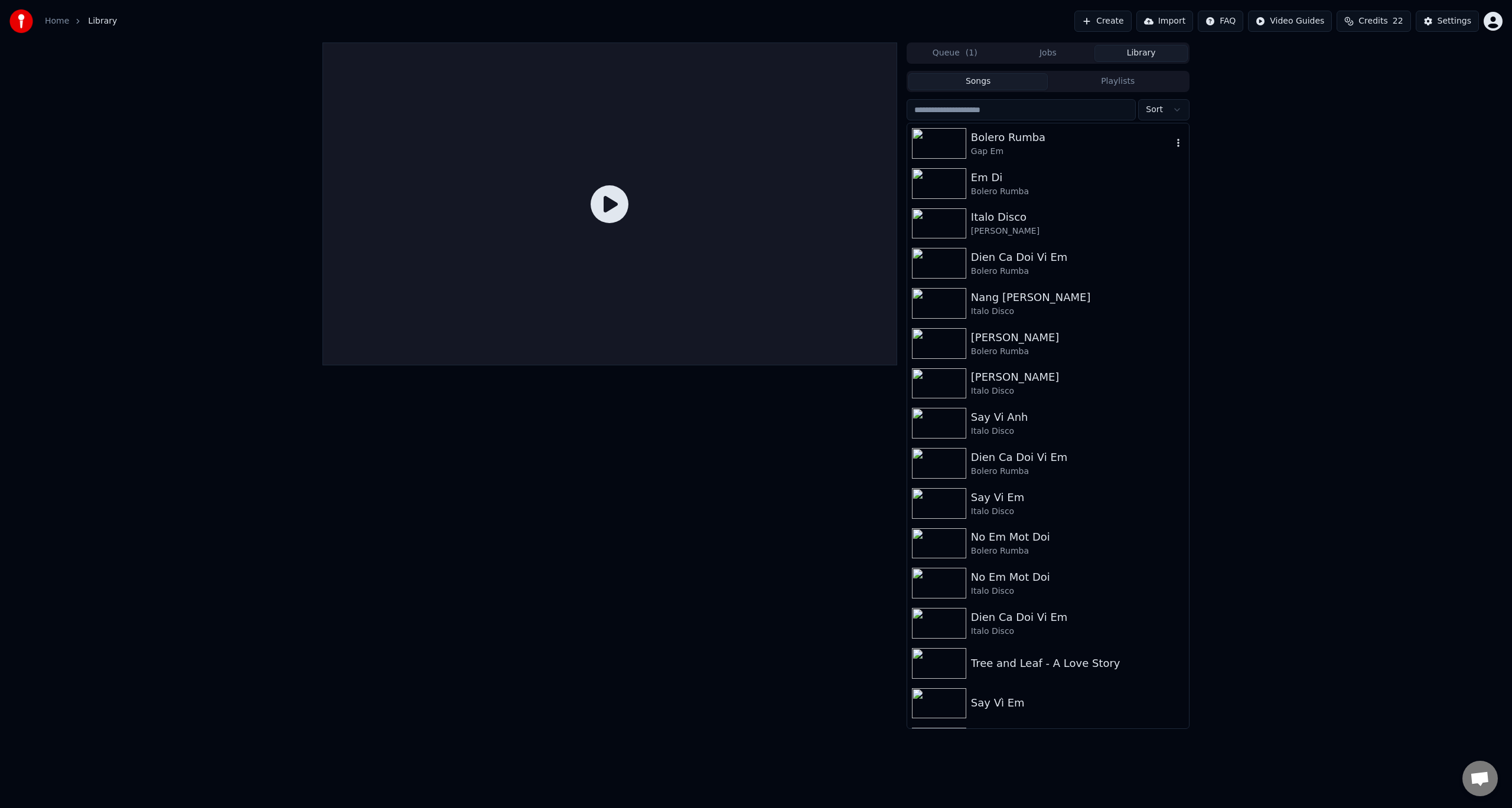
click at [992, 151] on div "Gap Em" at bounding box center [1072, 152] width 202 height 12
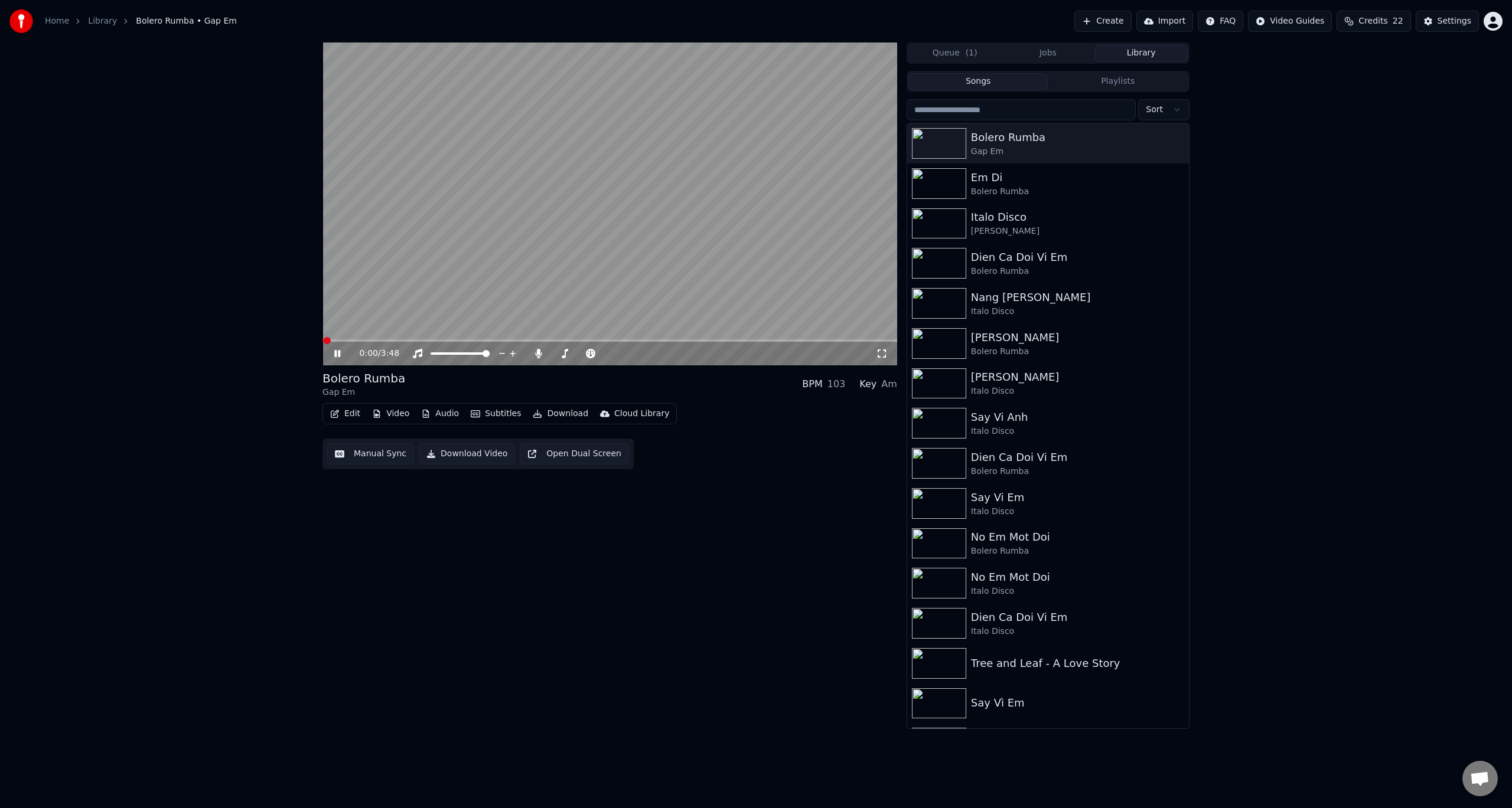
click at [353, 412] on button "Edit" at bounding box center [345, 413] width 40 height 16
click at [382, 438] on div "Edit Lyrics" at bounding box center [371, 438] width 42 height 12
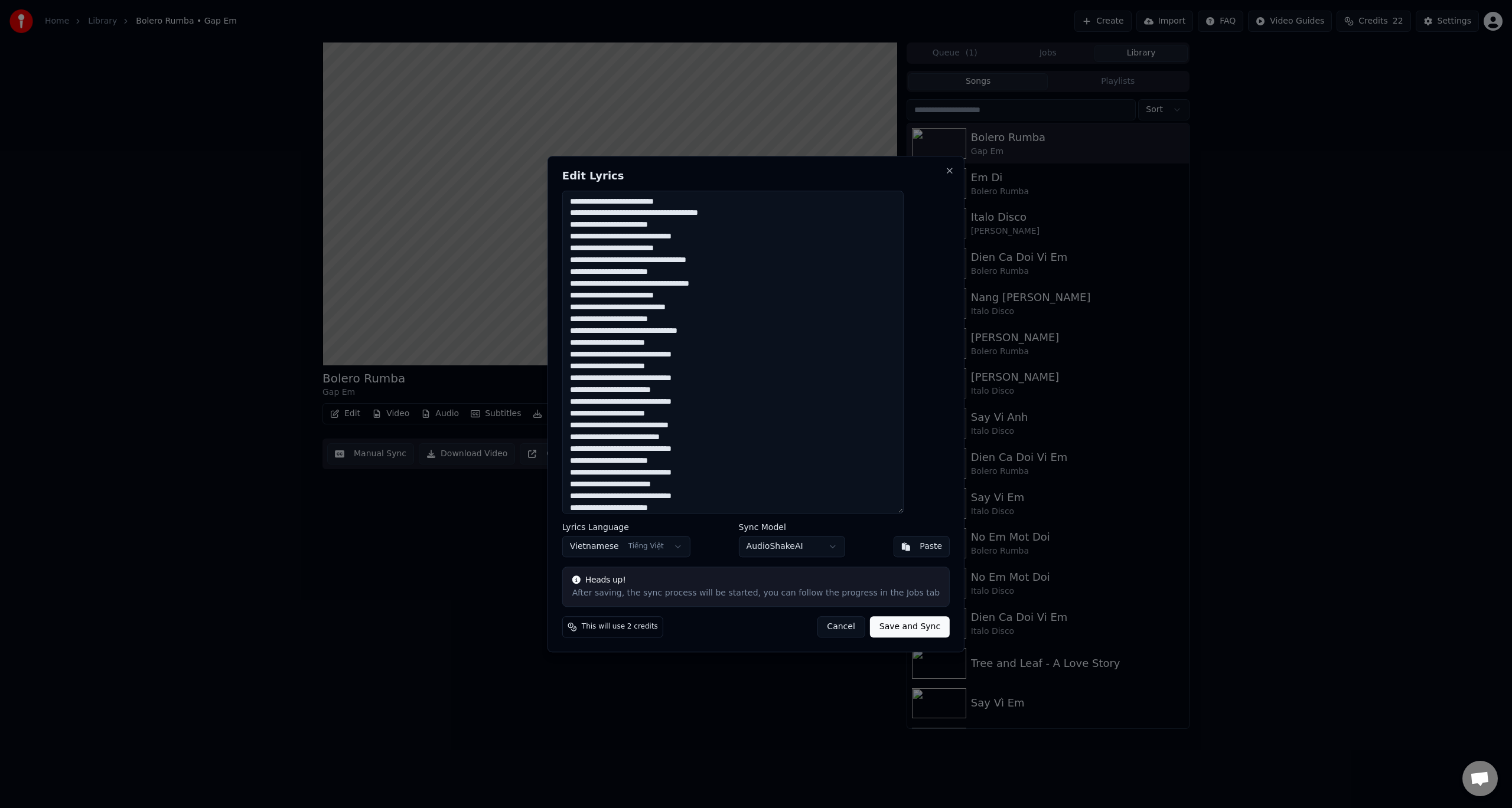
click at [733, 374] on textarea at bounding box center [733, 352] width 342 height 324
click at [698, 277] on textarea at bounding box center [733, 352] width 342 height 324
click at [945, 175] on button "Close" at bounding box center [950, 170] width 9 height 9
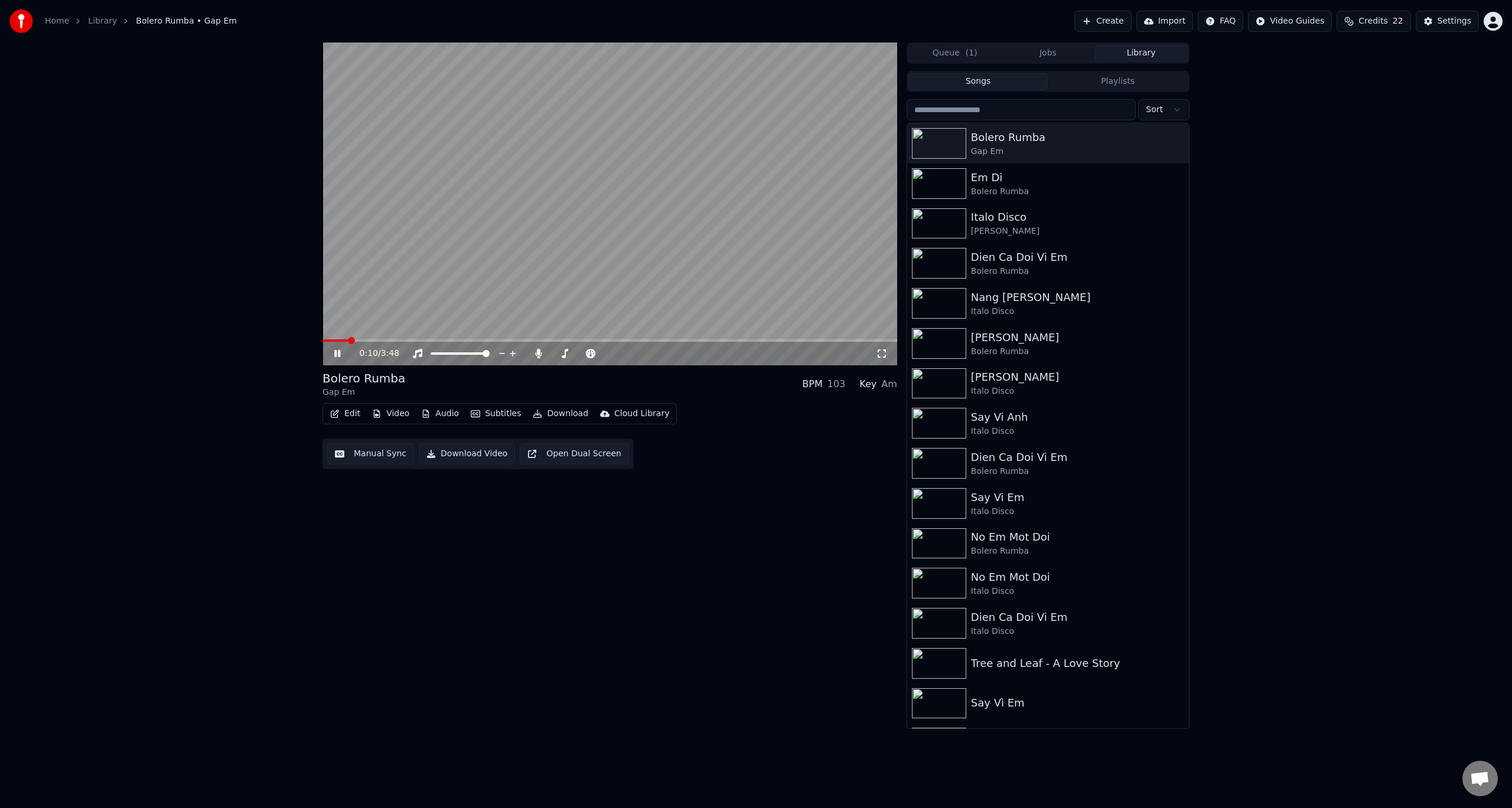
click at [336, 357] on icon at bounding box center [338, 353] width 6 height 7
click at [59, 23] on link "Home" at bounding box center [56, 21] width 24 height 12
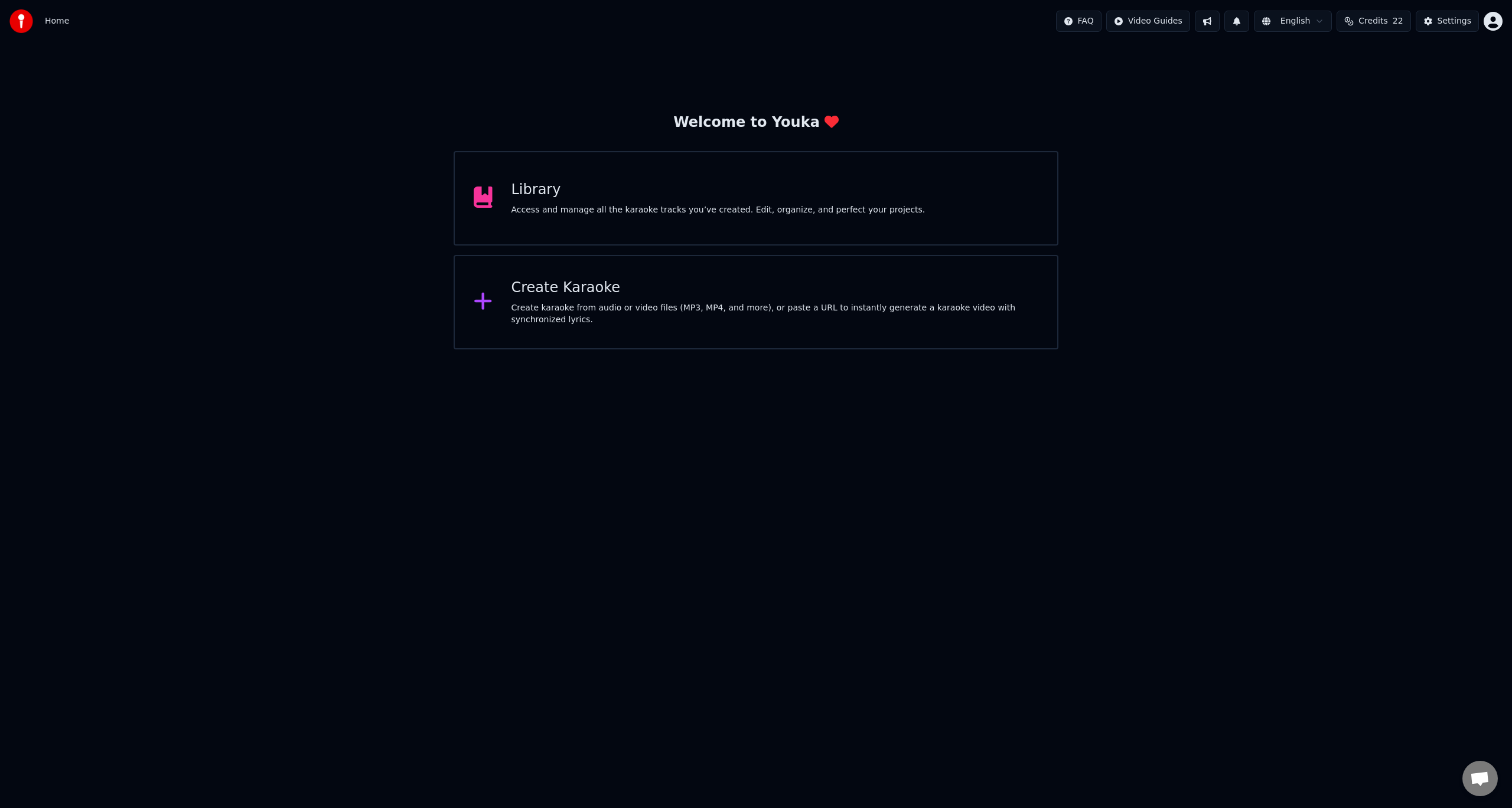
click at [554, 198] on div "Library" at bounding box center [718, 190] width 414 height 19
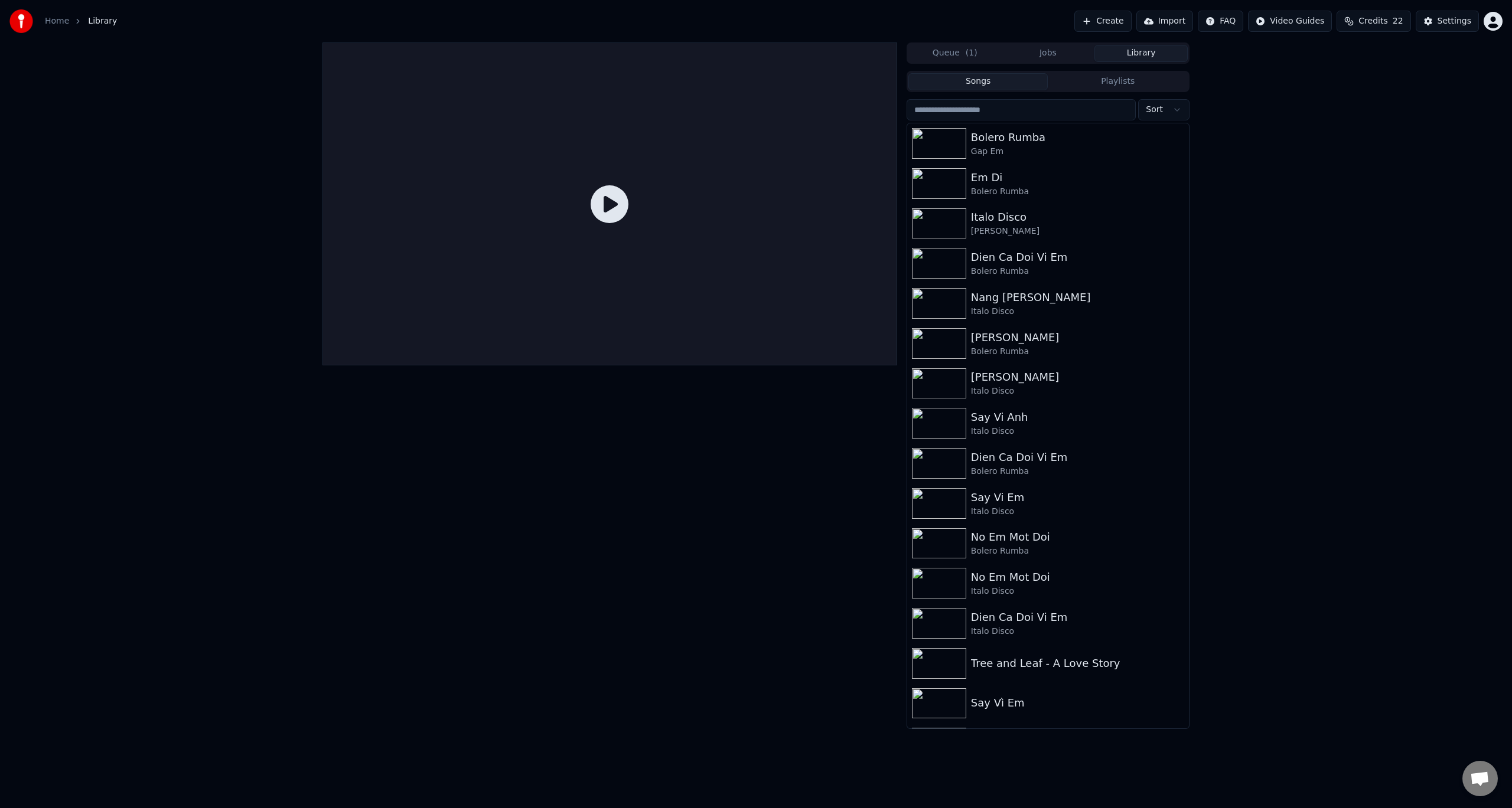
click at [52, 23] on link "Home" at bounding box center [56, 21] width 24 height 12
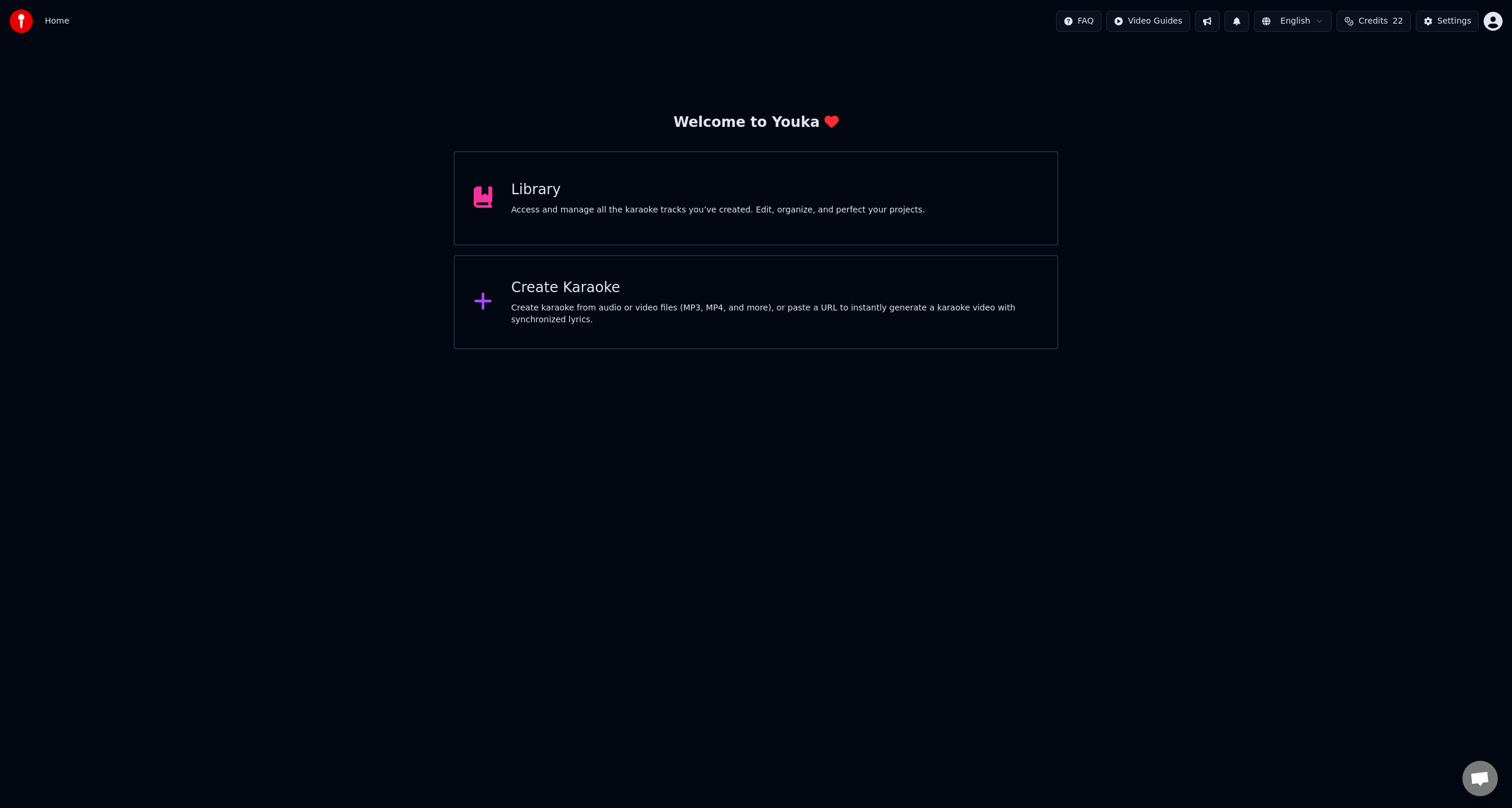
click at [571, 292] on div "Create Karaoke" at bounding box center [775, 288] width 528 height 19
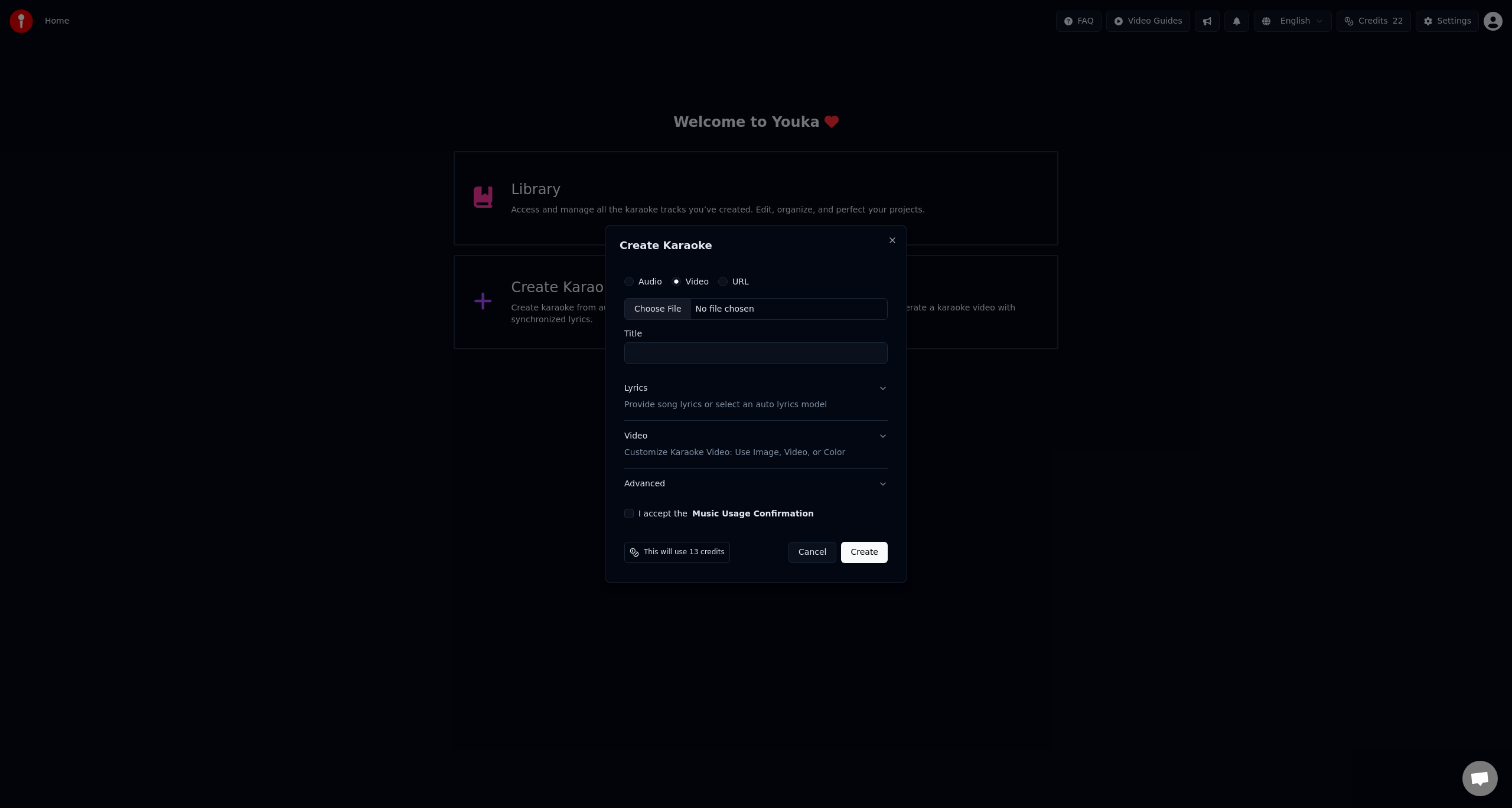
click at [655, 404] on p "Provide song lyrics or select an auto lyrics model" at bounding box center [725, 405] width 202 height 12
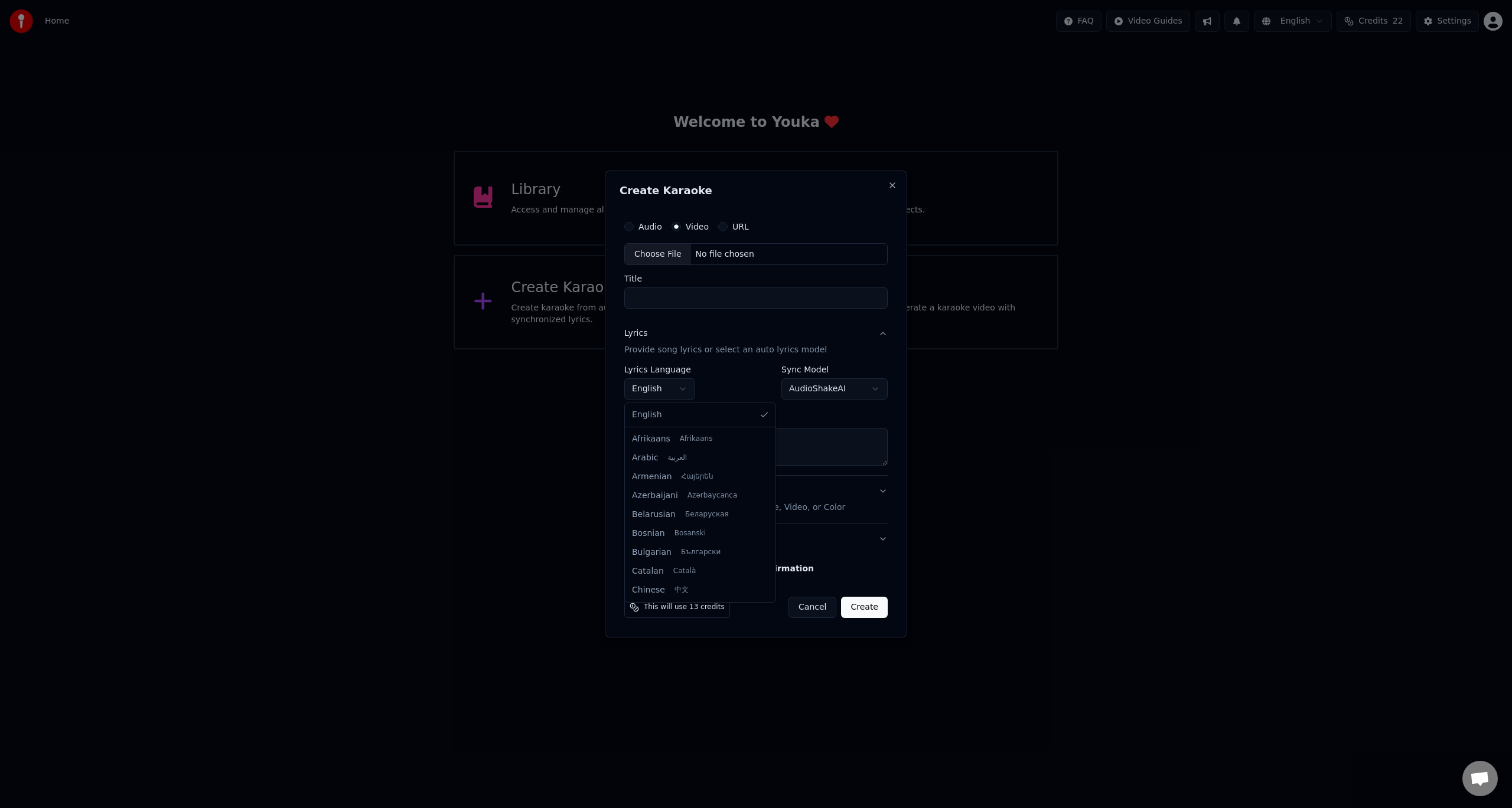
click at [665, 349] on body "Home FAQ Video Guides English Credits 22 Settings Welcome to Youka Library Acce…" at bounding box center [756, 174] width 1512 height 349
select select "**"
click at [699, 454] on textarea at bounding box center [755, 447] width 263 height 38
paste textarea "**********"
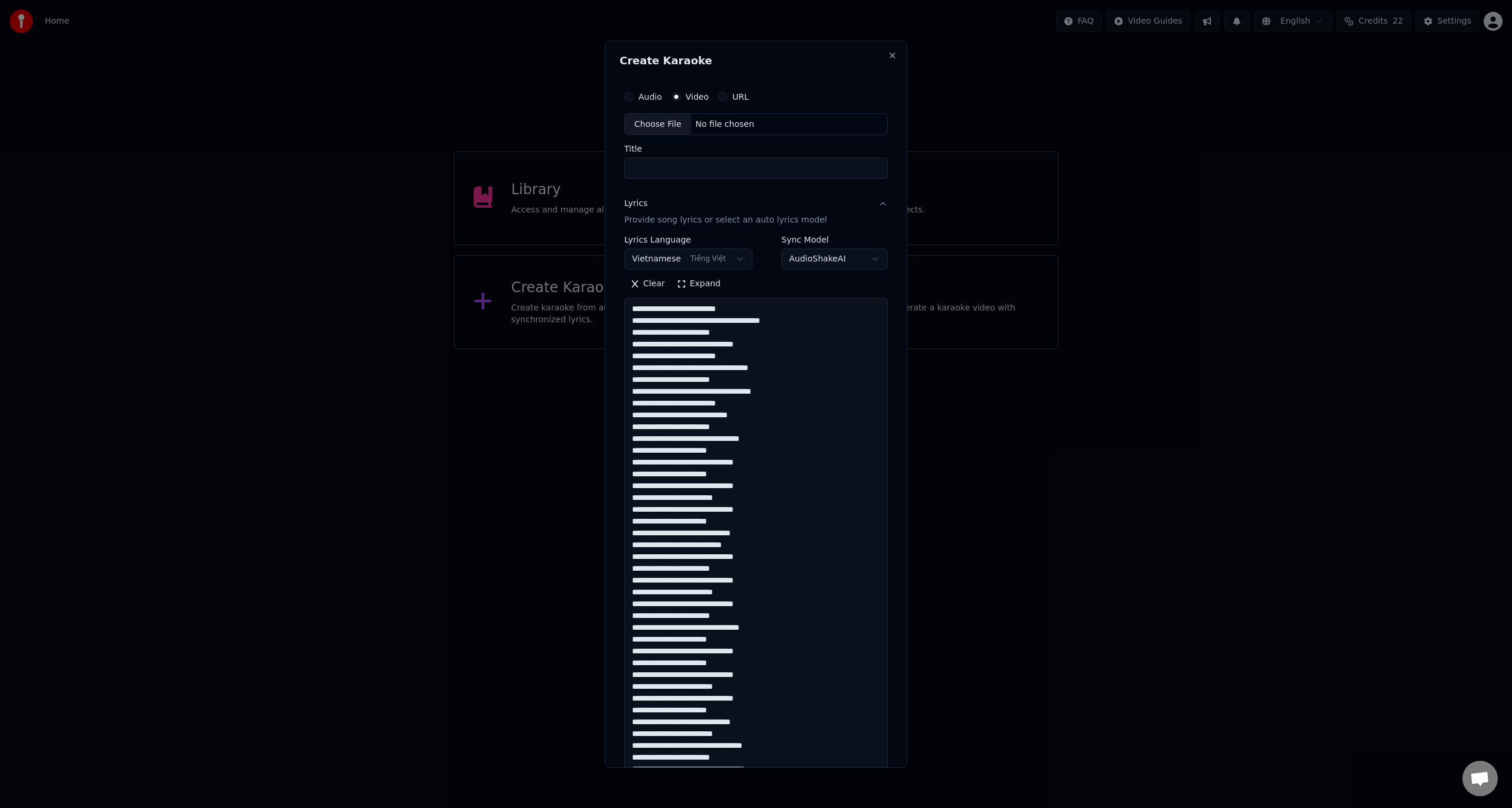
scroll to position [463, 0]
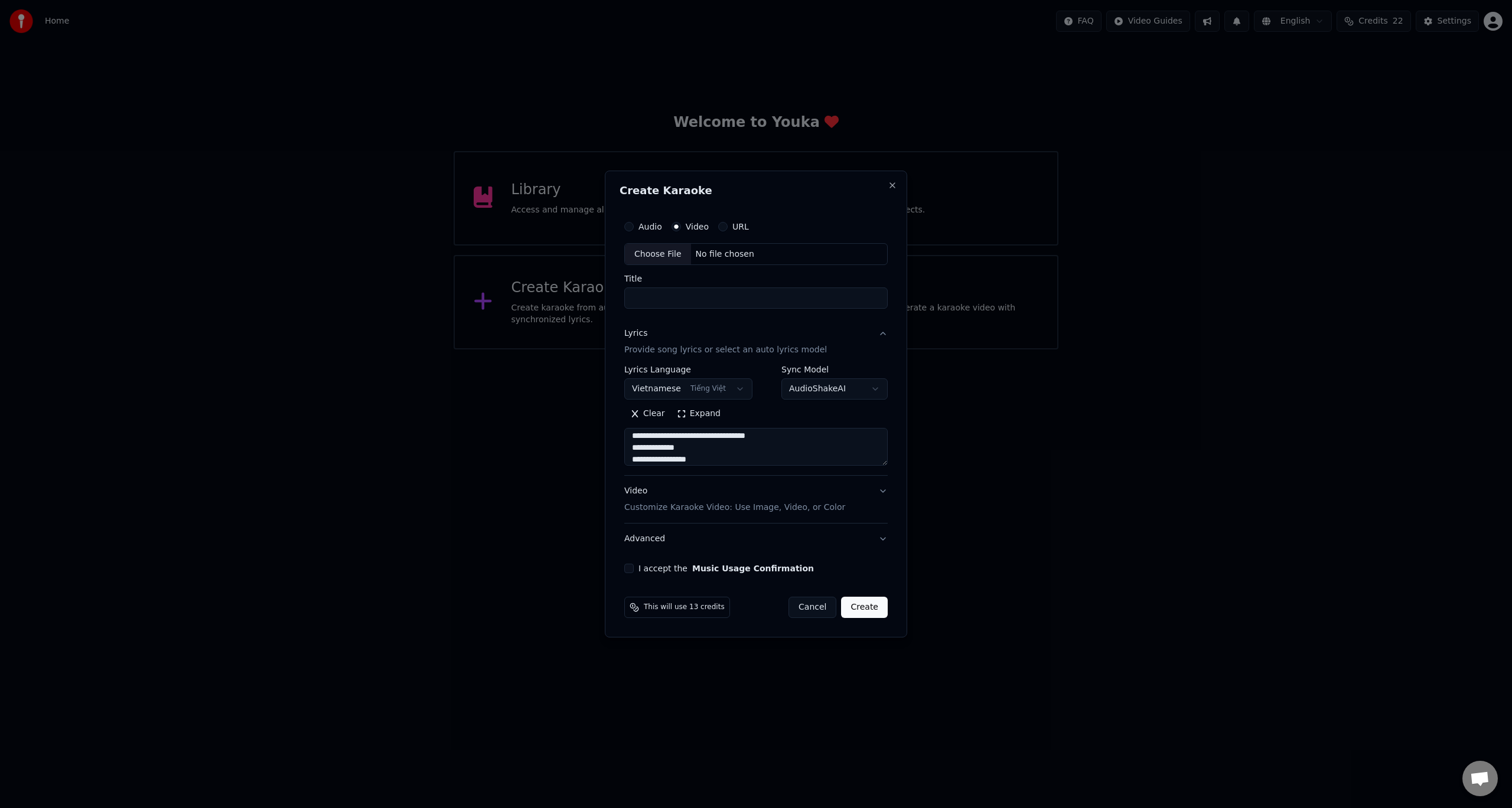
type textarea "**********"
click at [657, 250] on div "Choose File" at bounding box center [657, 254] width 66 height 21
type input "**********"
click at [629, 568] on button "I accept the Music Usage Confirmation" at bounding box center [629, 568] width 9 height 9
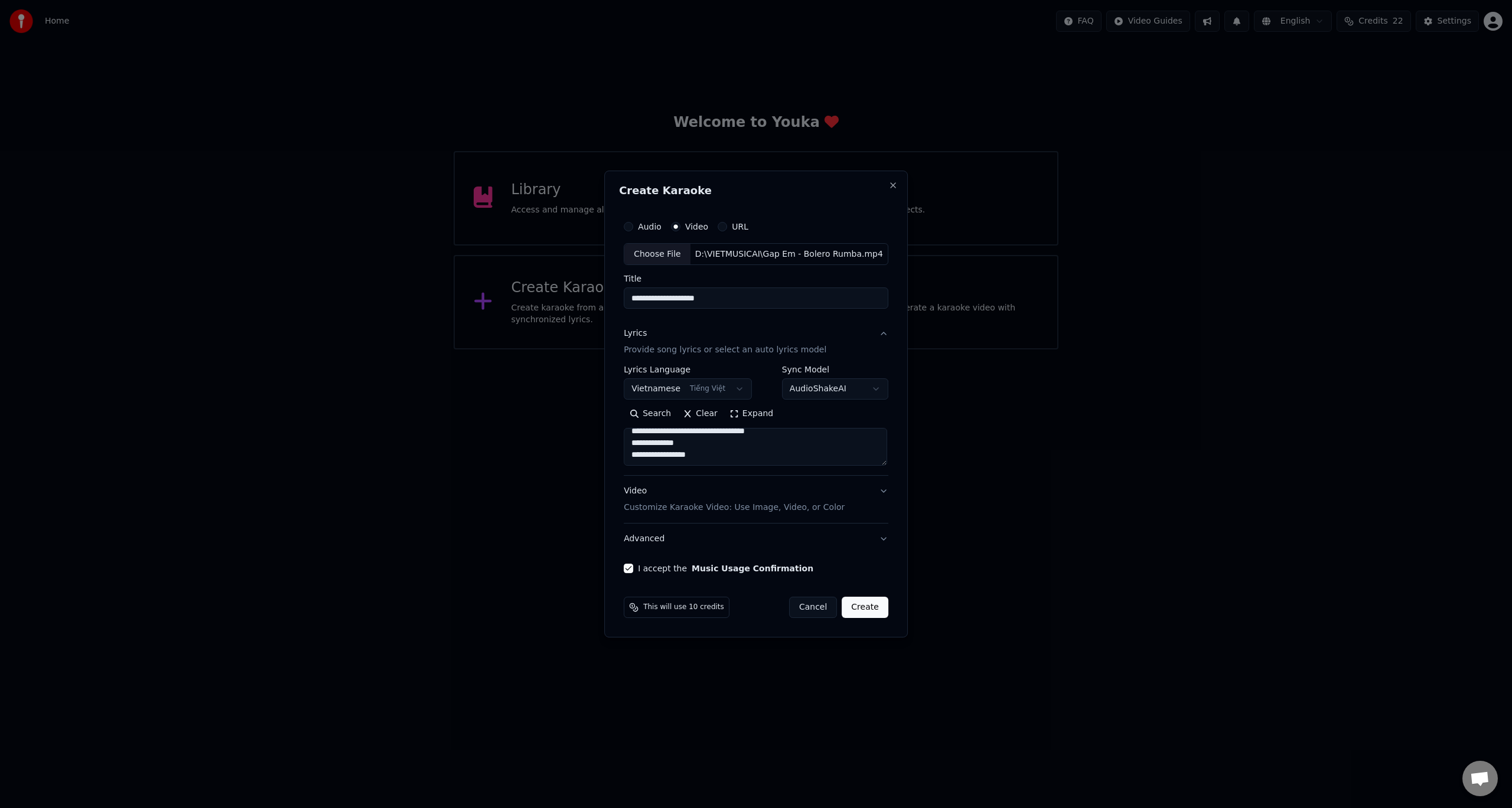
click at [865, 607] on button "Create" at bounding box center [865, 607] width 47 height 21
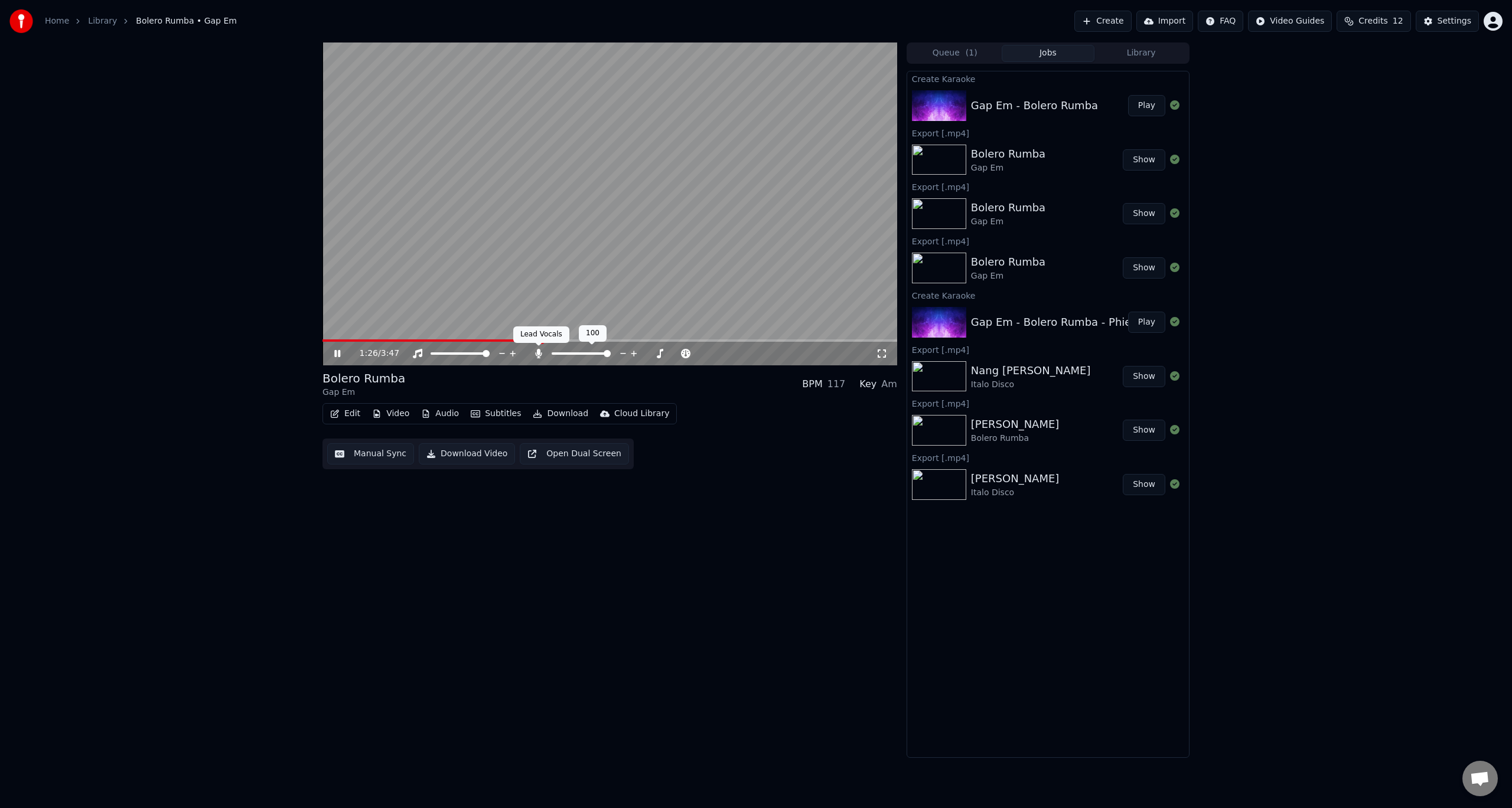
click at [537, 352] on icon at bounding box center [538, 353] width 6 height 9
click at [489, 352] on span at bounding box center [485, 353] width 7 height 7
click at [324, 340] on span at bounding box center [467, 340] width 290 height 2
click at [475, 456] on button "Download Video" at bounding box center [467, 453] width 96 height 21
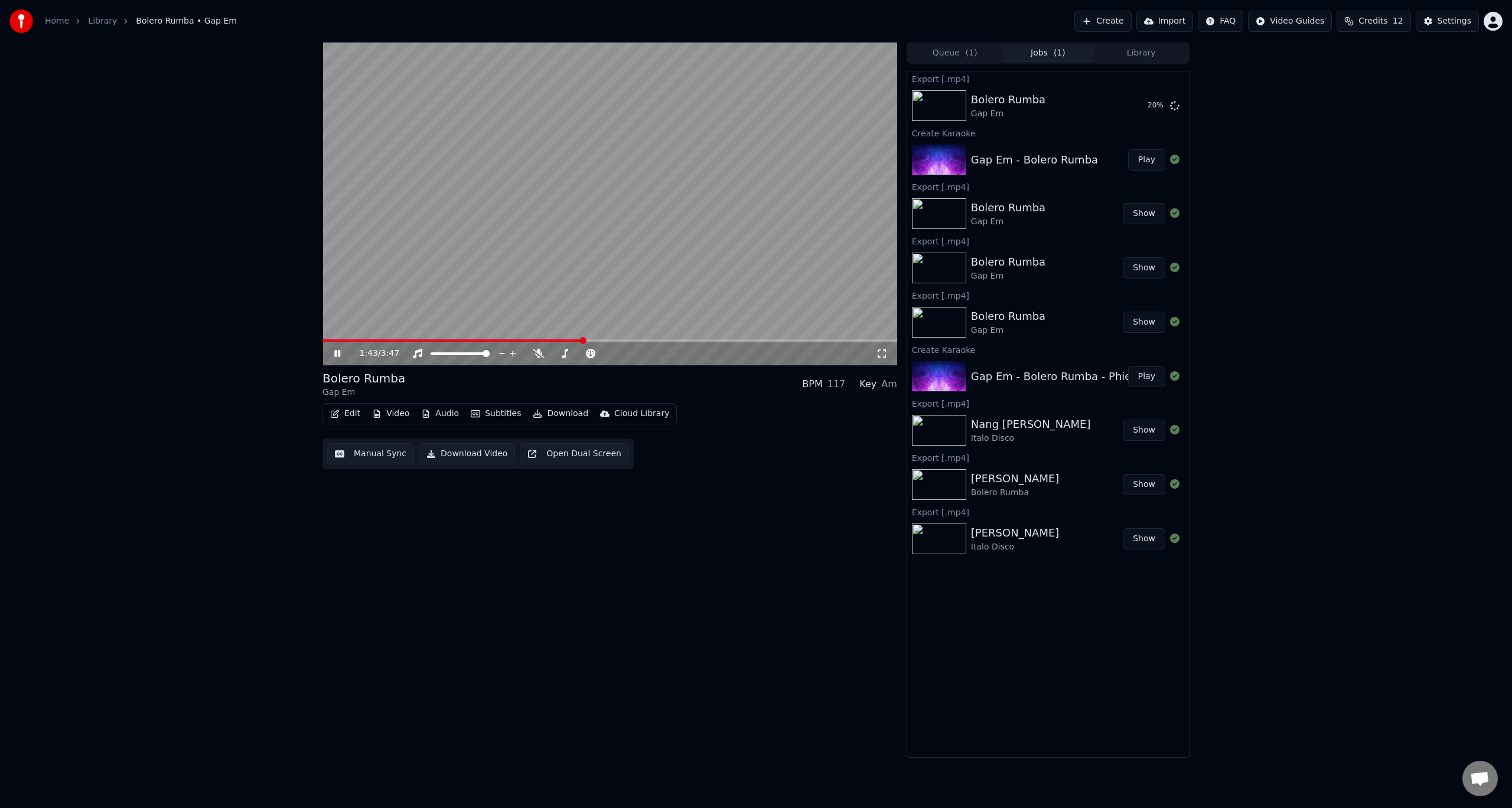
click at [338, 353] on icon at bounding box center [346, 353] width 28 height 9
click at [1147, 107] on button "Show" at bounding box center [1144, 105] width 42 height 21
click at [566, 353] on icon at bounding box center [564, 353] width 12 height 9
click at [661, 353] on icon at bounding box center [660, 354] width 6 height 6
click at [661, 353] on icon at bounding box center [660, 354] width 6 height 6
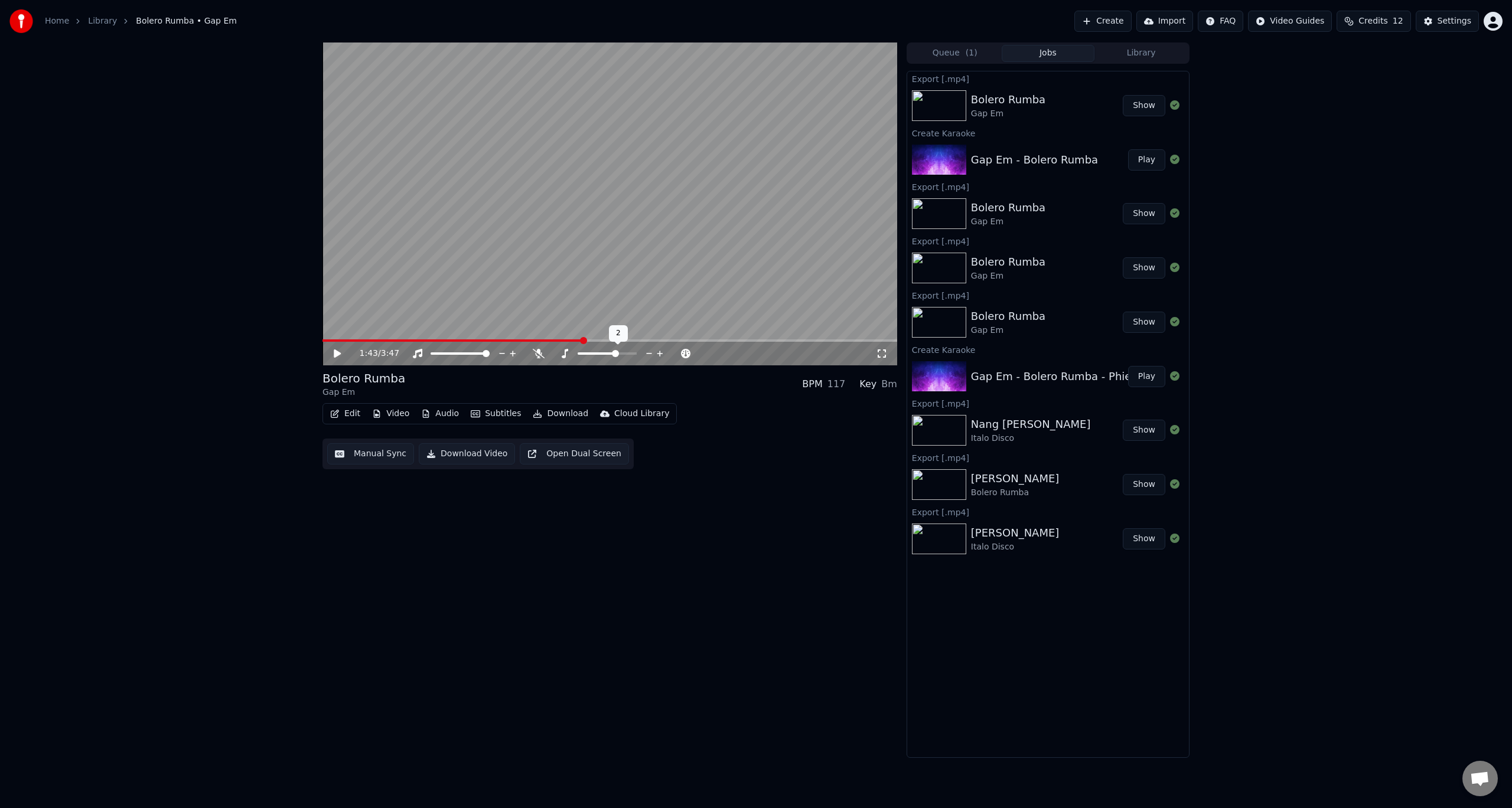
click at [661, 353] on icon at bounding box center [660, 354] width 6 height 6
click at [332, 352] on icon at bounding box center [346, 353] width 28 height 9
click at [322, 344] on span at bounding box center [325, 340] width 7 height 7
click at [535, 351] on icon at bounding box center [538, 353] width 12 height 9
click at [538, 356] on icon at bounding box center [538, 353] width 6 height 9
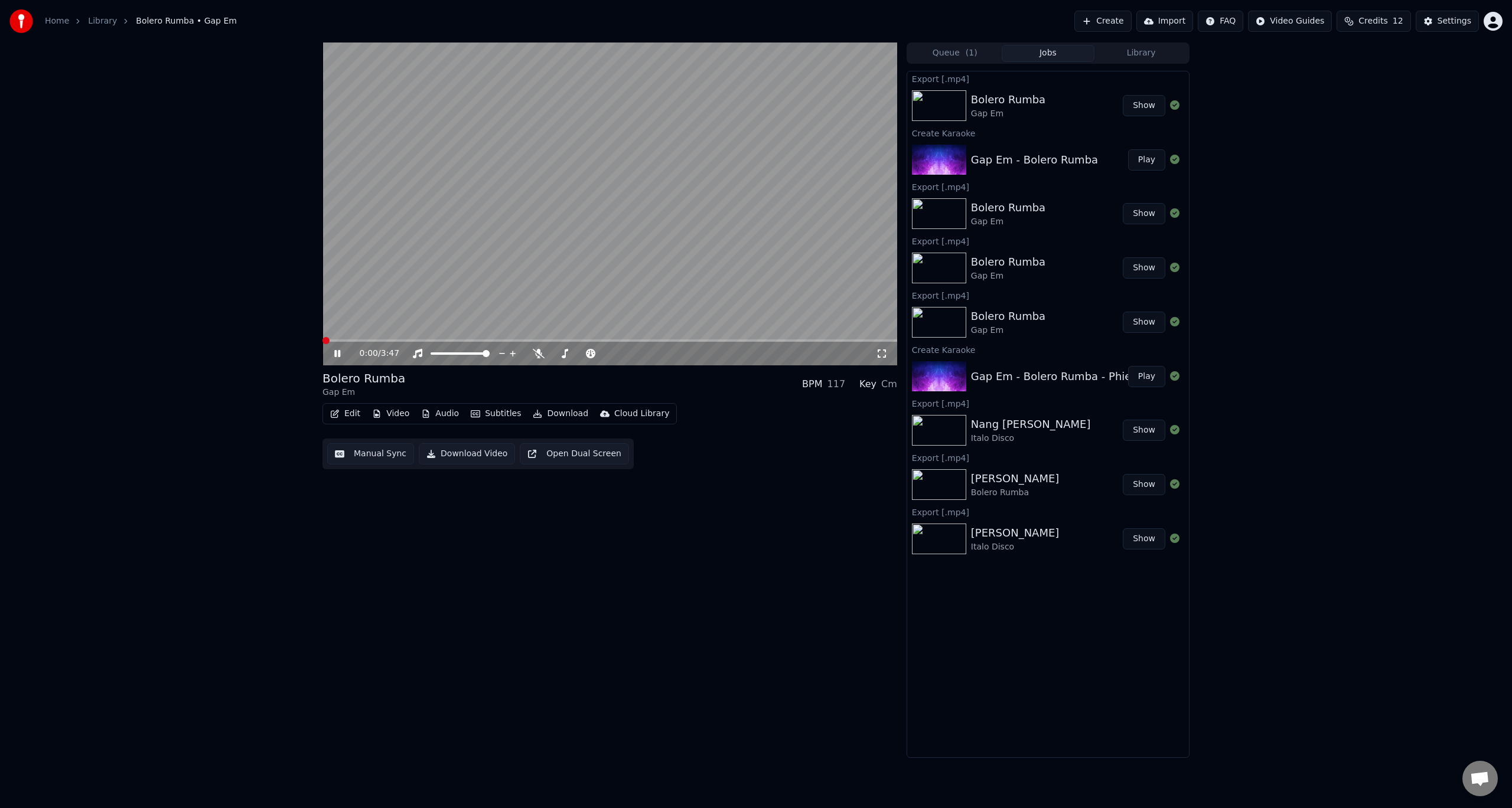
click at [322, 344] on span at bounding box center [325, 340] width 7 height 7
click at [339, 353] on icon at bounding box center [338, 353] width 6 height 7
click at [459, 455] on button "Download Video" at bounding box center [467, 453] width 96 height 21
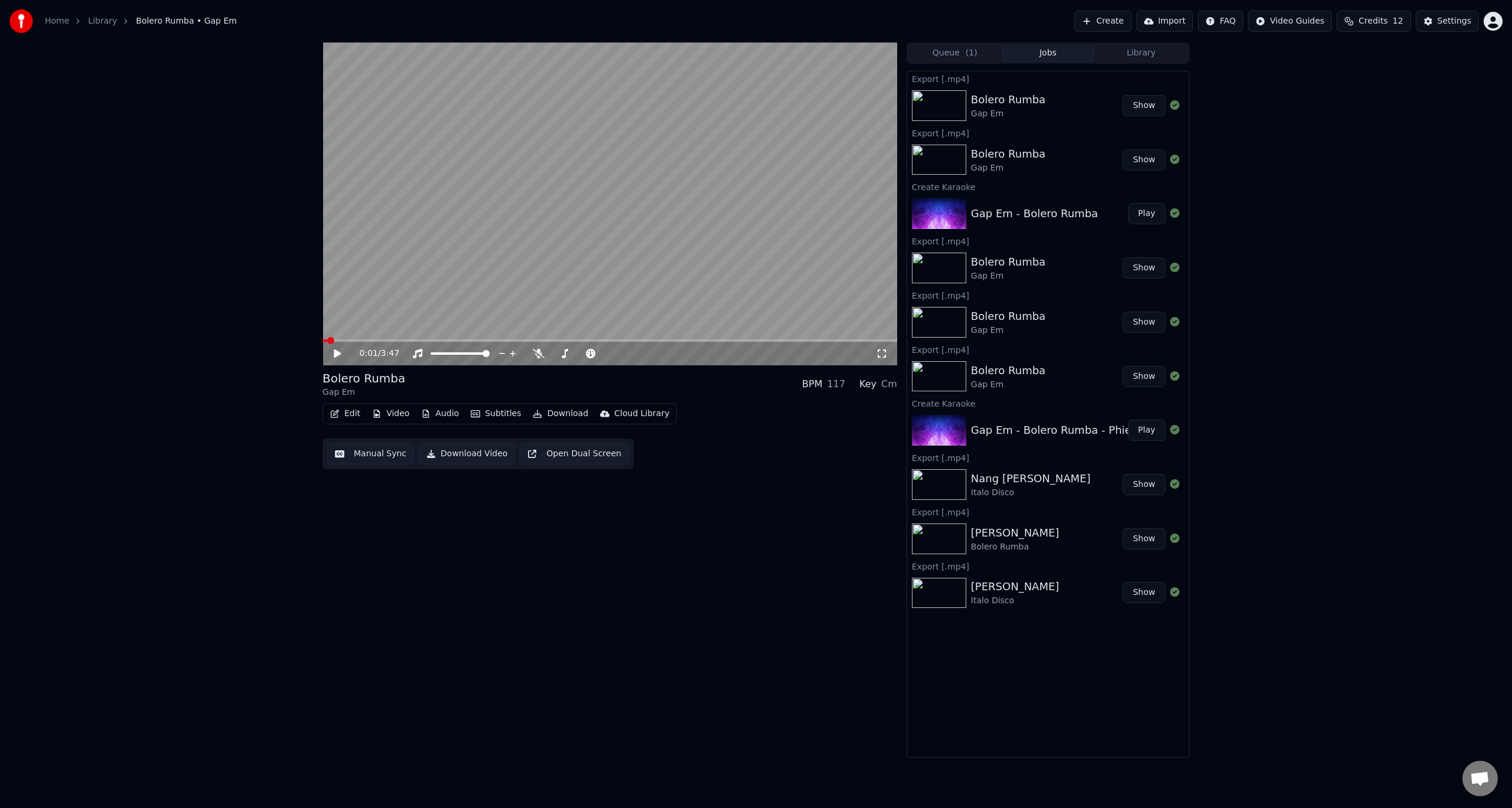
click at [1148, 104] on button "Show" at bounding box center [1144, 105] width 42 height 21
click at [1270, 198] on div "0:01 / 3:47 Bolero Rumba Gap Em BPM 117 Key Cm Edit Video Audio Subtitles Downl…" at bounding box center [756, 399] width 1512 height 715
click at [538, 352] on icon at bounding box center [538, 353] width 12 height 9
click at [539, 352] on icon at bounding box center [538, 353] width 6 height 9
click at [628, 353] on icon at bounding box center [623, 353] width 11 height 12
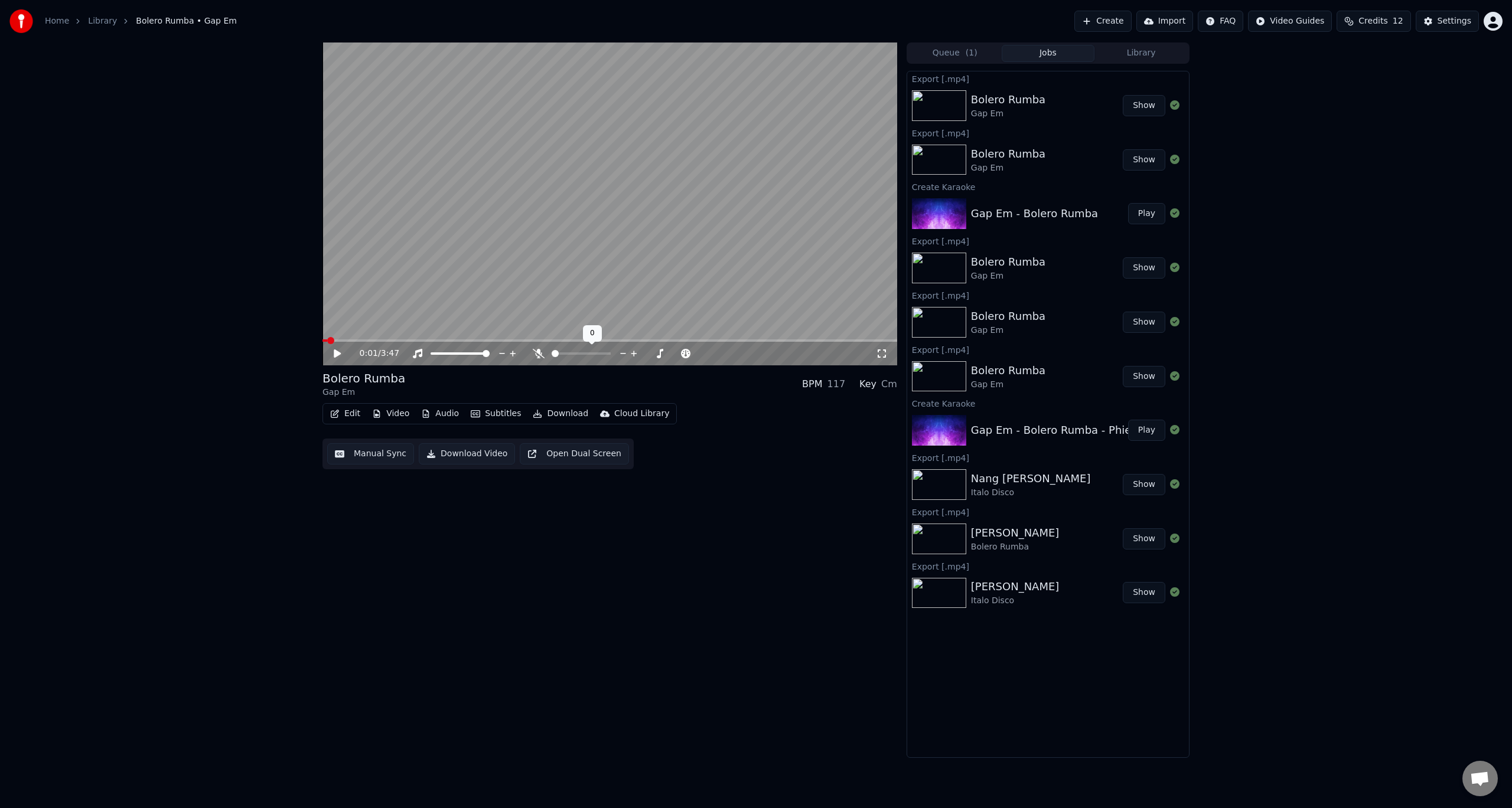
click at [625, 353] on icon at bounding box center [623, 354] width 6 height 2
click at [677, 352] on icon at bounding box center [675, 353] width 11 height 12
click at [676, 352] on icon at bounding box center [675, 353] width 11 height 12
click at [676, 352] on icon at bounding box center [675, 353] width 11 height 12
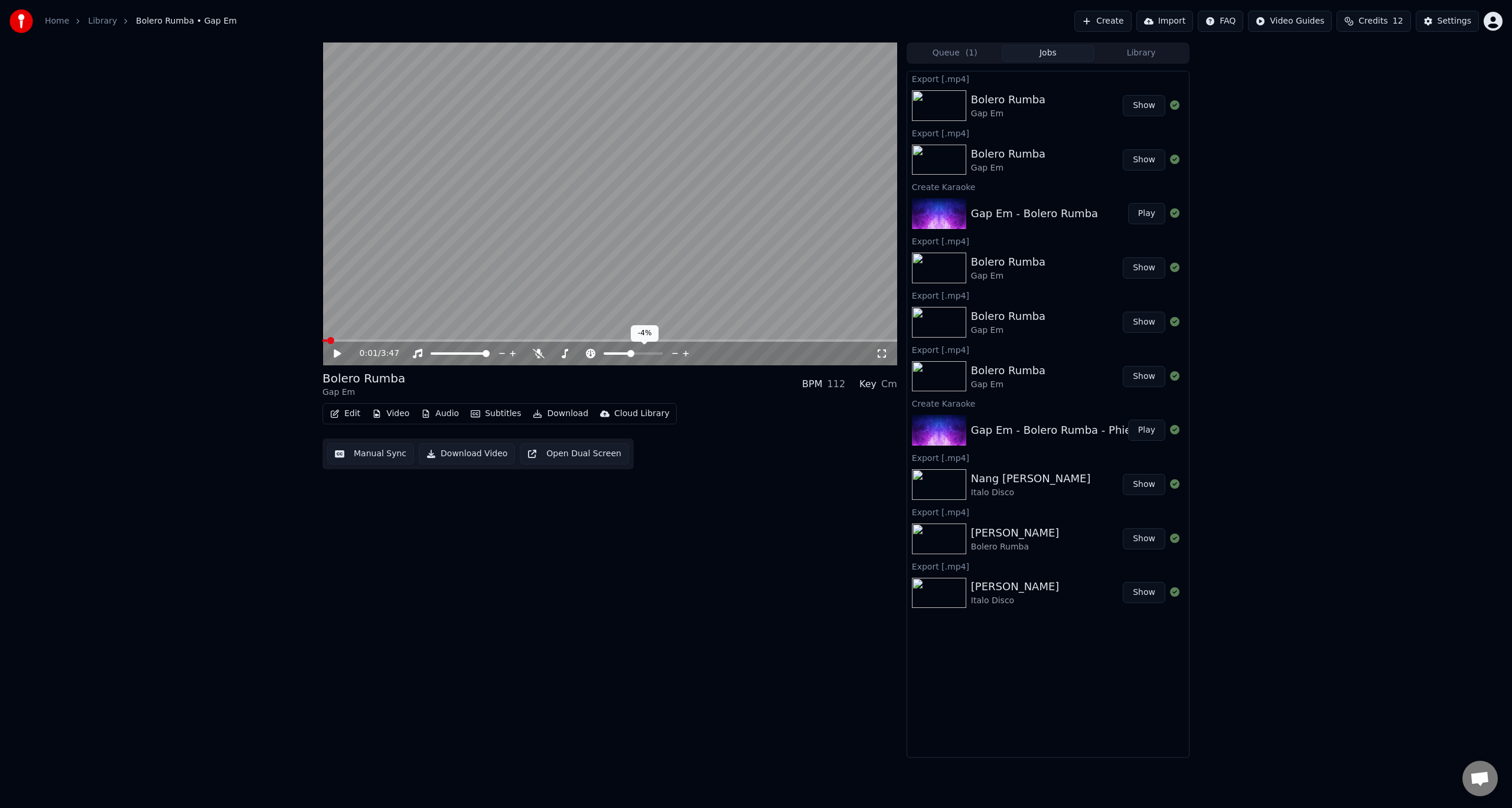
click at [676, 352] on icon at bounding box center [675, 353] width 11 height 12
click at [686, 352] on icon at bounding box center [686, 354] width 6 height 6
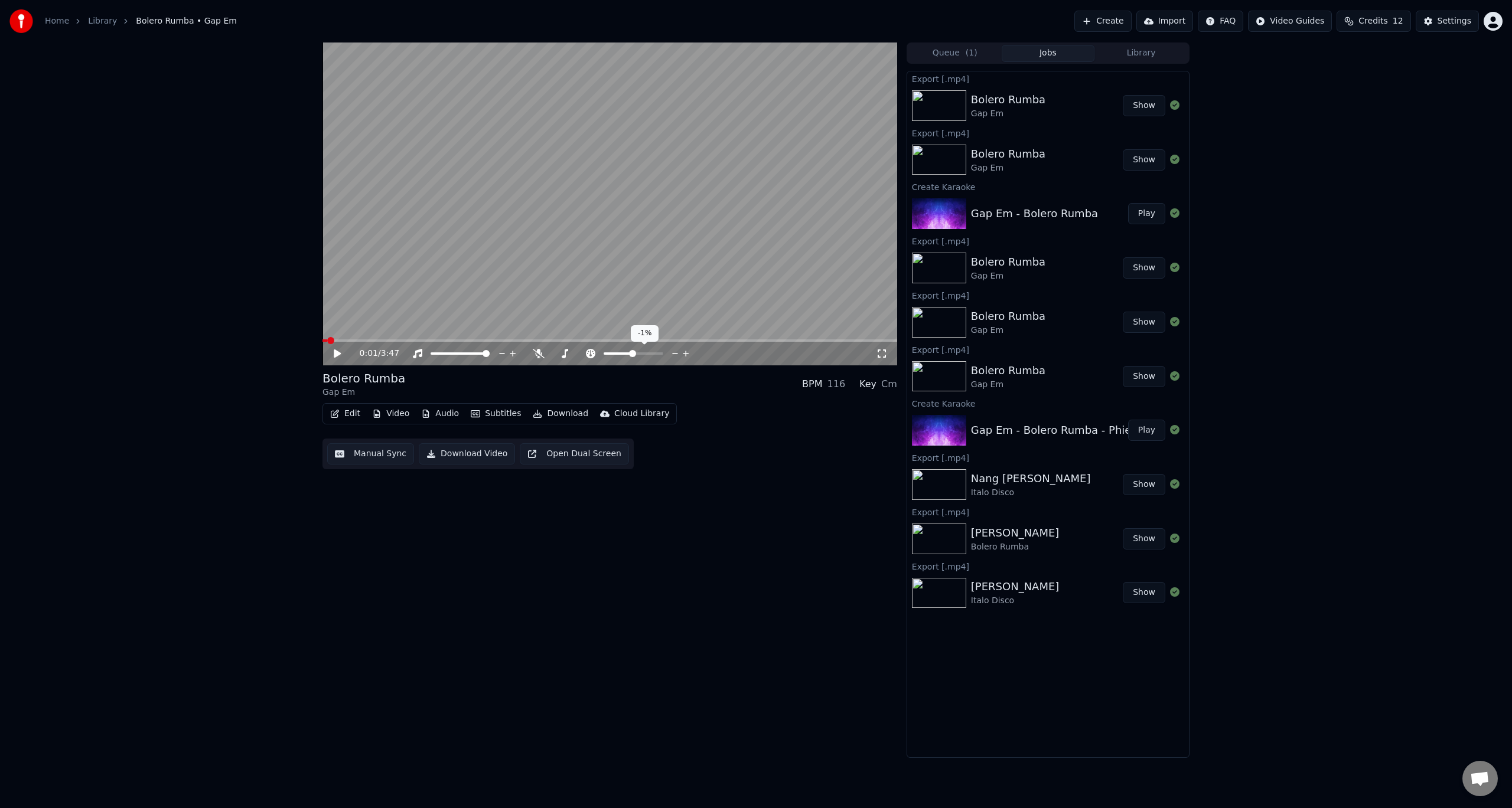
click at [686, 352] on icon at bounding box center [686, 354] width 6 height 6
click at [567, 351] on icon at bounding box center [564, 353] width 6 height 9
click at [761, 459] on div "Edit Video Audio Subtitles Download Cloud Library Manual Sync Download Video Op…" at bounding box center [609, 436] width 575 height 66
drag, startPoint x: 330, startPoint y: 335, endPoint x: 317, endPoint y: 338, distance: 13.3
click at [317, 338] on div "0:01 / 3:47 Bolero Rumba Gap Em BPM 117 Key Am Edit Video Audio Subtitles Downl…" at bounding box center [755, 399] width 886 height 715
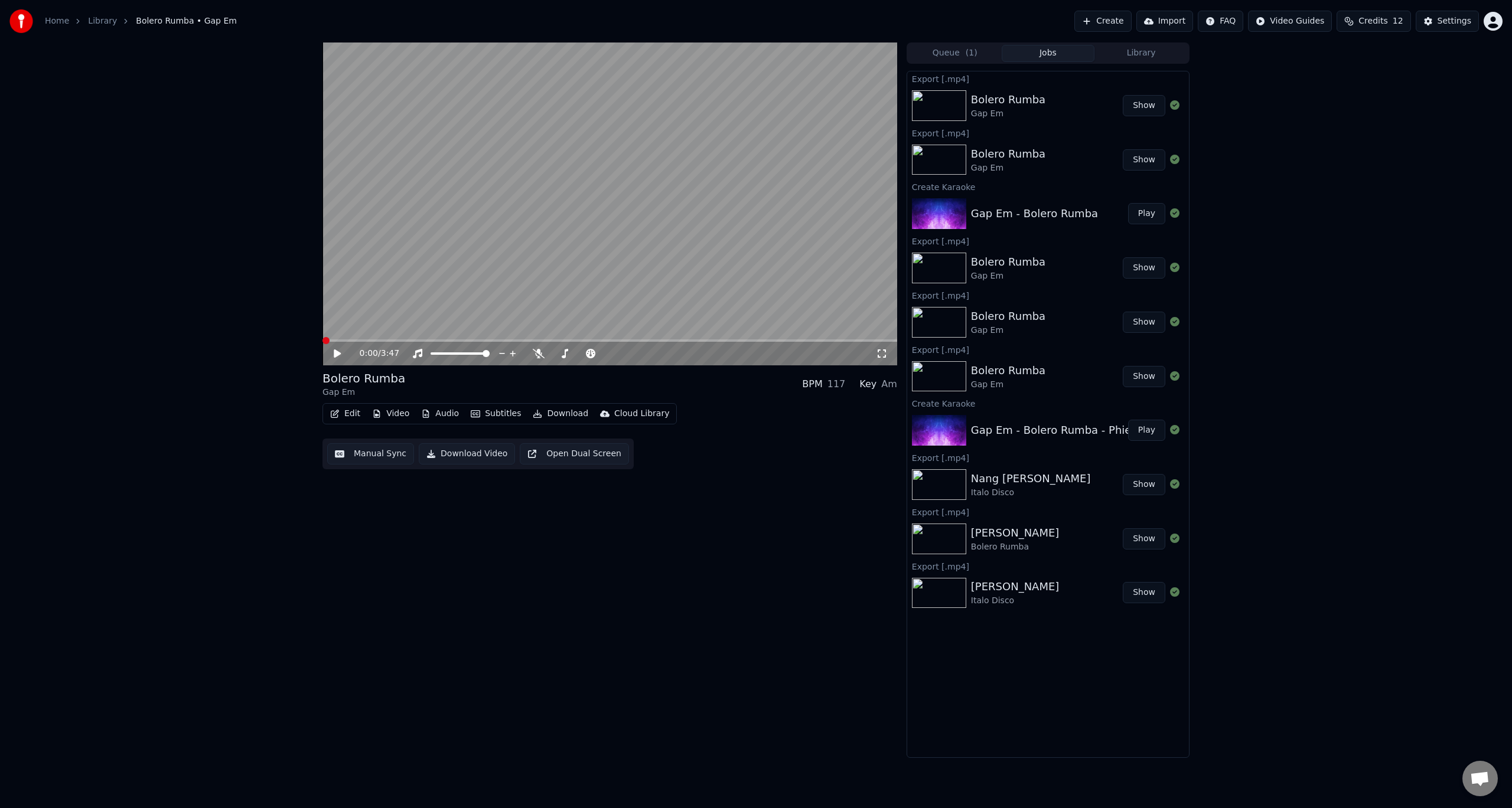
click at [322, 340] on span at bounding box center [325, 340] width 7 height 7
click at [340, 354] on icon at bounding box center [337, 353] width 7 height 9
click at [537, 352] on icon at bounding box center [538, 353] width 12 height 9
click at [322, 338] on span at bounding box center [325, 340] width 7 height 7
click at [338, 353] on icon at bounding box center [346, 353] width 28 height 9
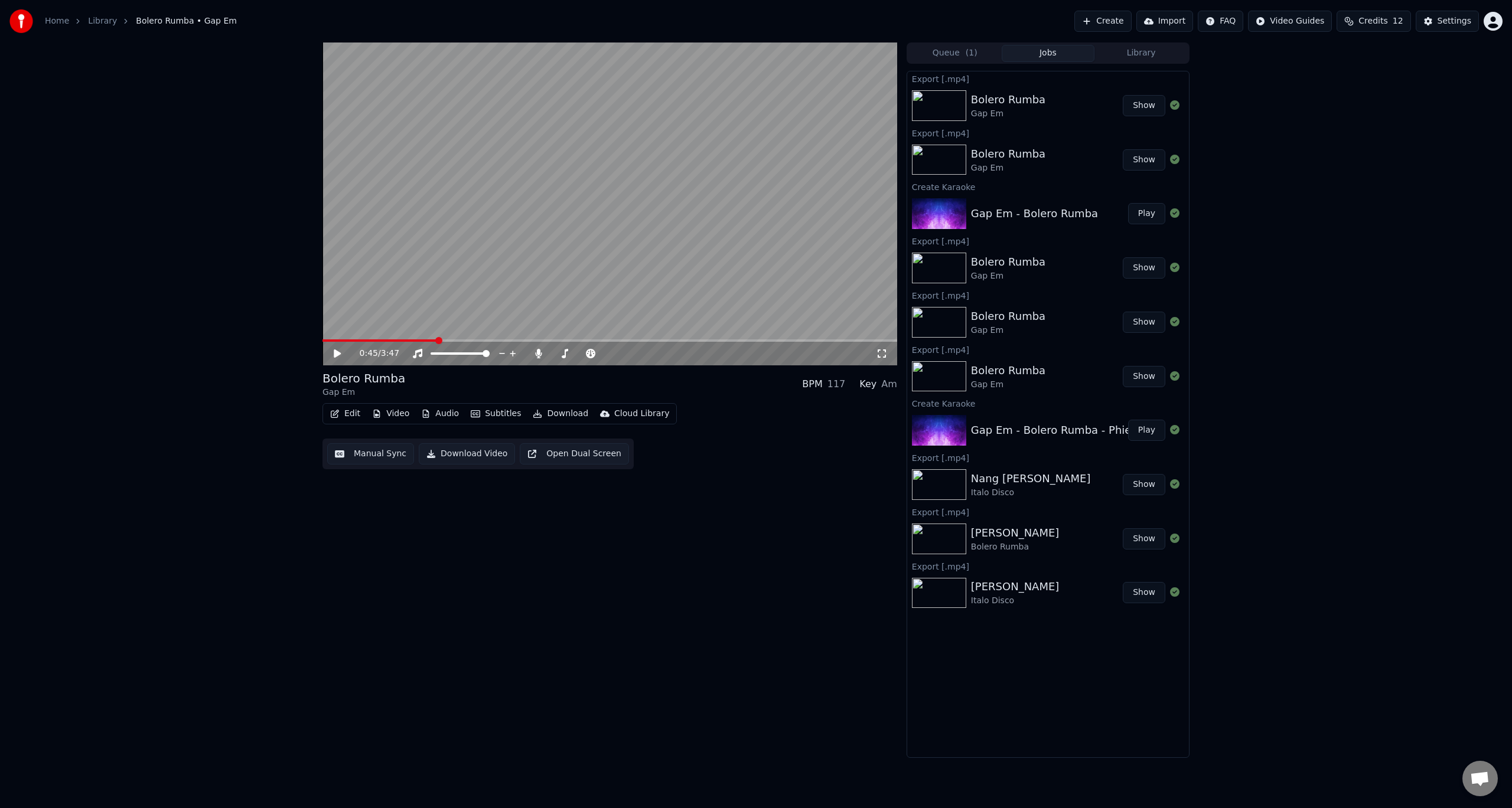
drag, startPoint x: 464, startPoint y: 453, endPoint x: 455, endPoint y: 356, distance: 97.4
click at [455, 356] on div "0:45 / 3:47 Bolero Rumba Gap Em BPM 117 Key Am Edit Video Audio Subtitles Downl…" at bounding box center [609, 399] width 575 height 715
click at [322, 344] on span at bounding box center [325, 340] width 7 height 7
click at [480, 451] on button "Download Video" at bounding box center [467, 453] width 96 height 21
